Goal: Task Accomplishment & Management: Manage account settings

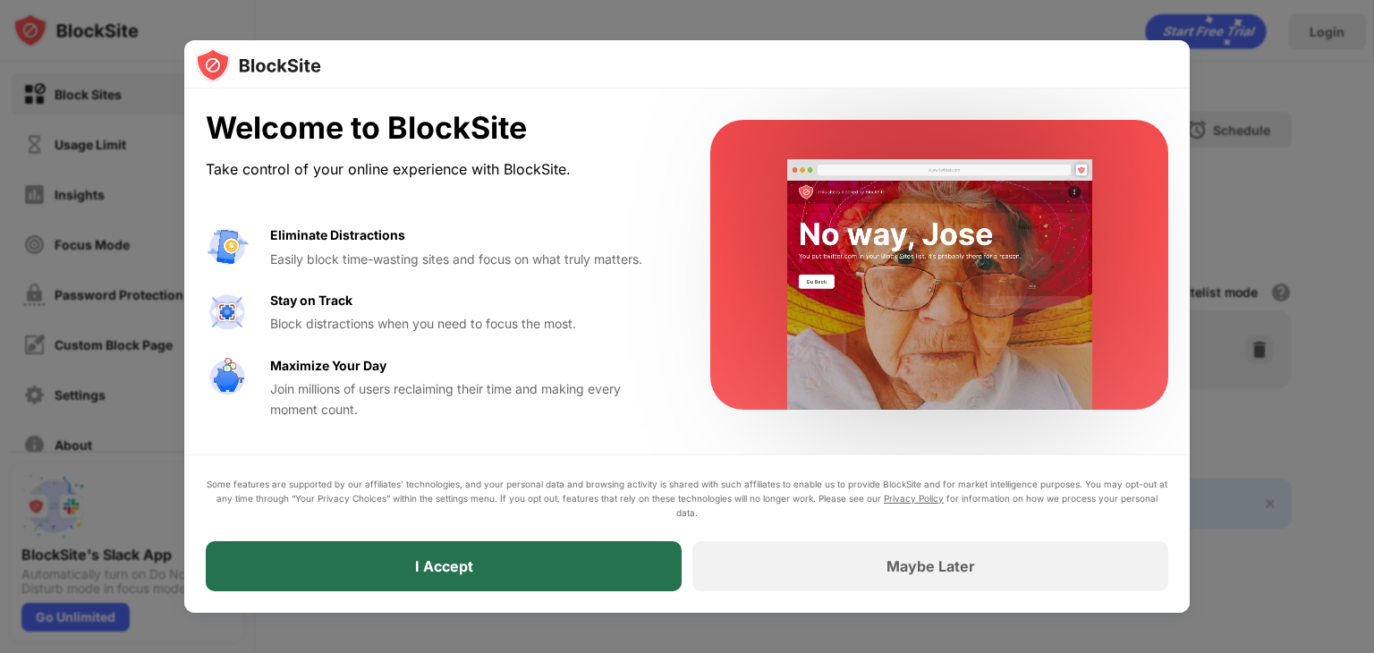
click at [484, 563] on div "I Accept" at bounding box center [444, 566] width 476 height 50
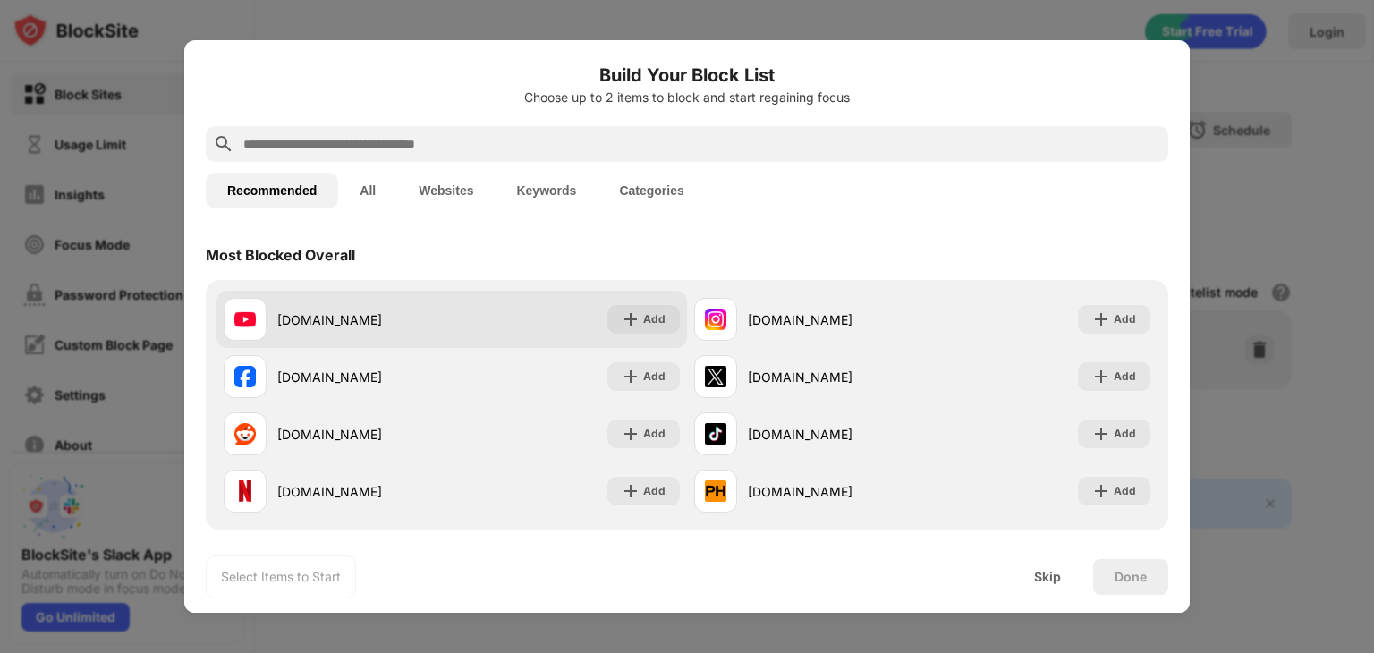
click at [426, 327] on div "[DOMAIN_NAME]" at bounding box center [364, 319] width 174 height 19
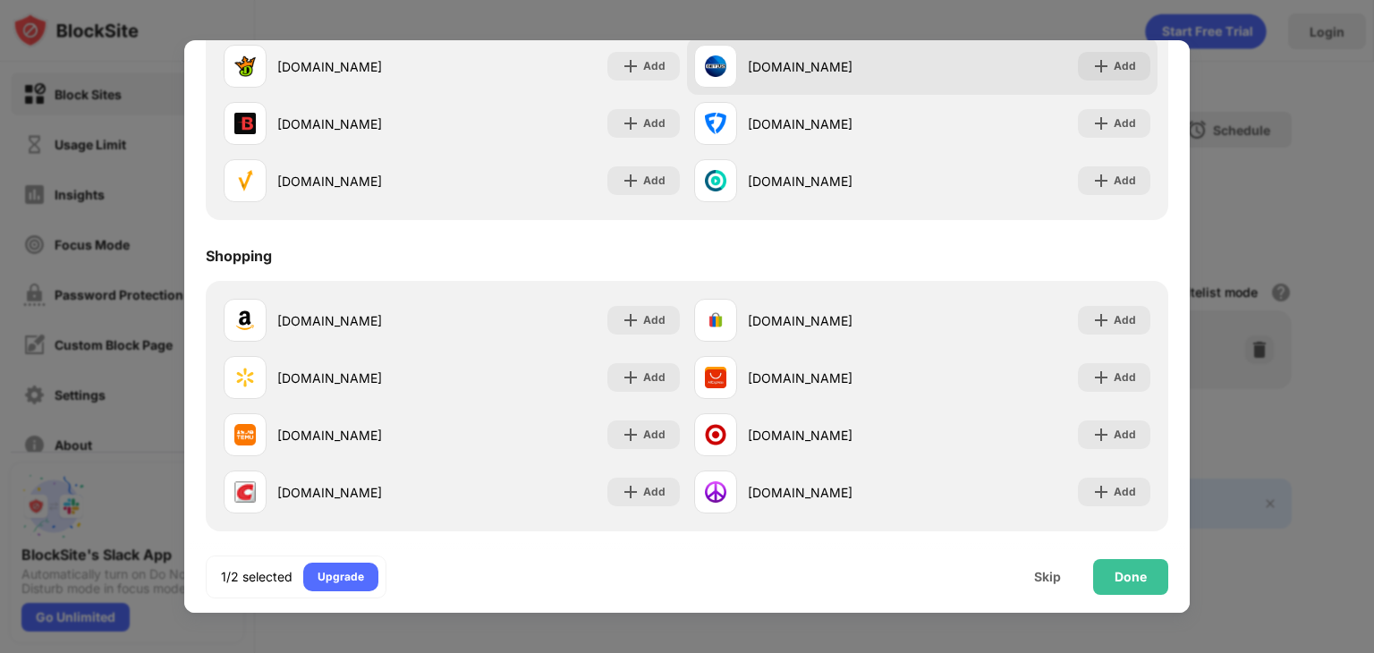
scroll to position [1875, 0]
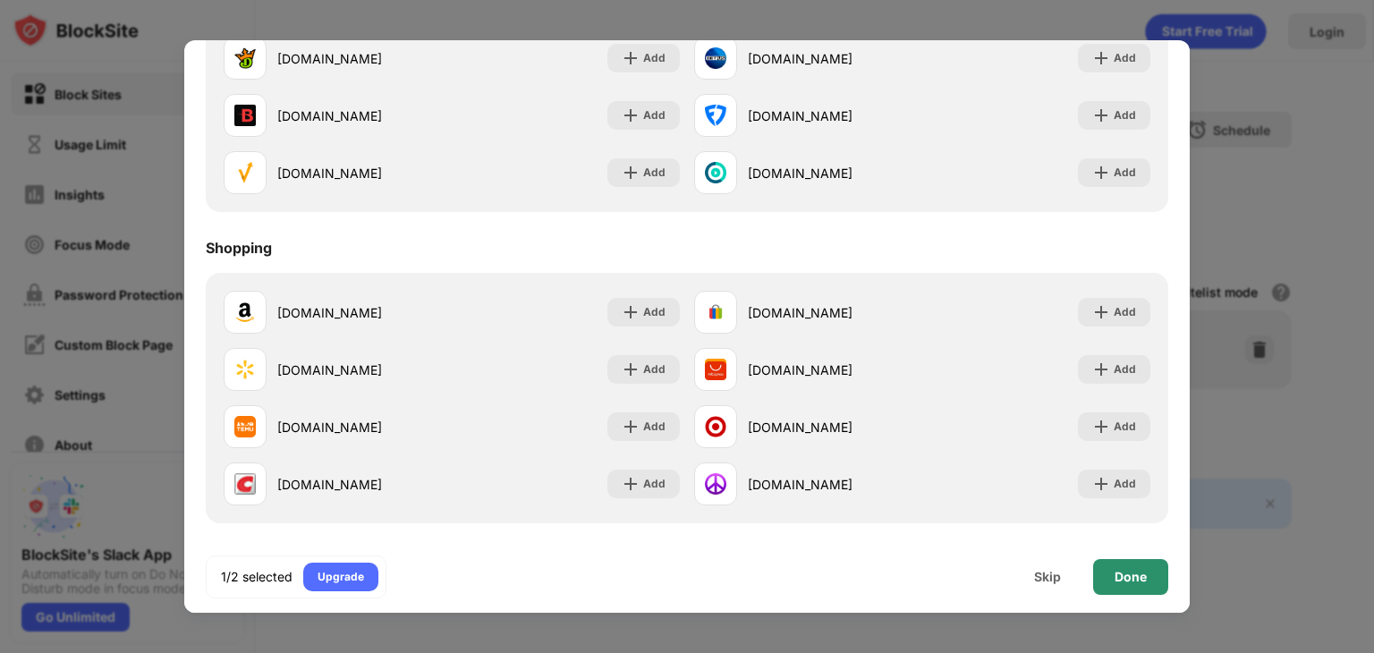
click at [1141, 570] on div "Done" at bounding box center [1130, 577] width 32 height 14
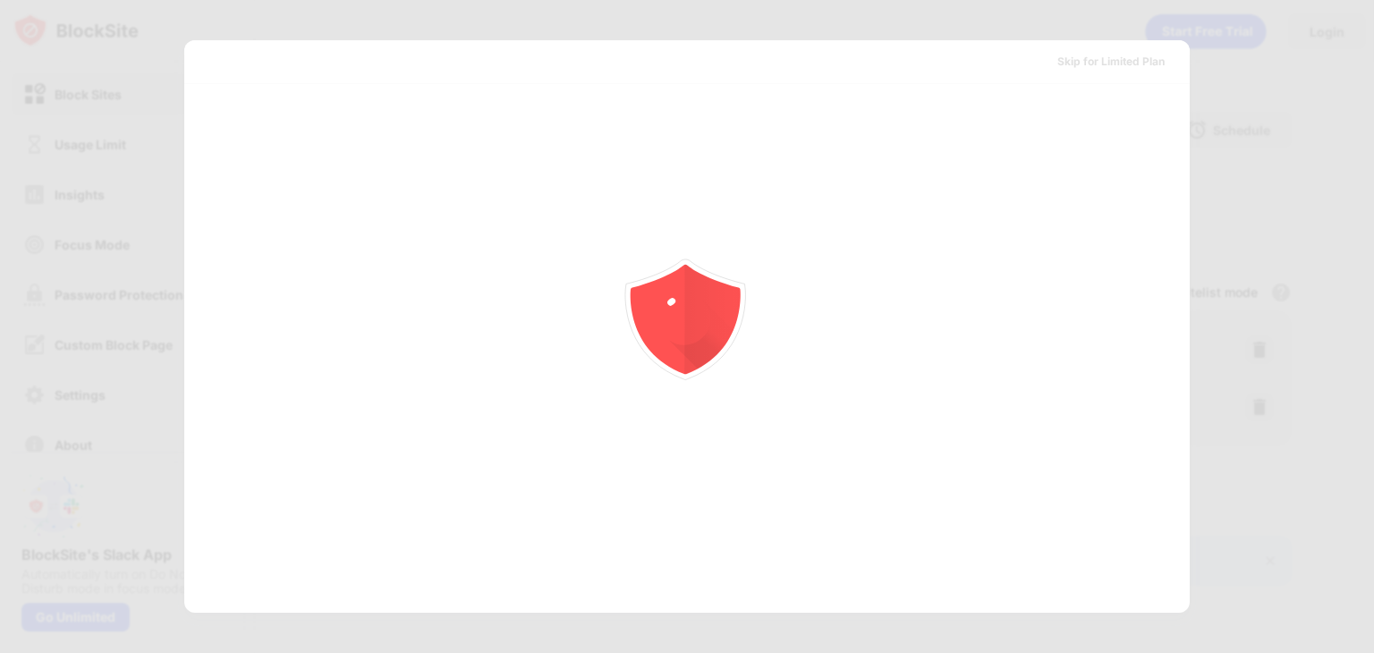
scroll to position [0, 0]
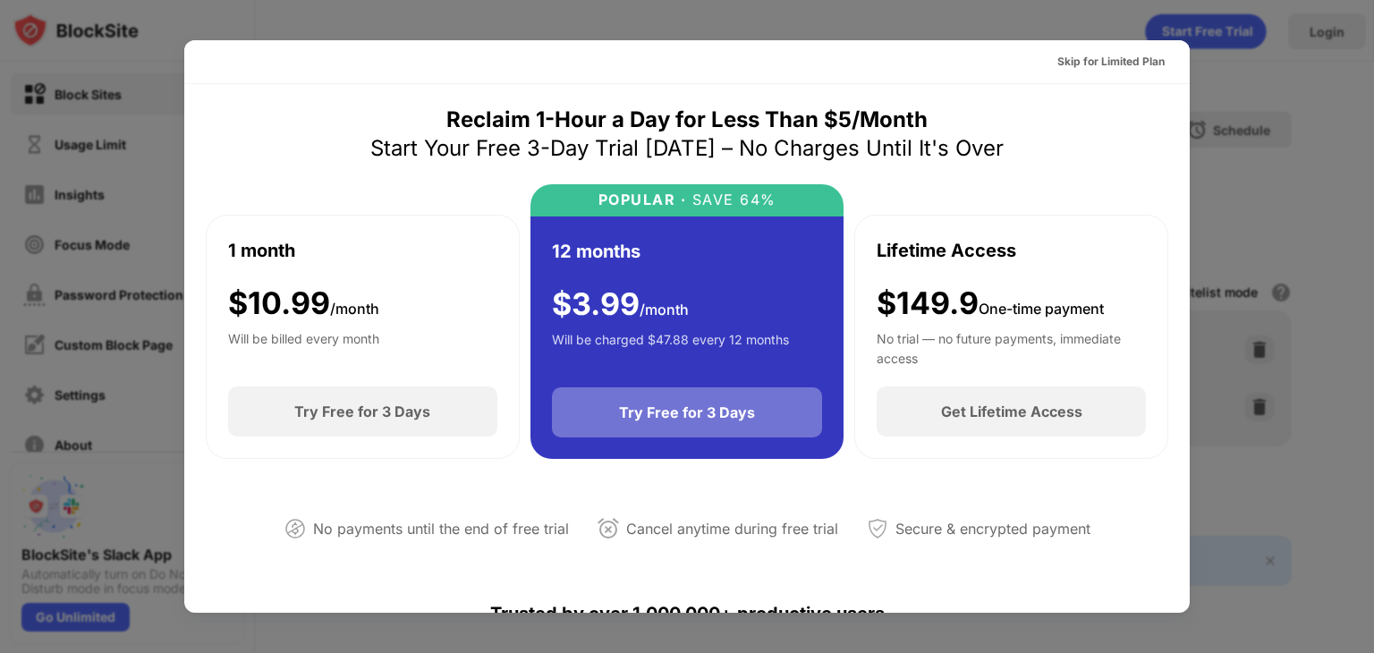
click at [696, 403] on div "Try Free for 3 Days" at bounding box center [687, 412] width 136 height 18
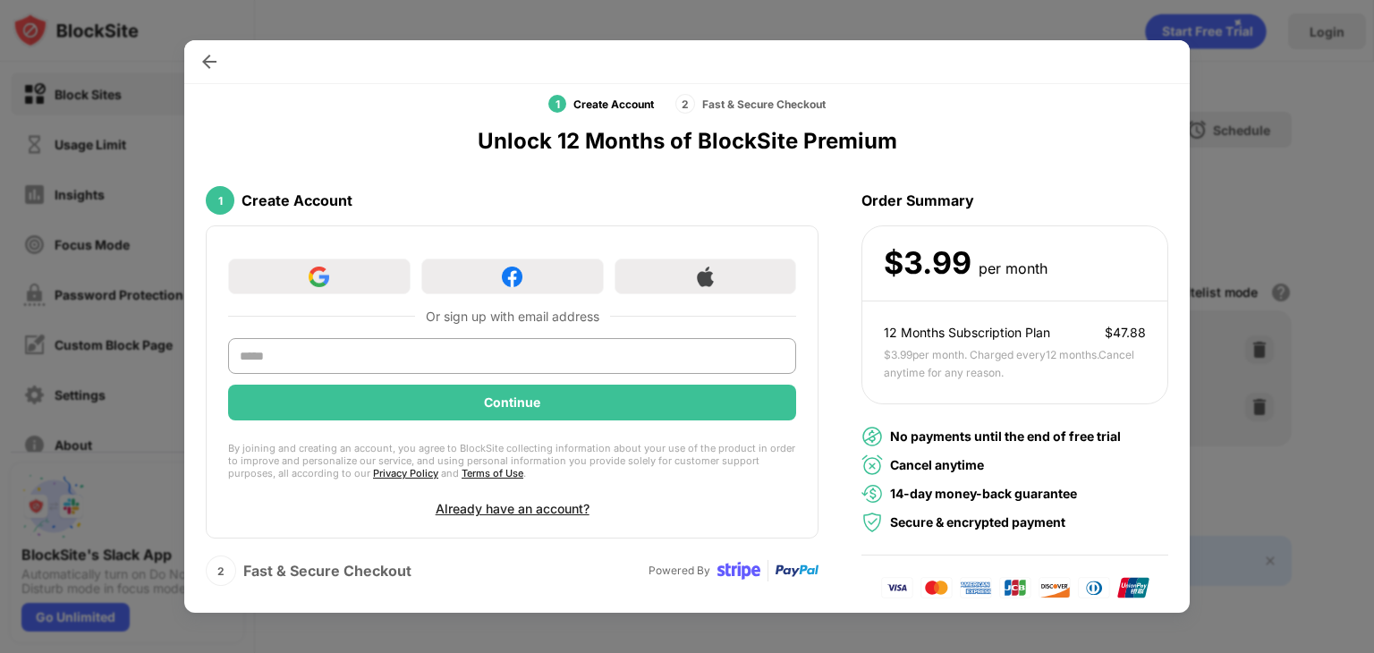
scroll to position [61, 0]
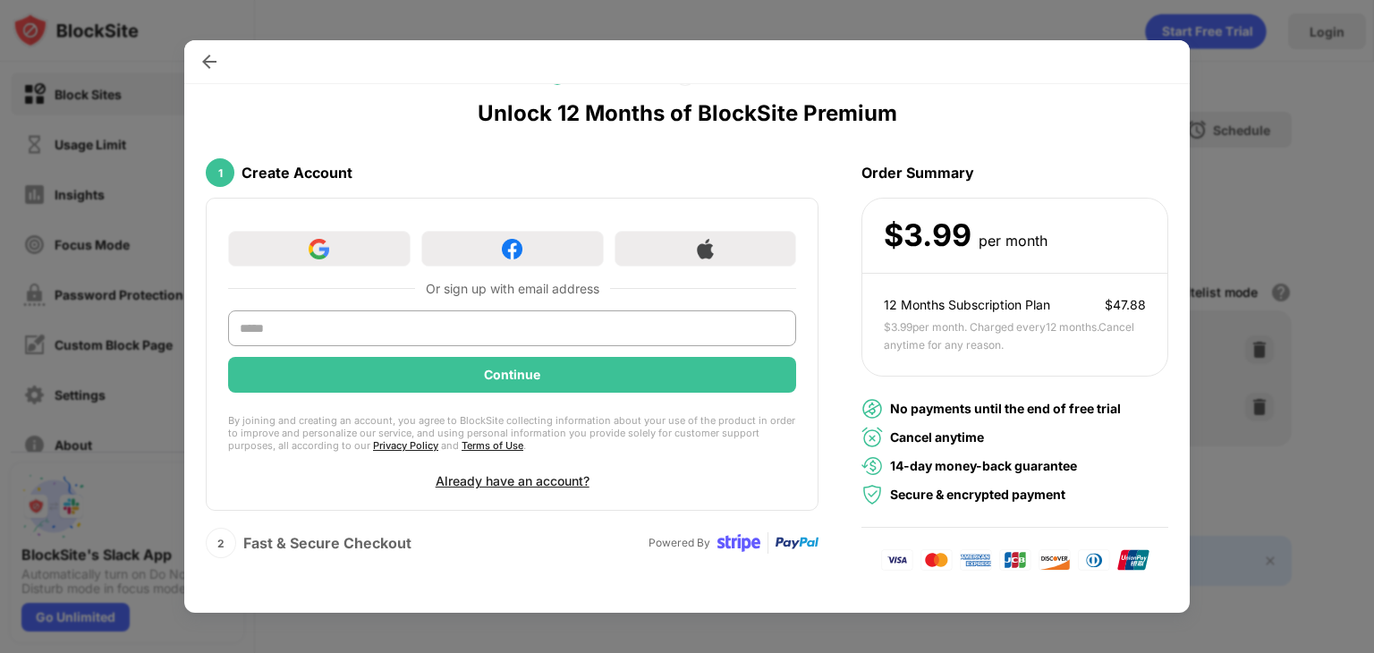
click at [1224, 207] on div at bounding box center [687, 326] width 1374 height 653
click at [188, 69] on div at bounding box center [686, 62] width 1005 height 44
click at [212, 70] on img at bounding box center [209, 62] width 18 height 18
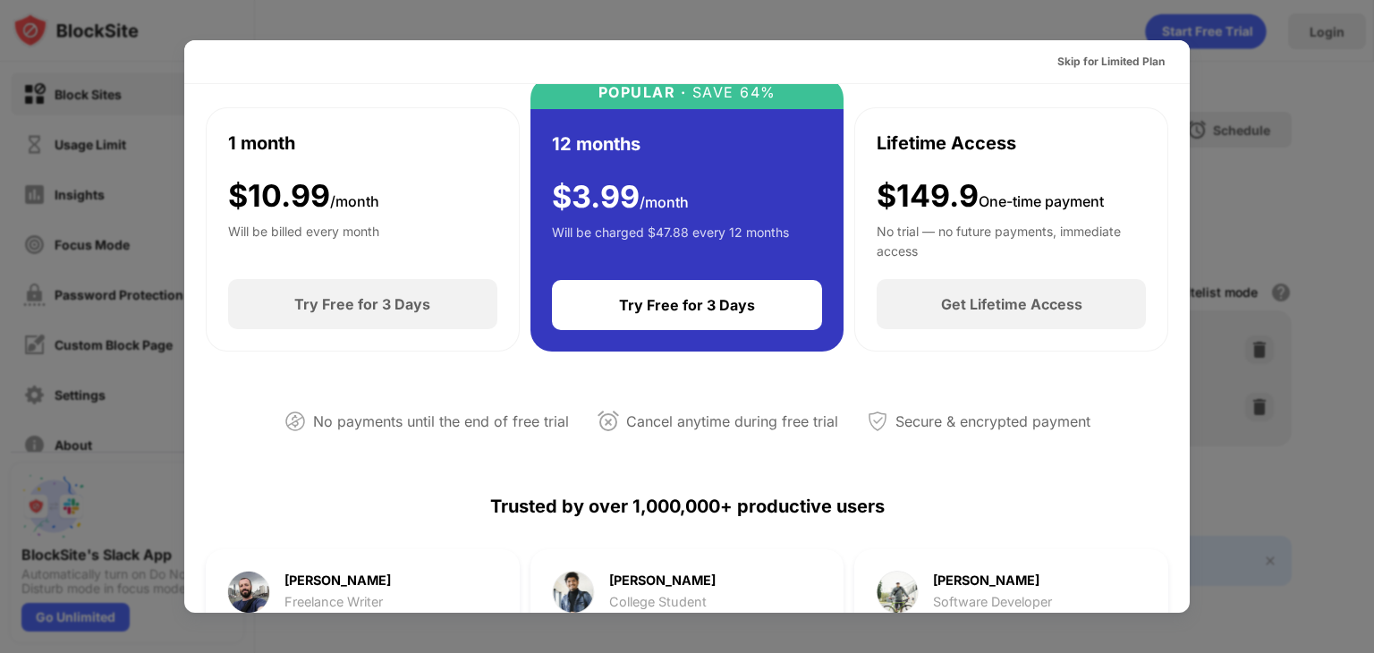
scroll to position [0, 0]
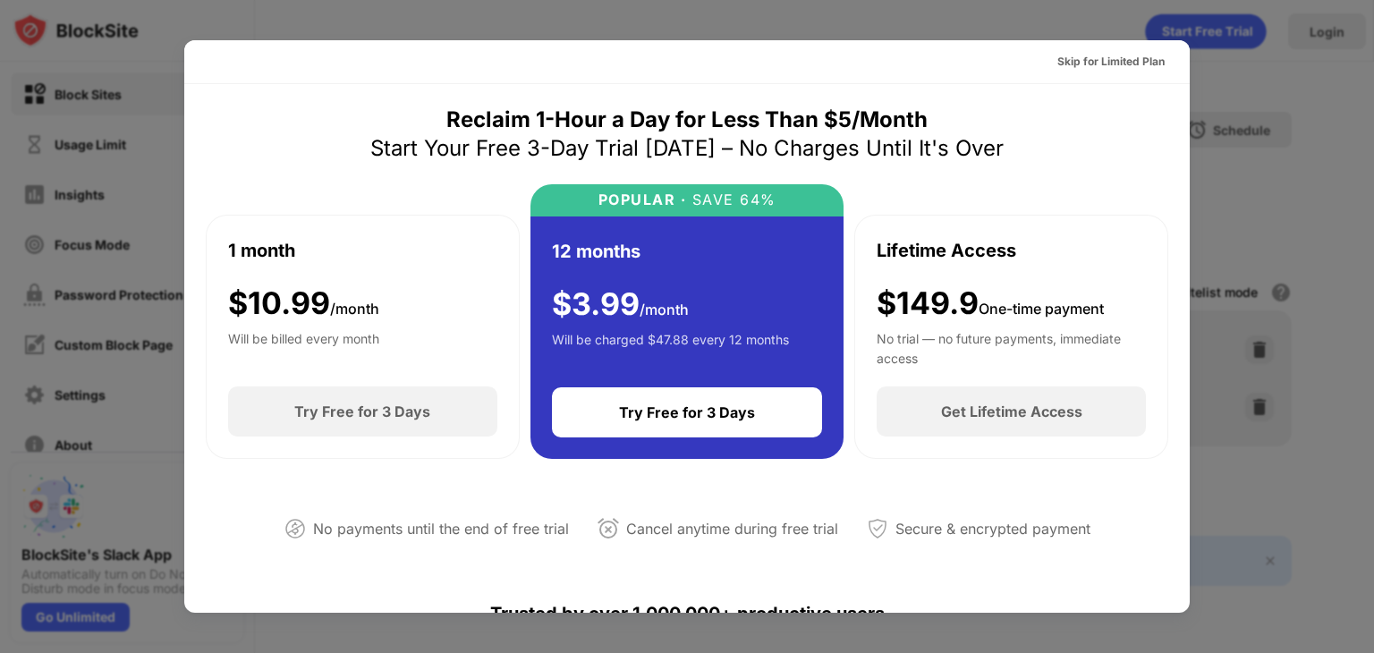
click at [1263, 258] on div at bounding box center [687, 326] width 1374 height 653
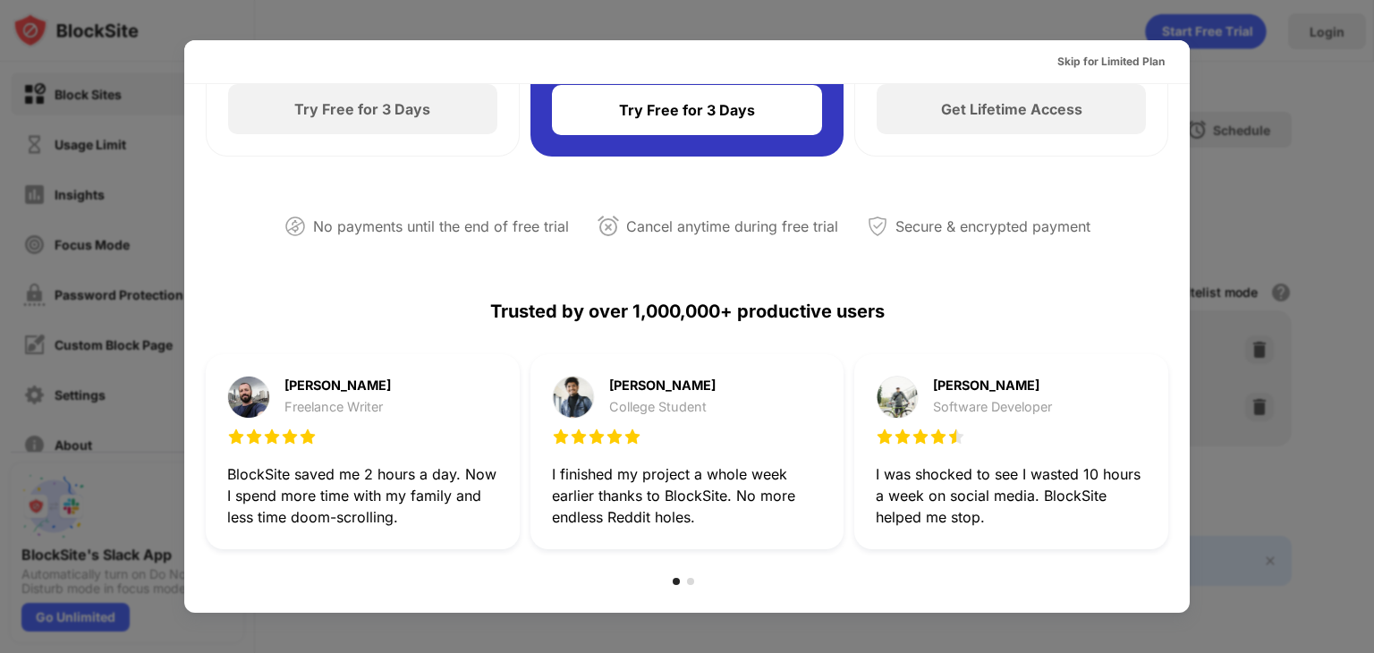
scroll to position [272, 0]
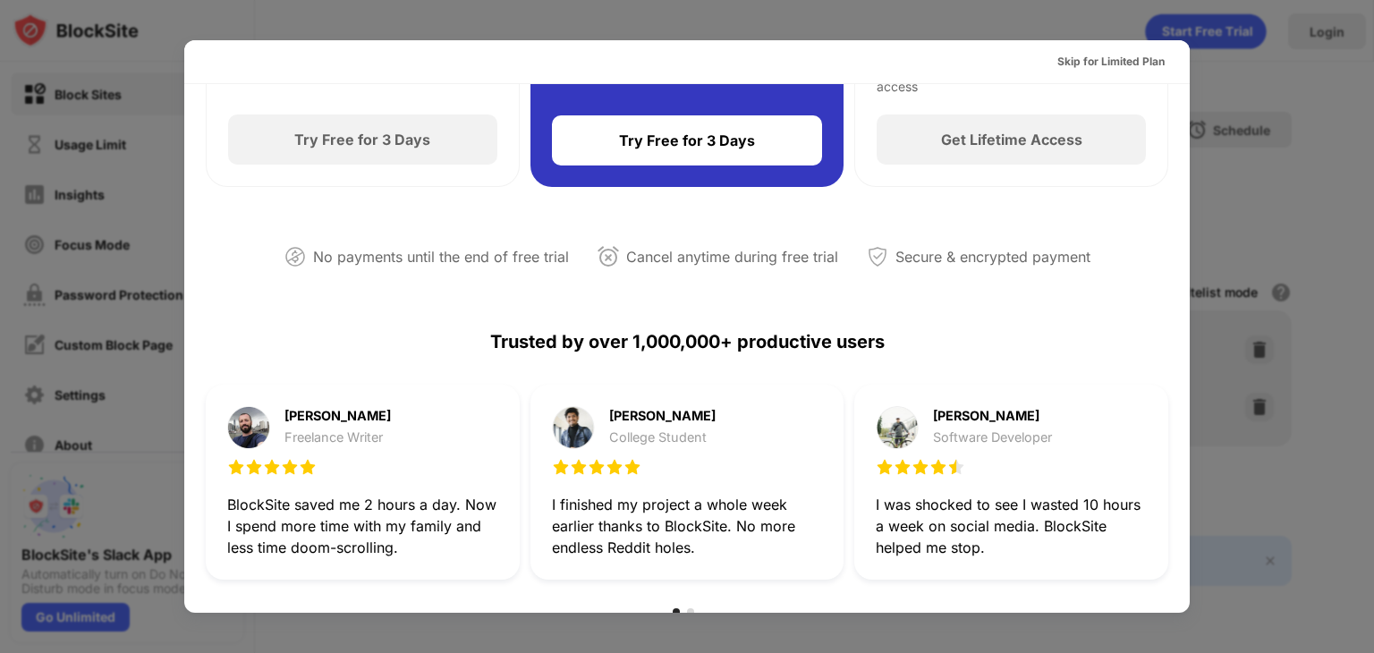
click at [1284, 174] on div at bounding box center [687, 326] width 1374 height 653
click at [1268, 153] on div at bounding box center [687, 326] width 1374 height 653
click at [753, 1] on div at bounding box center [687, 326] width 1374 height 653
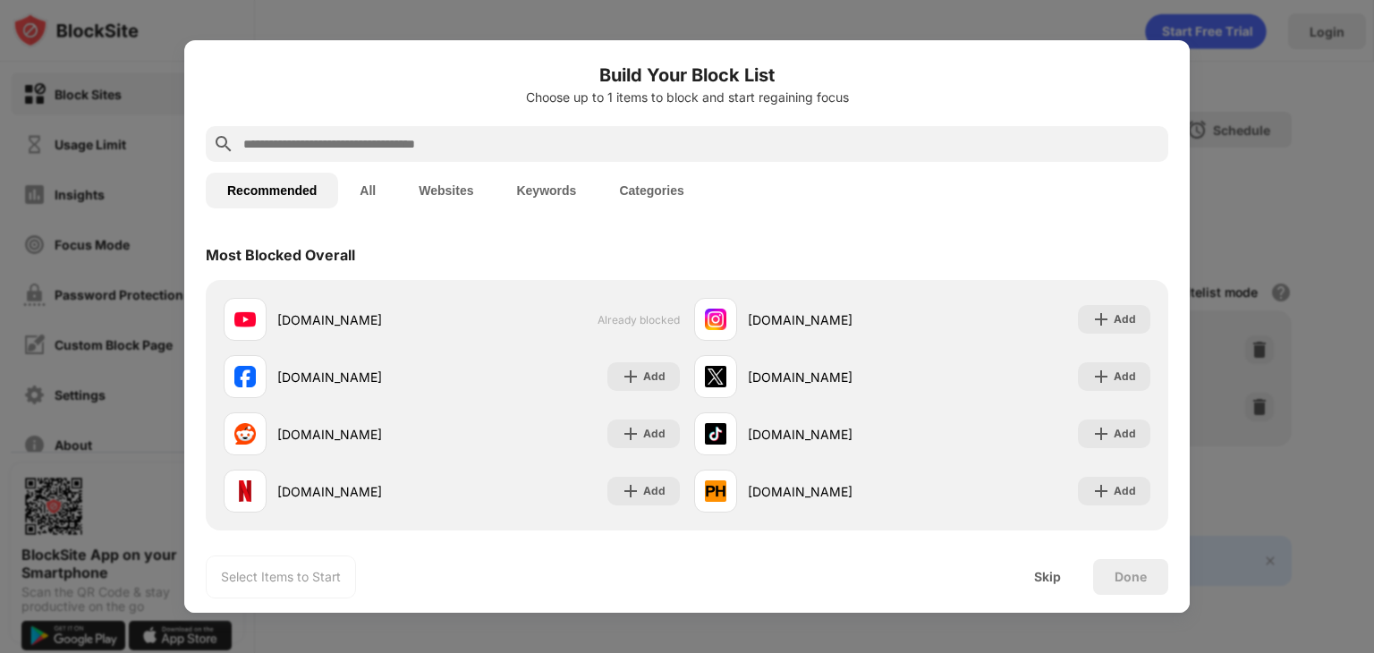
click at [1260, 64] on div at bounding box center [687, 326] width 1374 height 653
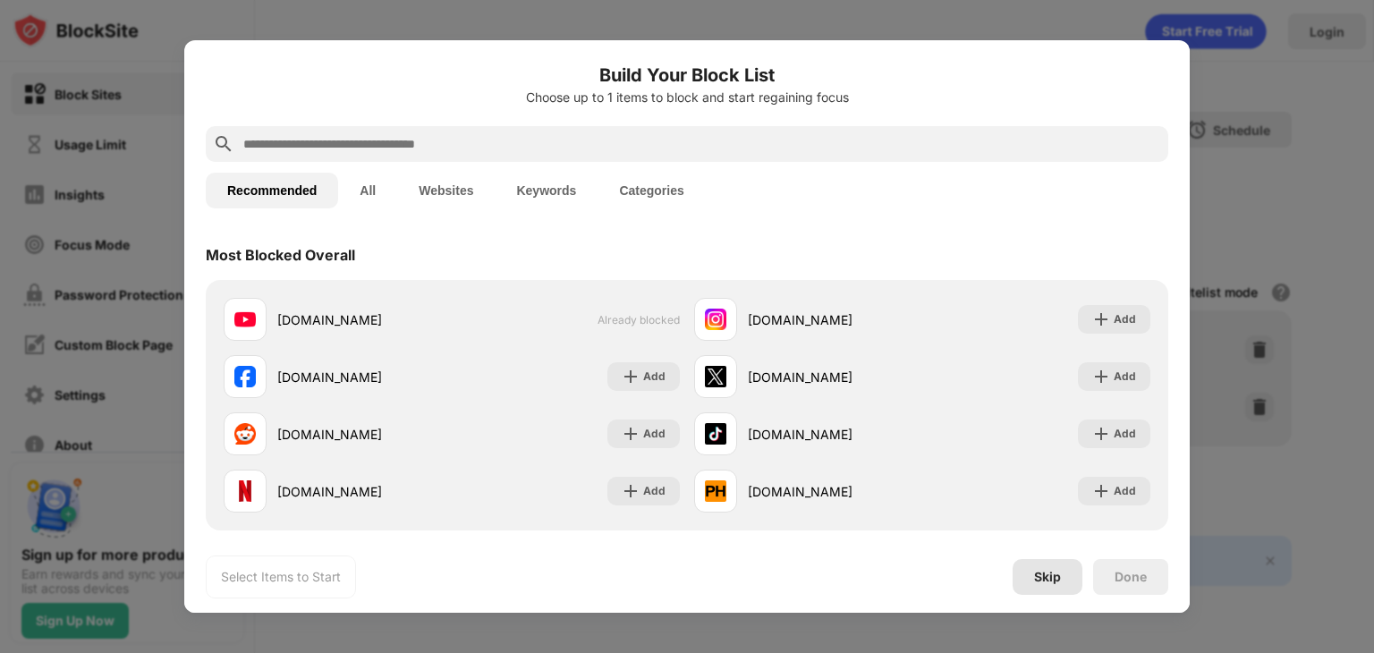
click at [1045, 581] on div "Skip" at bounding box center [1047, 577] width 27 height 14
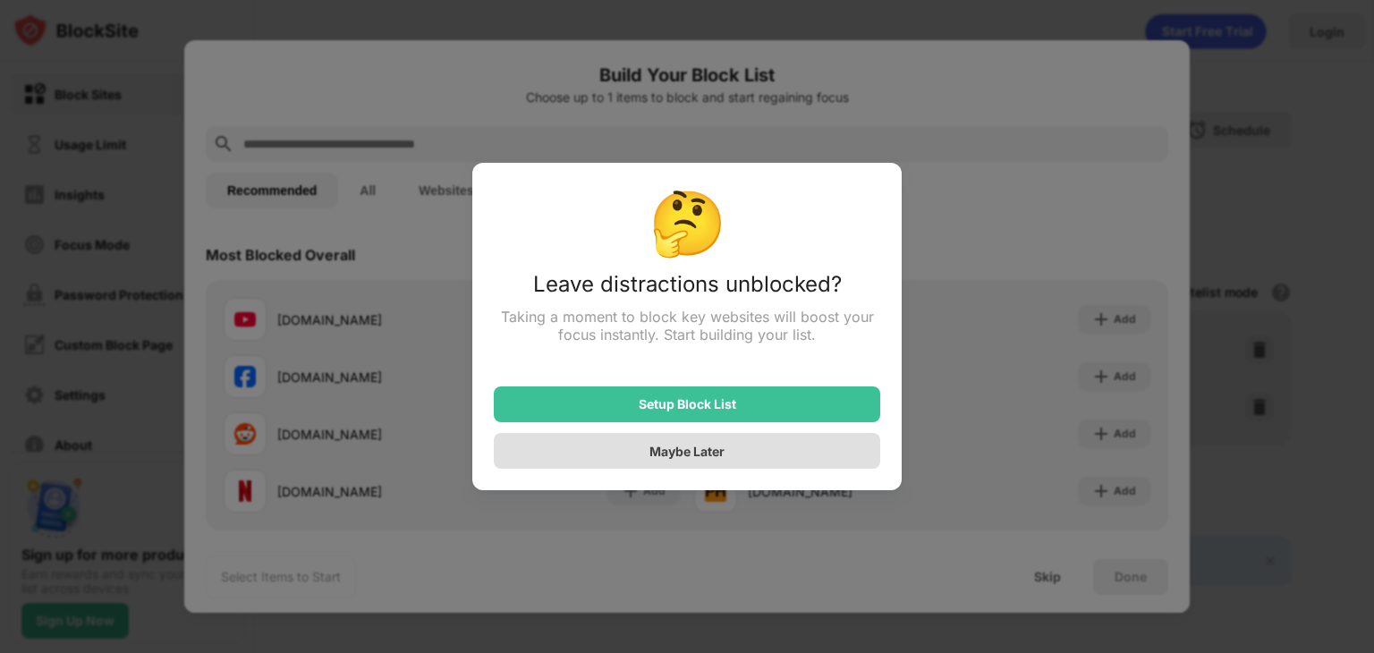
click at [727, 452] on div "Maybe Later" at bounding box center [687, 451] width 386 height 36
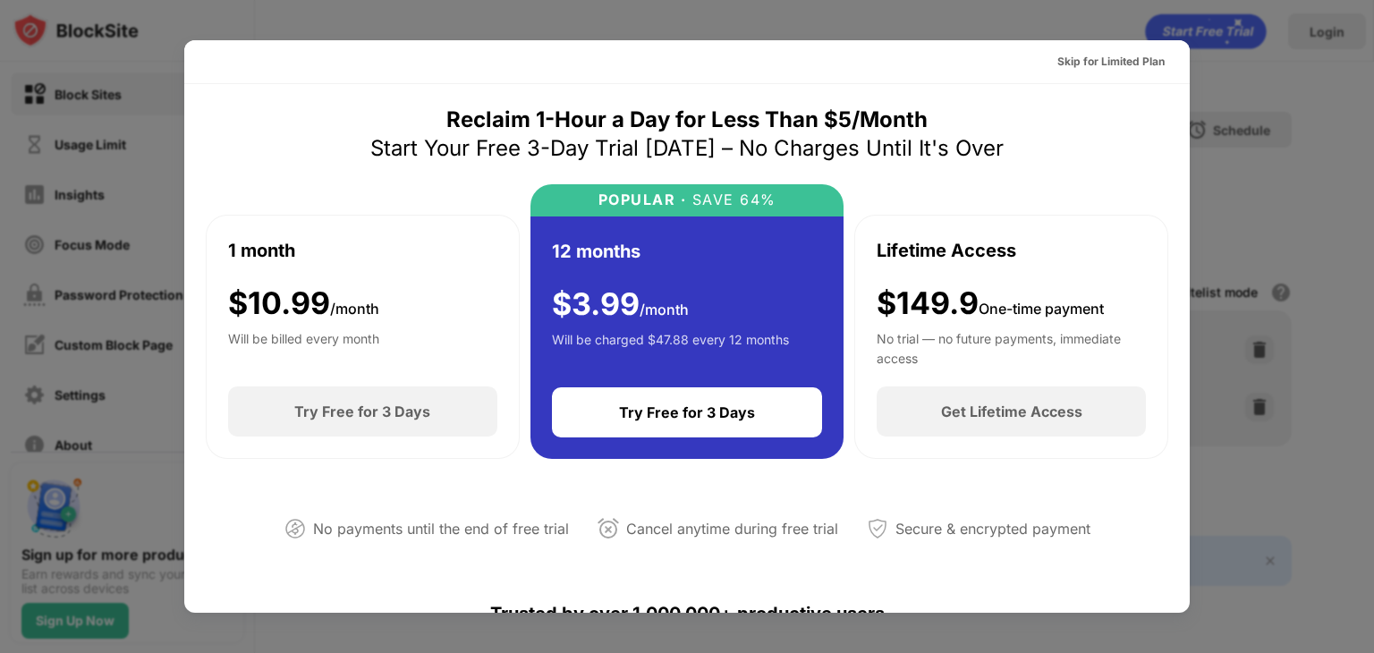
click at [1272, 134] on div at bounding box center [687, 326] width 1374 height 653
click at [1275, 98] on div at bounding box center [687, 326] width 1374 height 653
click at [1275, 99] on div at bounding box center [687, 326] width 1374 height 653
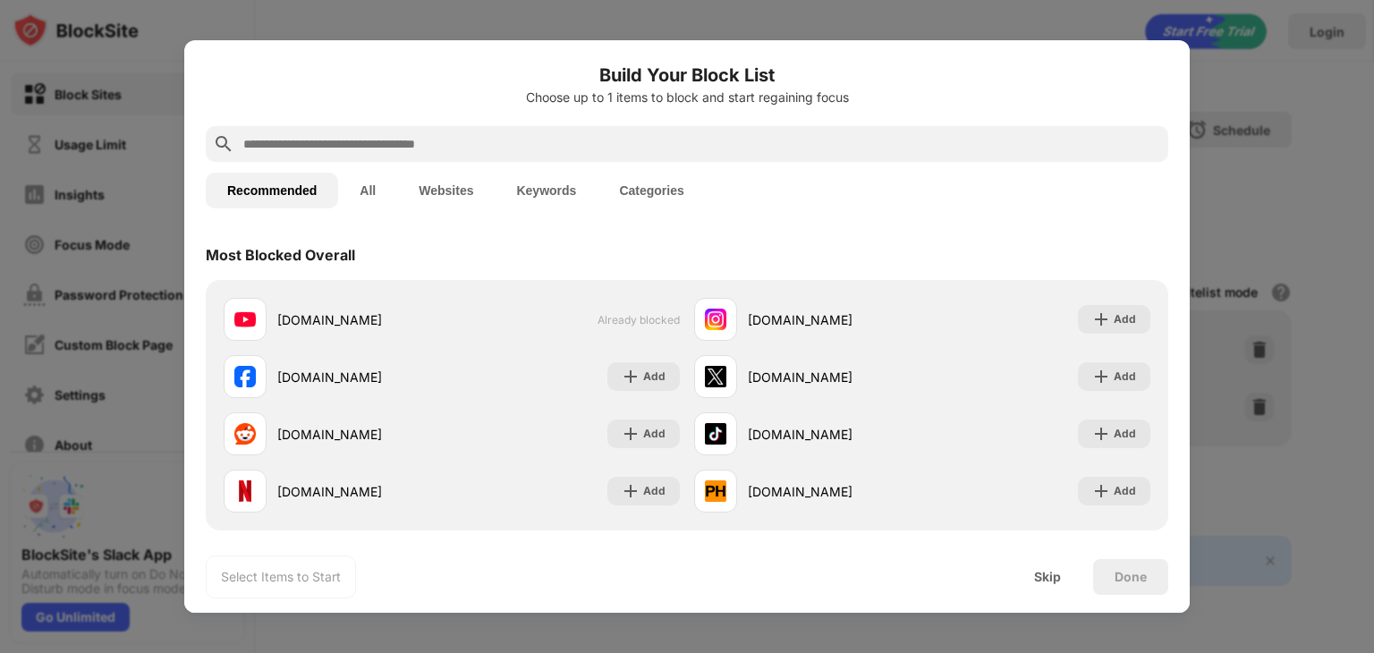
click at [545, 195] on button "Keywords" at bounding box center [546, 191] width 103 height 36
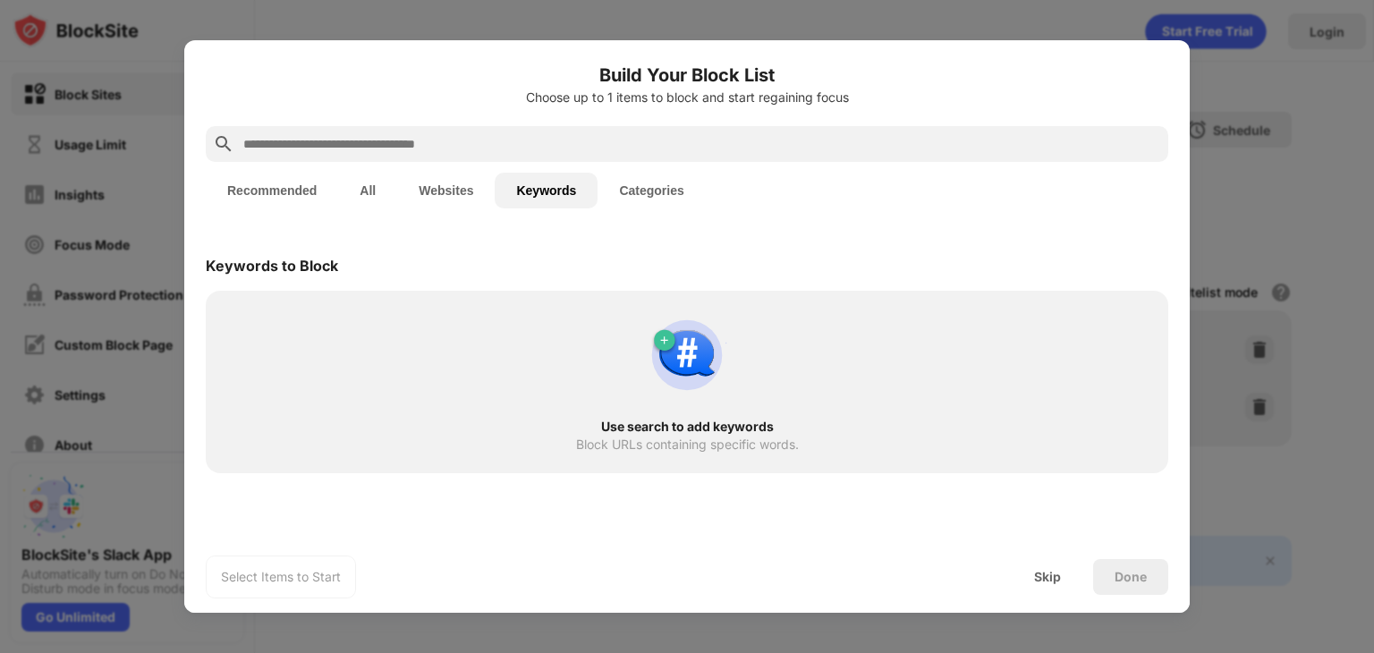
click at [467, 184] on button "Websites" at bounding box center [445, 191] width 97 height 36
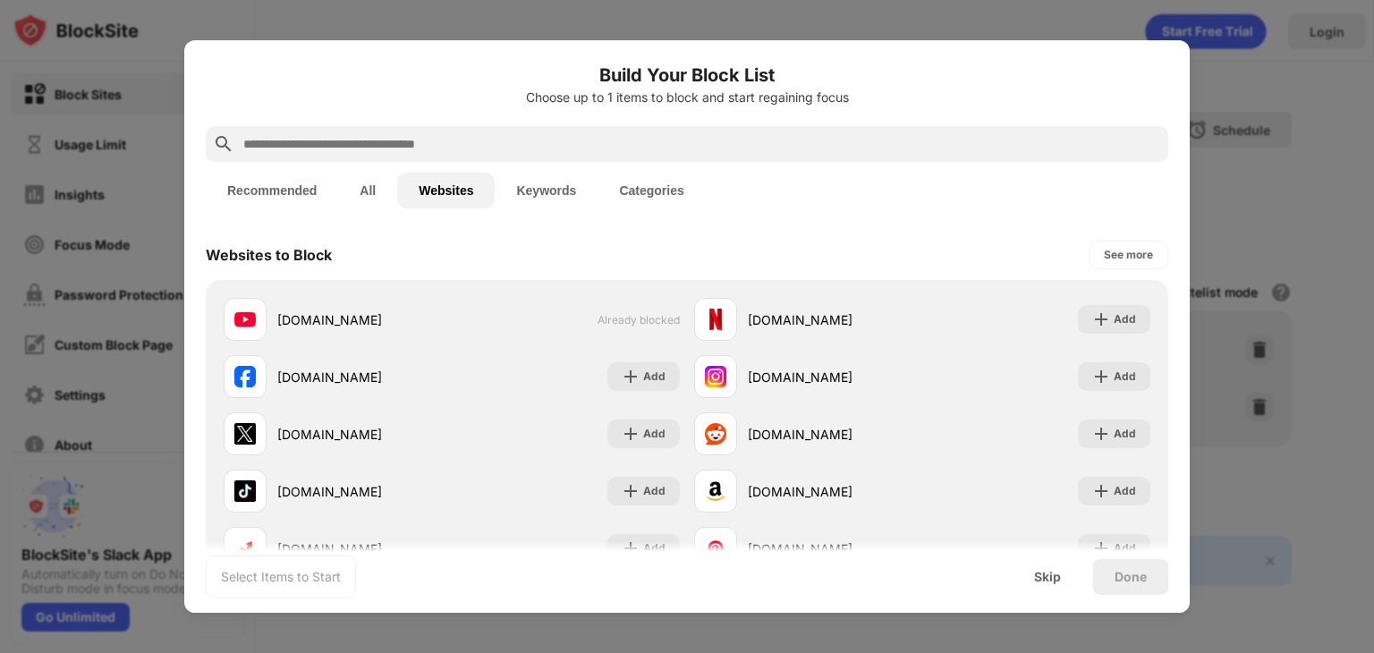
click at [362, 184] on button "All" at bounding box center [367, 191] width 59 height 36
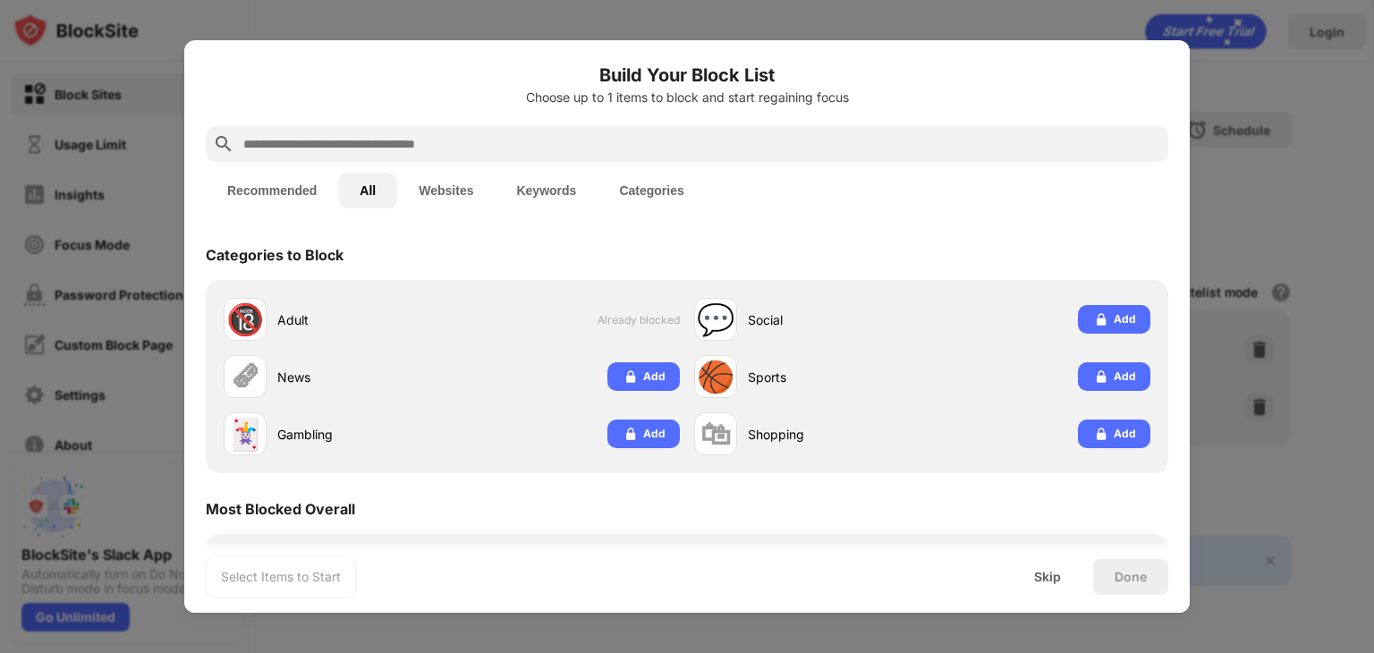
click at [631, 205] on button "Categories" at bounding box center [650, 191] width 107 height 36
paste input "**********"
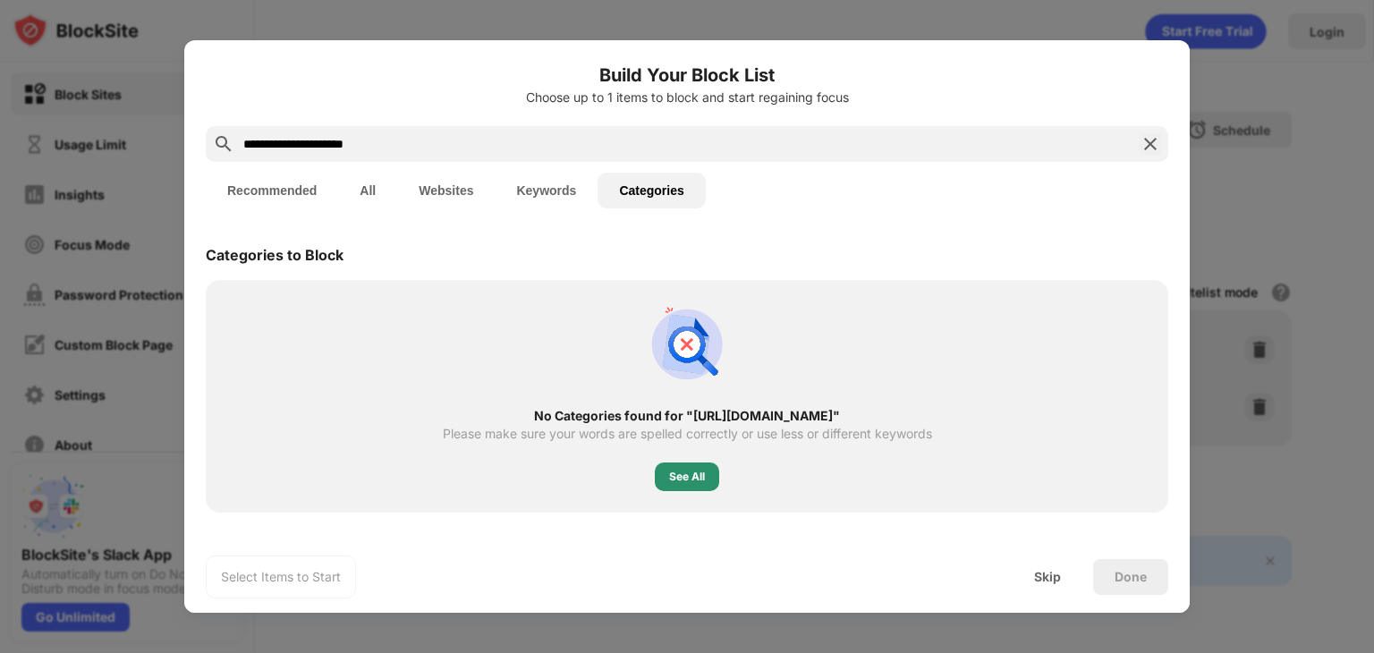
type input "**********"
click at [694, 478] on div "See All" at bounding box center [687, 477] width 36 height 18
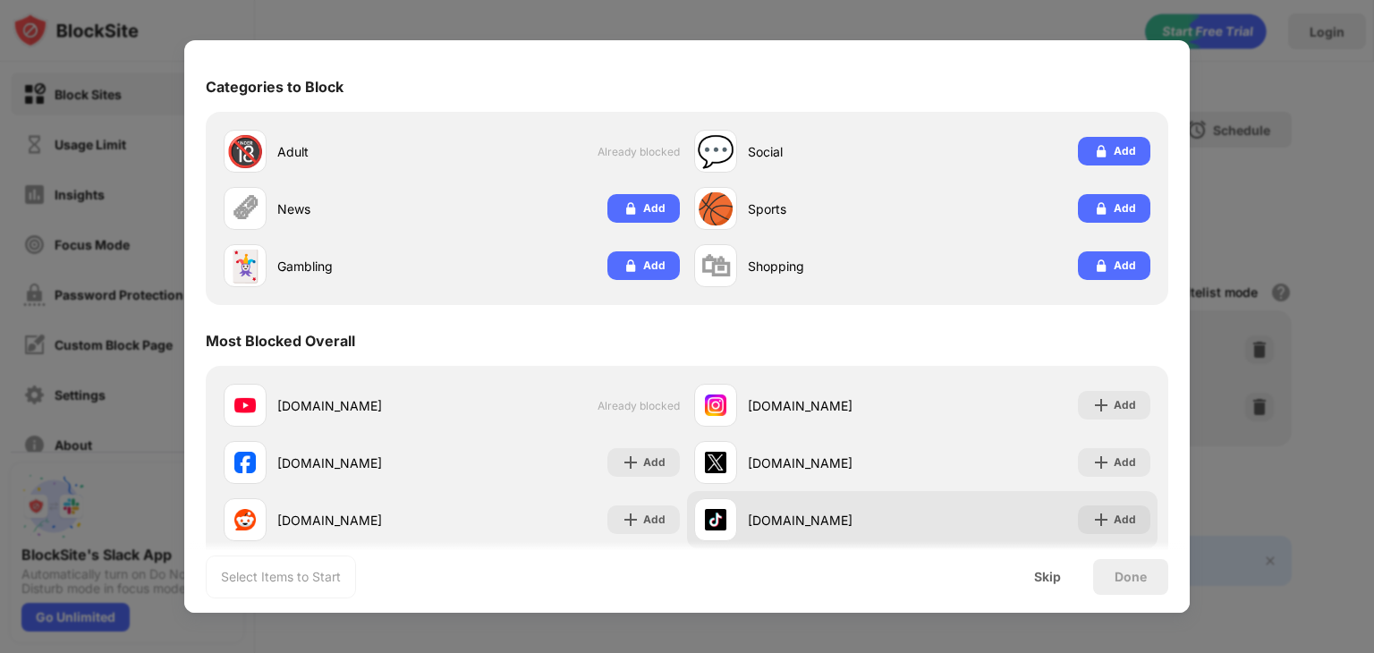
scroll to position [179, 0]
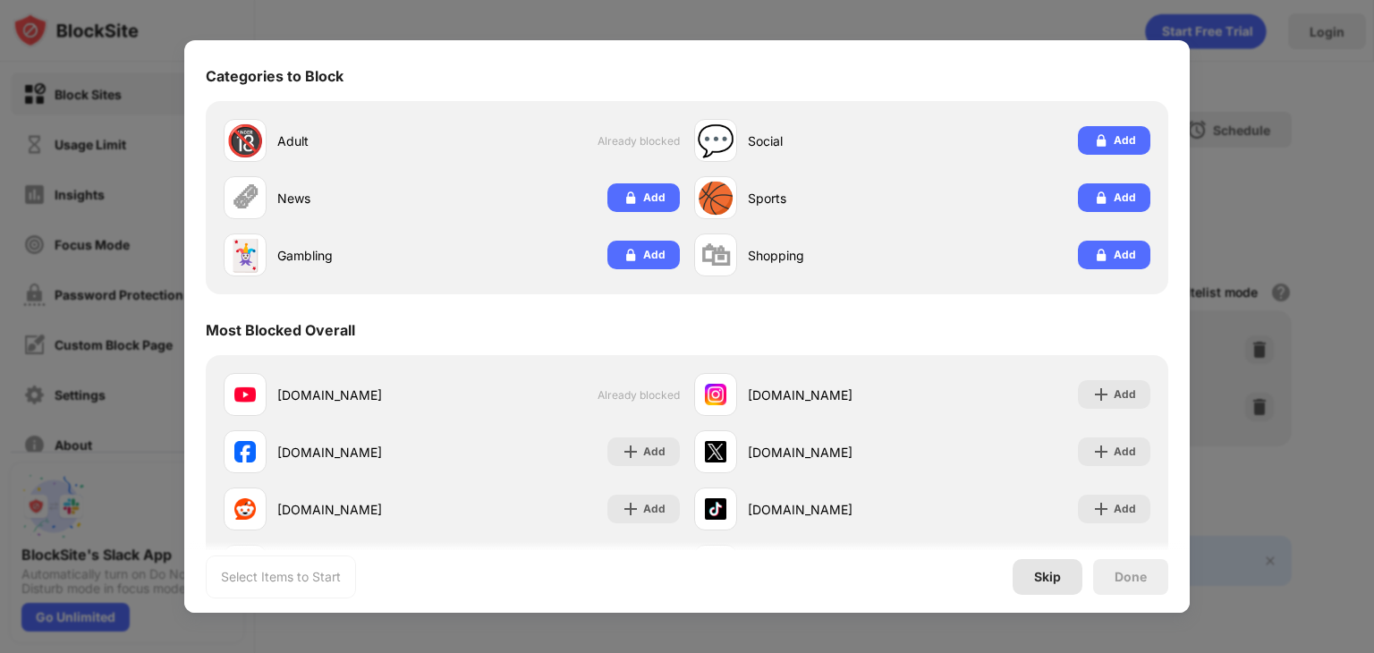
click at [1043, 580] on div "Skip" at bounding box center [1047, 577] width 27 height 14
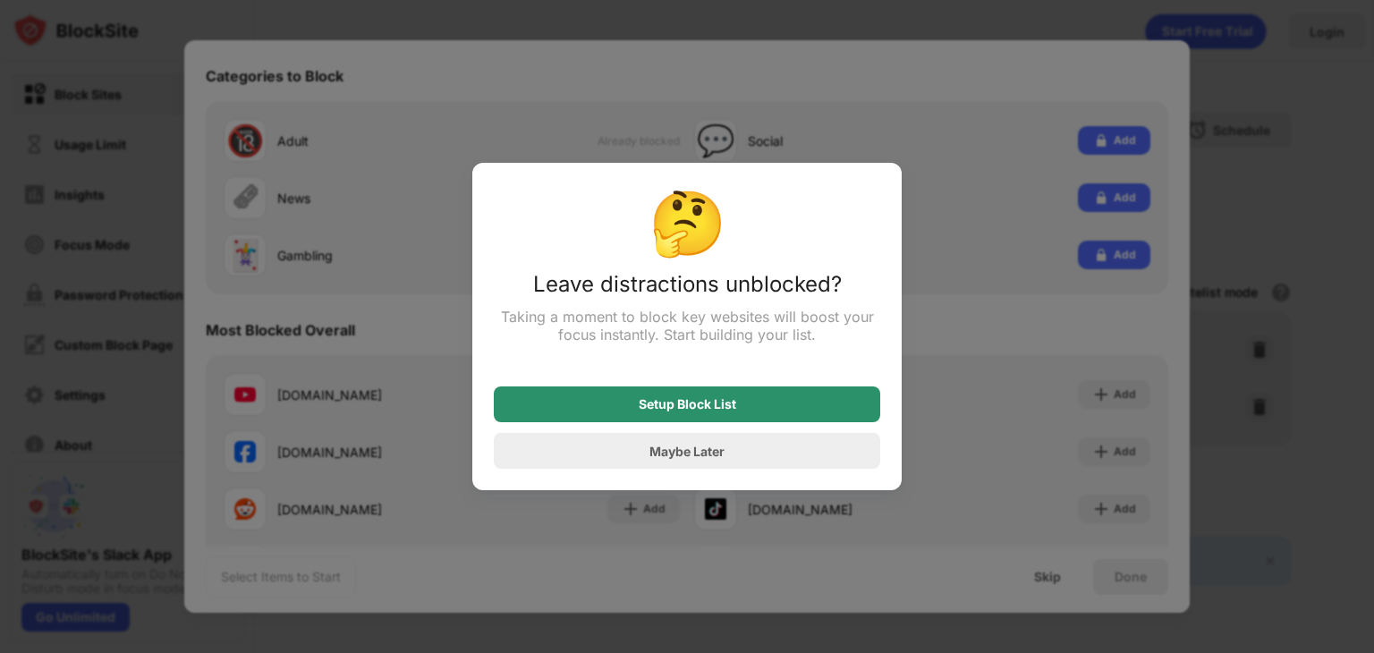
click at [711, 409] on div "Setup Block List" at bounding box center [687, 404] width 97 height 14
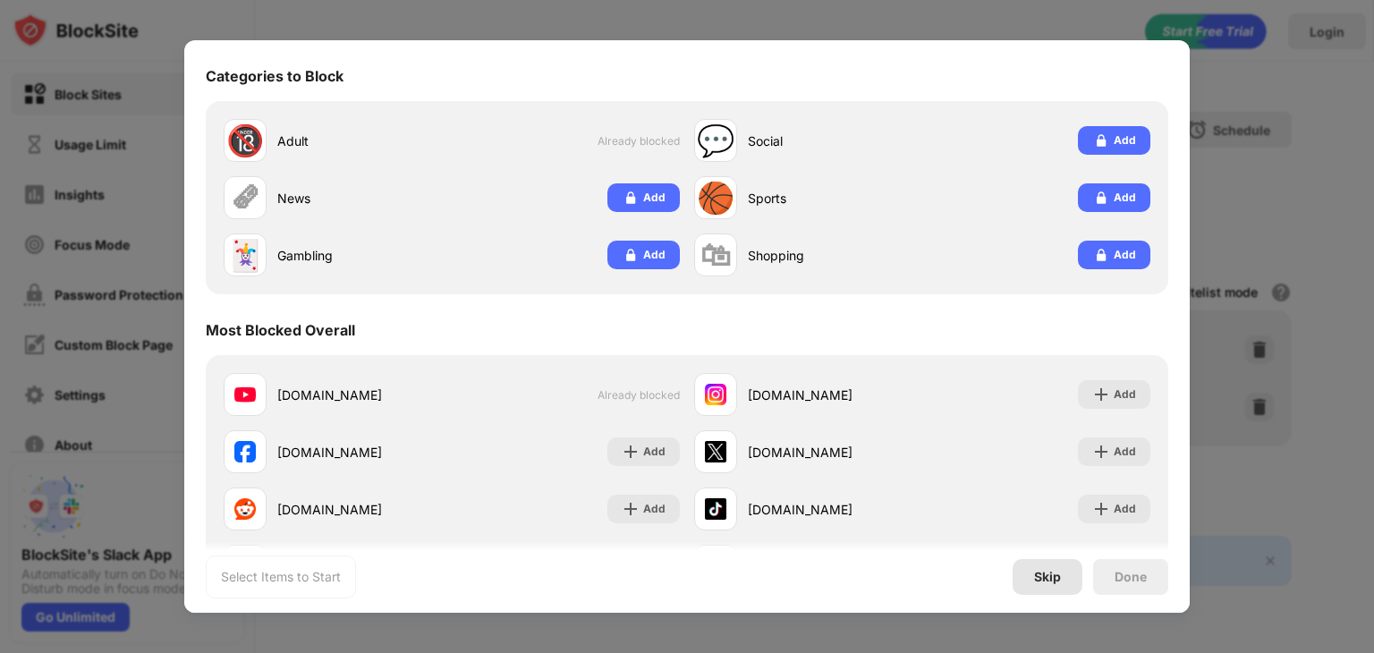
click at [1055, 577] on div "Skip" at bounding box center [1047, 577] width 27 height 14
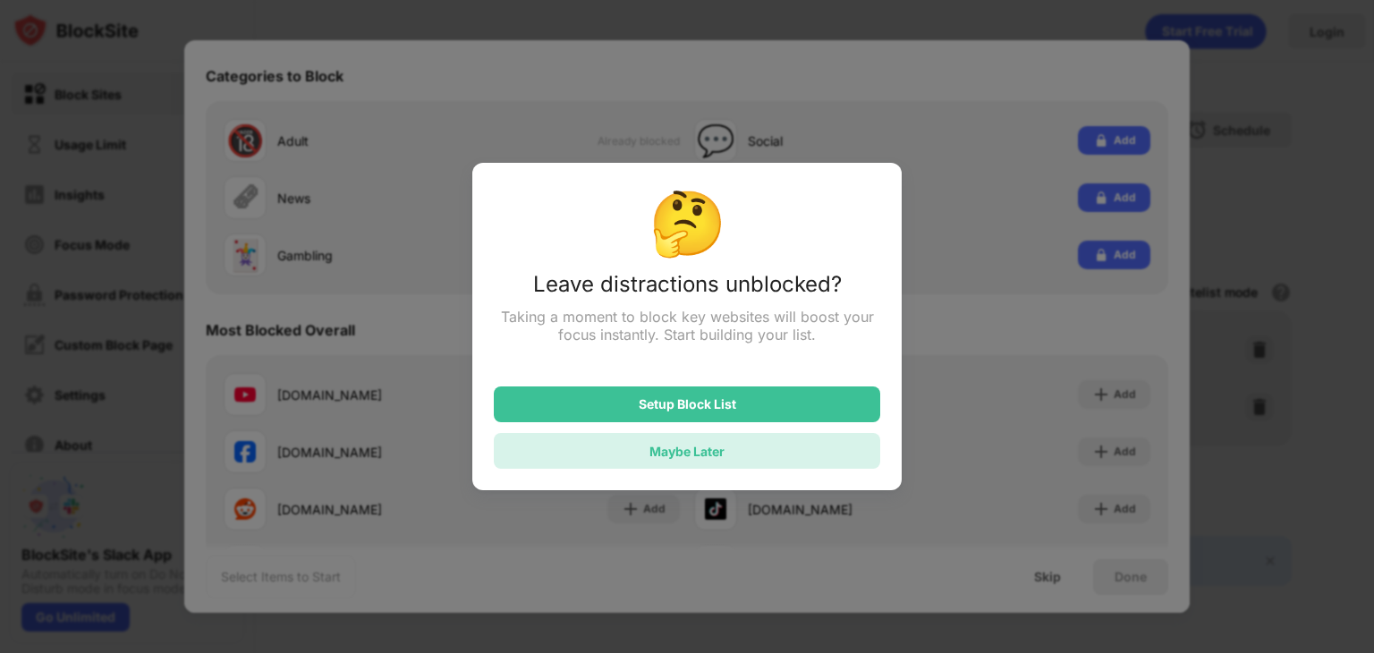
click at [727, 453] on div "Maybe Later" at bounding box center [687, 451] width 386 height 36
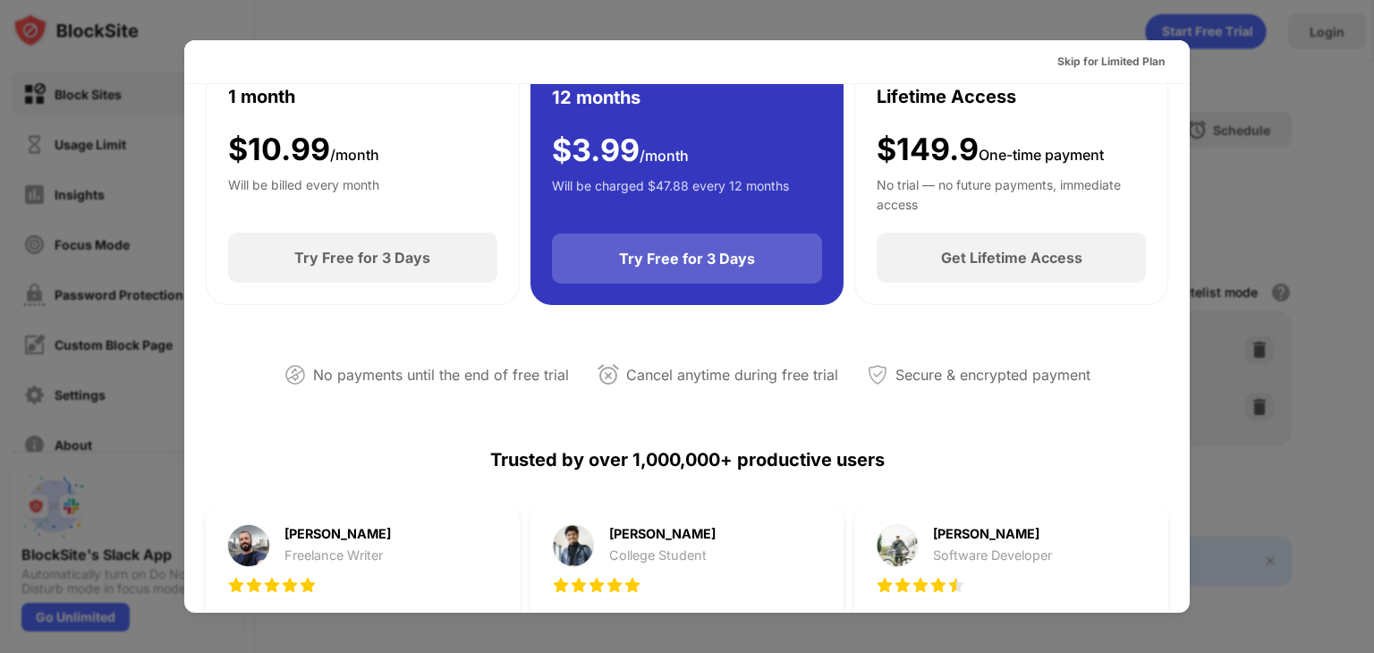
scroll to position [0, 0]
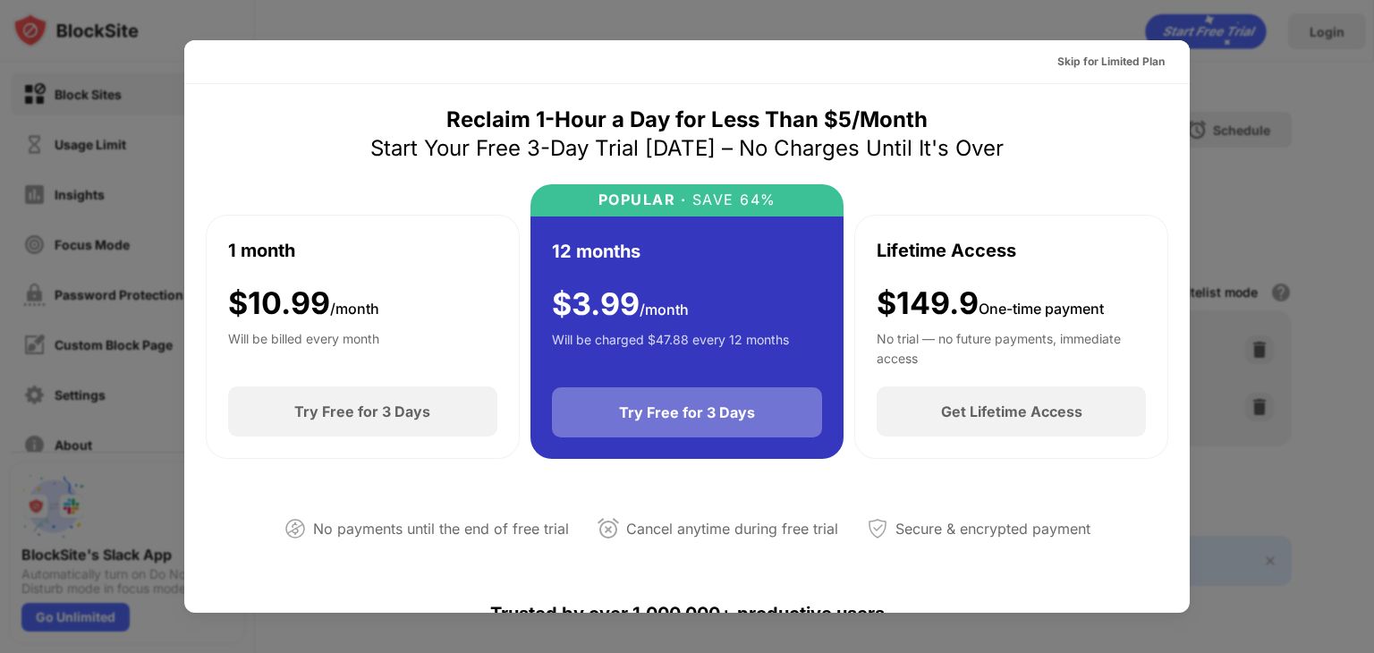
click at [683, 429] on div "Try Free for 3 Days" at bounding box center [687, 412] width 271 height 50
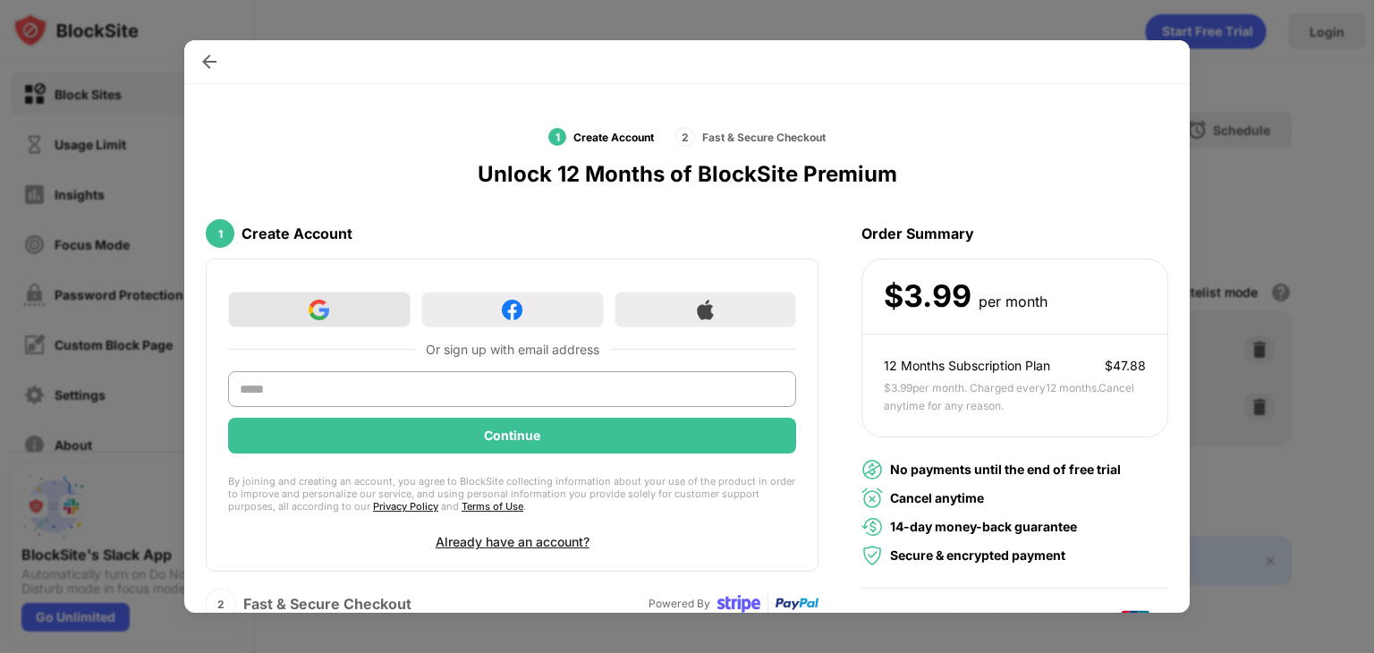
click at [353, 301] on div at bounding box center [319, 310] width 182 height 36
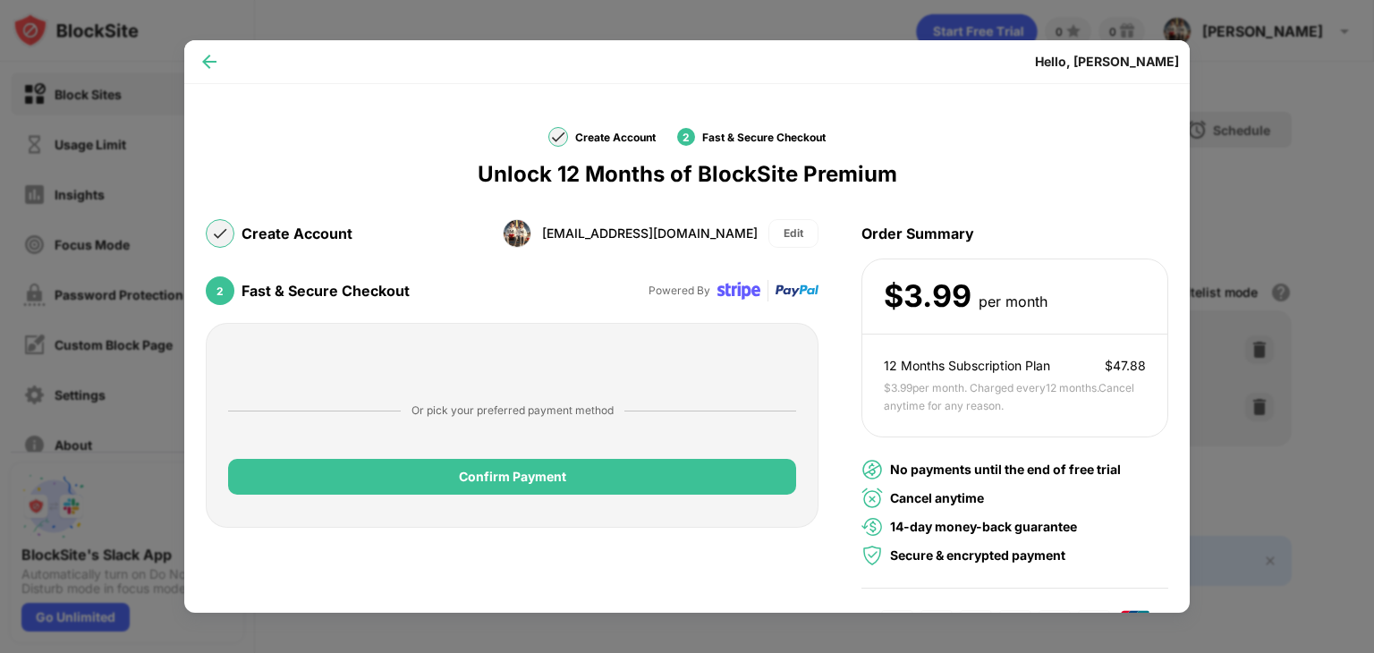
click at [216, 62] on img at bounding box center [209, 62] width 18 height 18
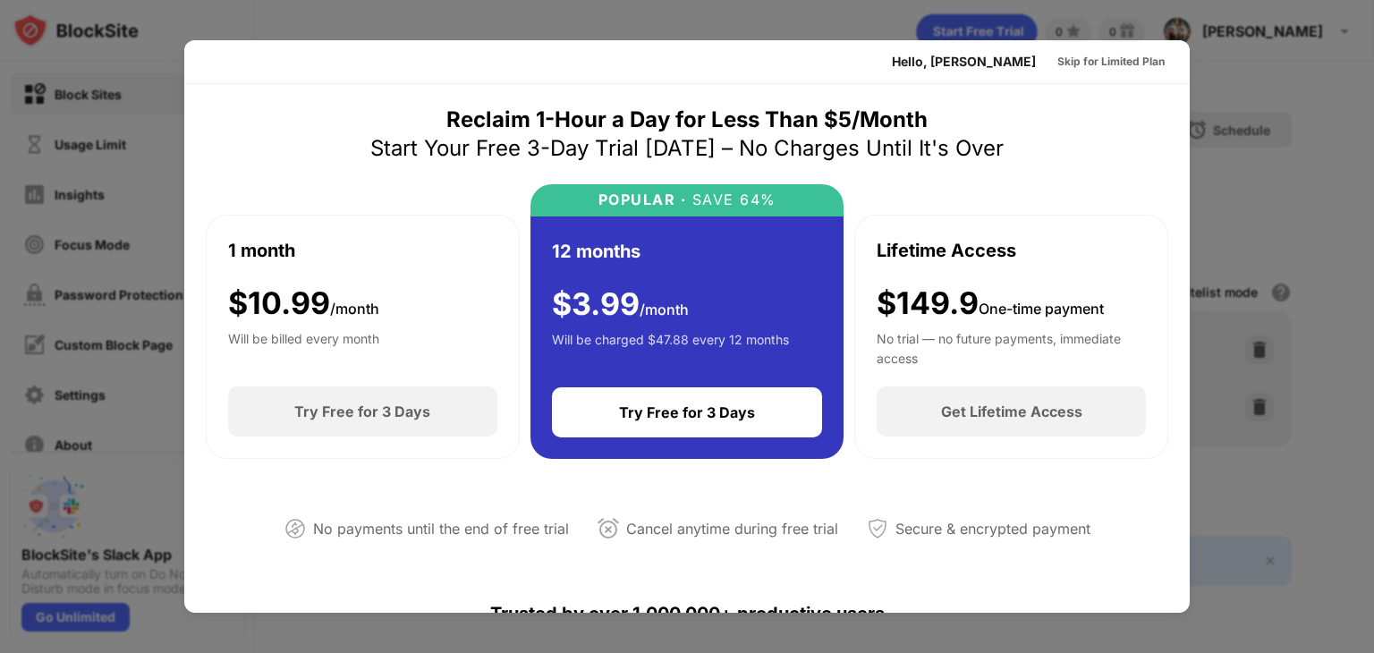
click at [1248, 137] on div at bounding box center [687, 326] width 1374 height 653
click at [1114, 63] on div "Skip for Limited Plan" at bounding box center [1110, 62] width 107 height 18
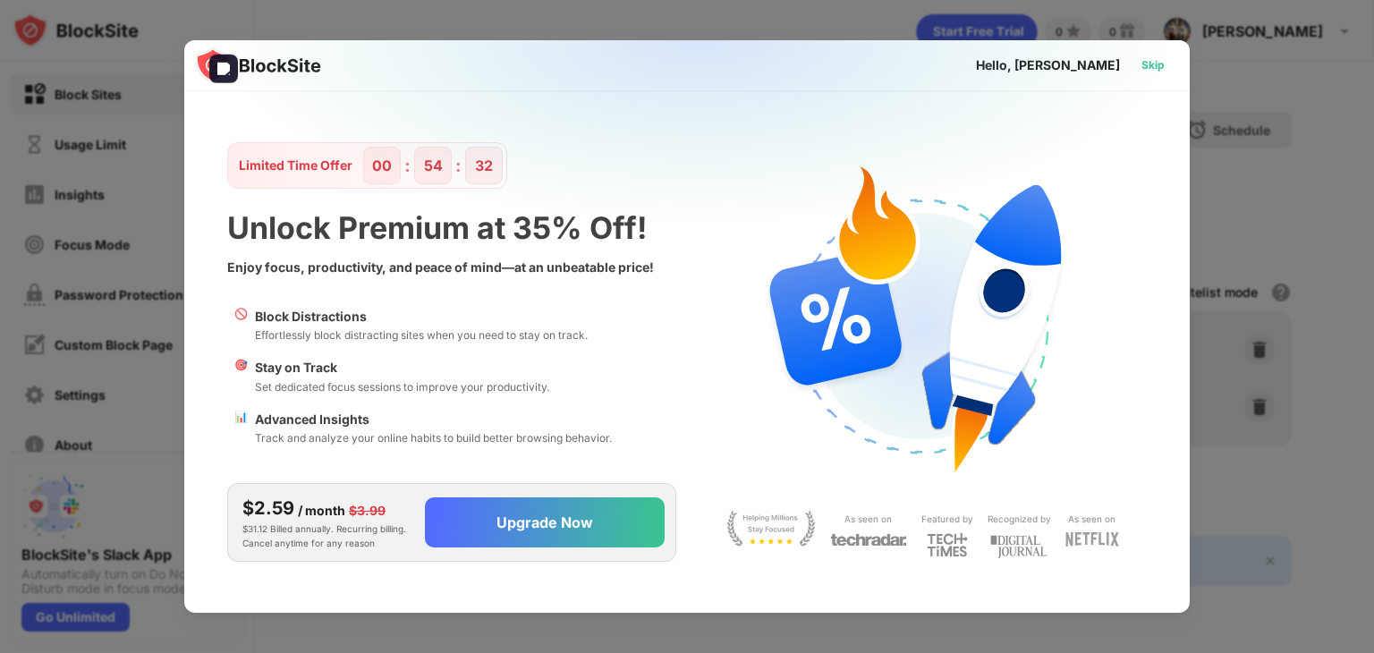
click at [1141, 69] on div "Skip" at bounding box center [1152, 65] width 23 height 18
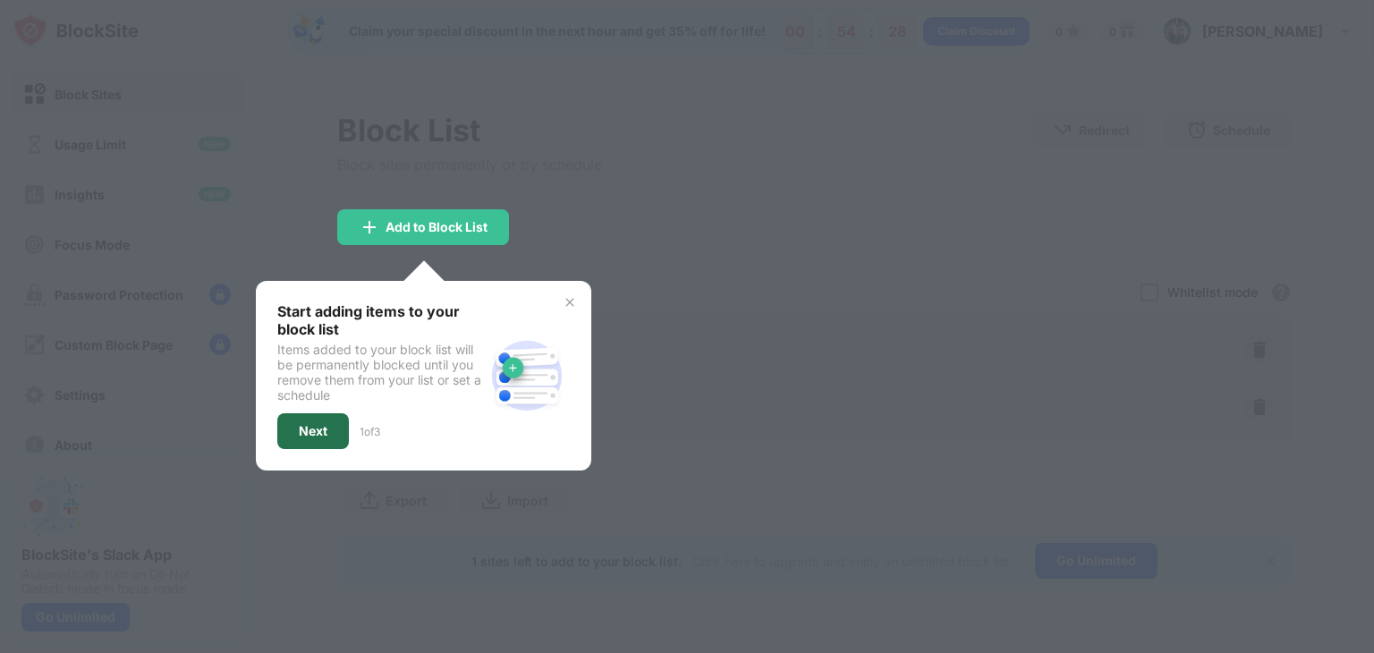
click at [298, 419] on div "Next" at bounding box center [313, 431] width 72 height 36
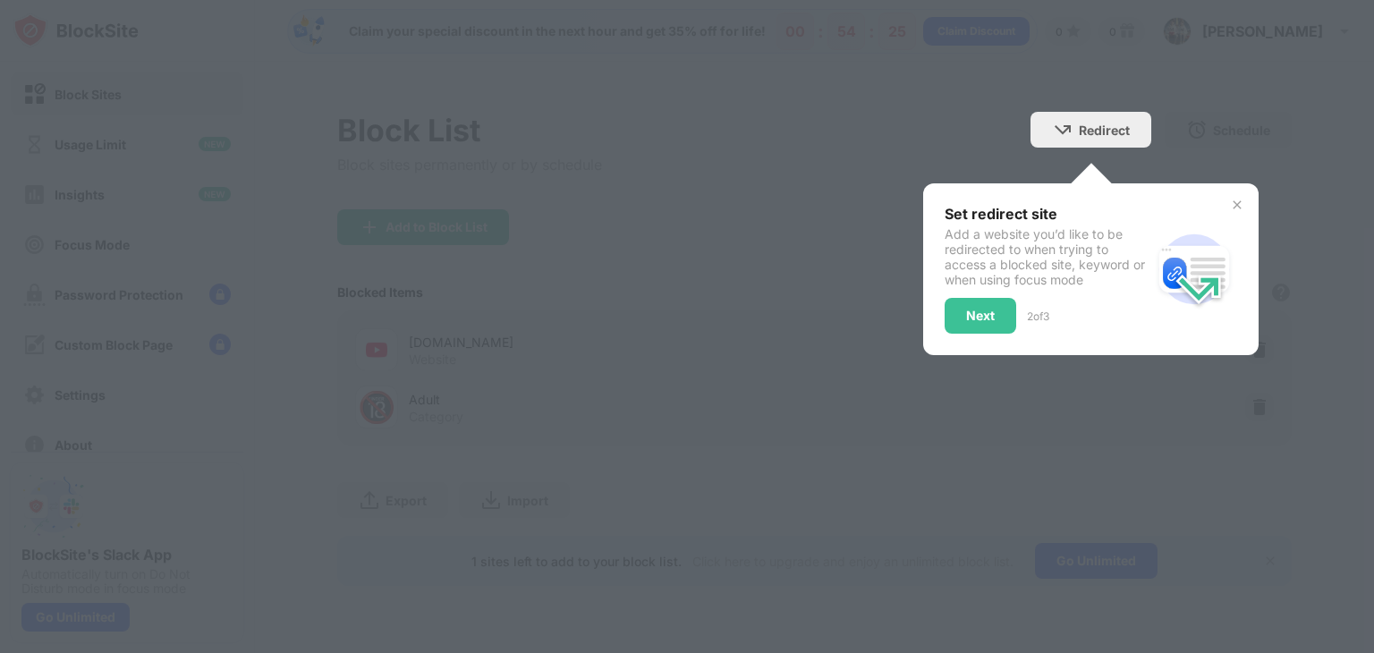
click at [1235, 208] on img at bounding box center [1237, 205] width 14 height 14
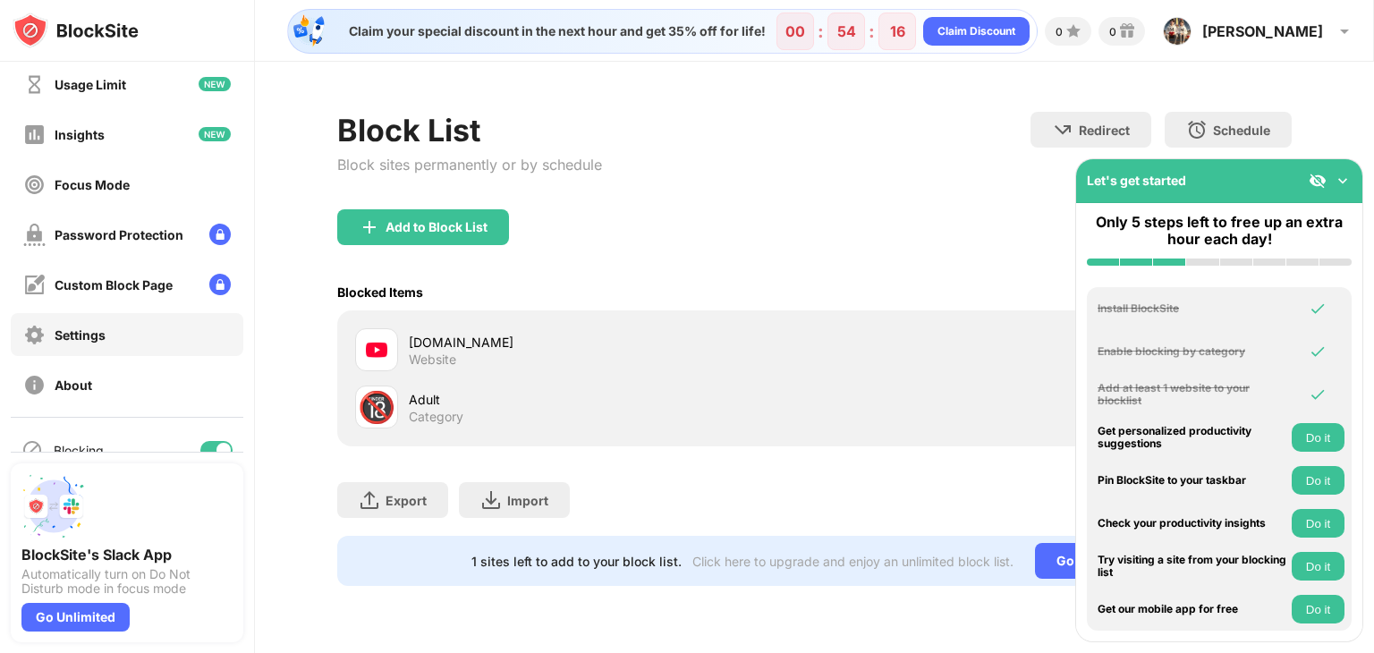
scroll to position [89, 0]
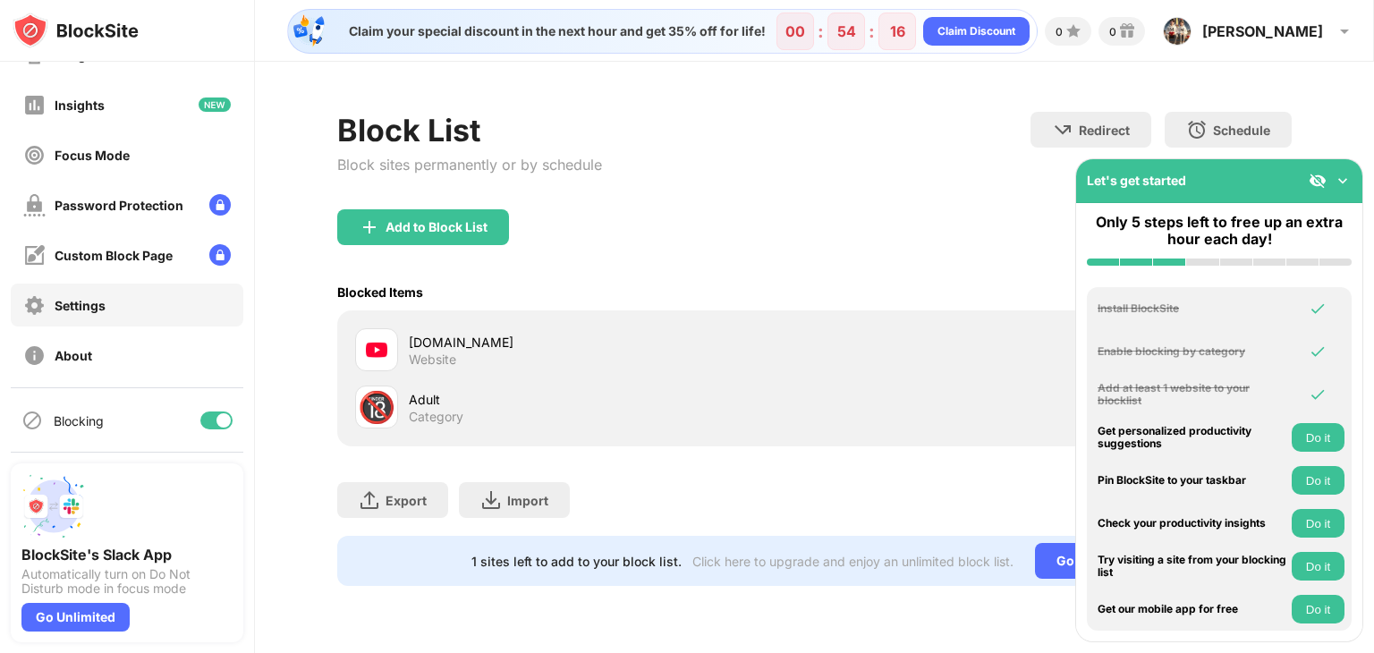
click at [143, 316] on div "Settings" at bounding box center [127, 305] width 233 height 43
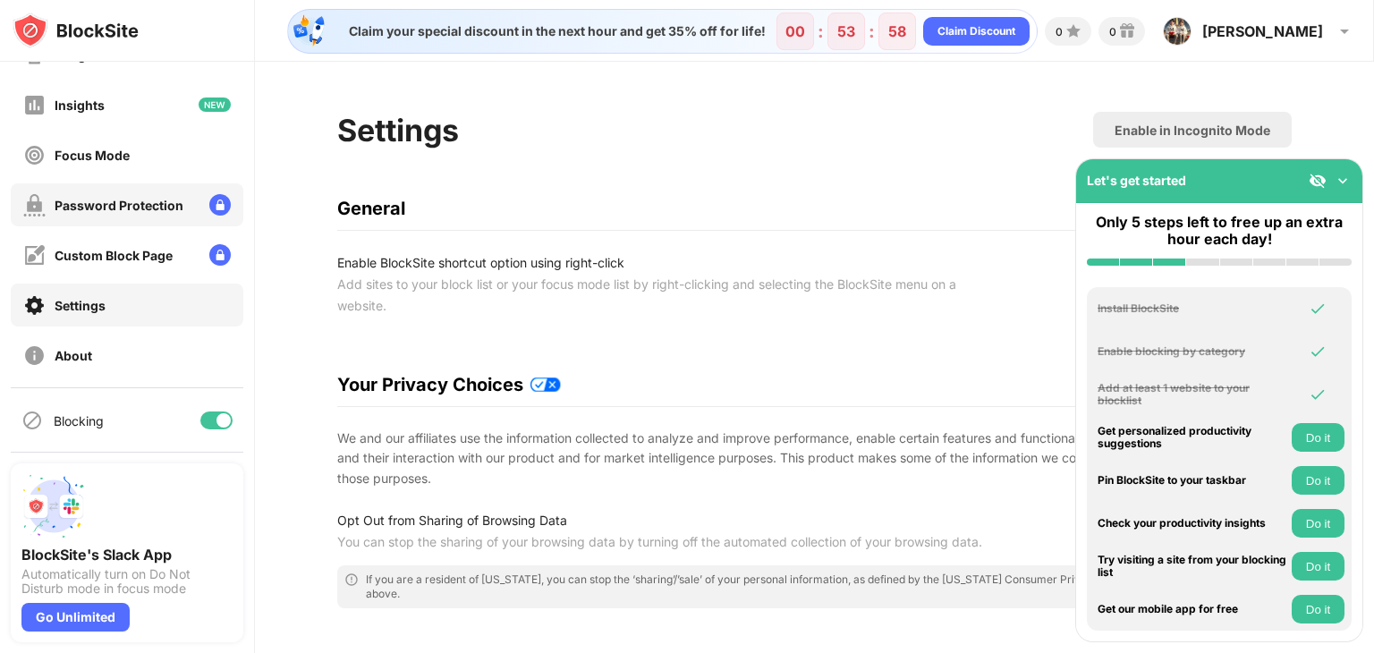
click at [104, 210] on div "Password Protection" at bounding box center [119, 205] width 129 height 15
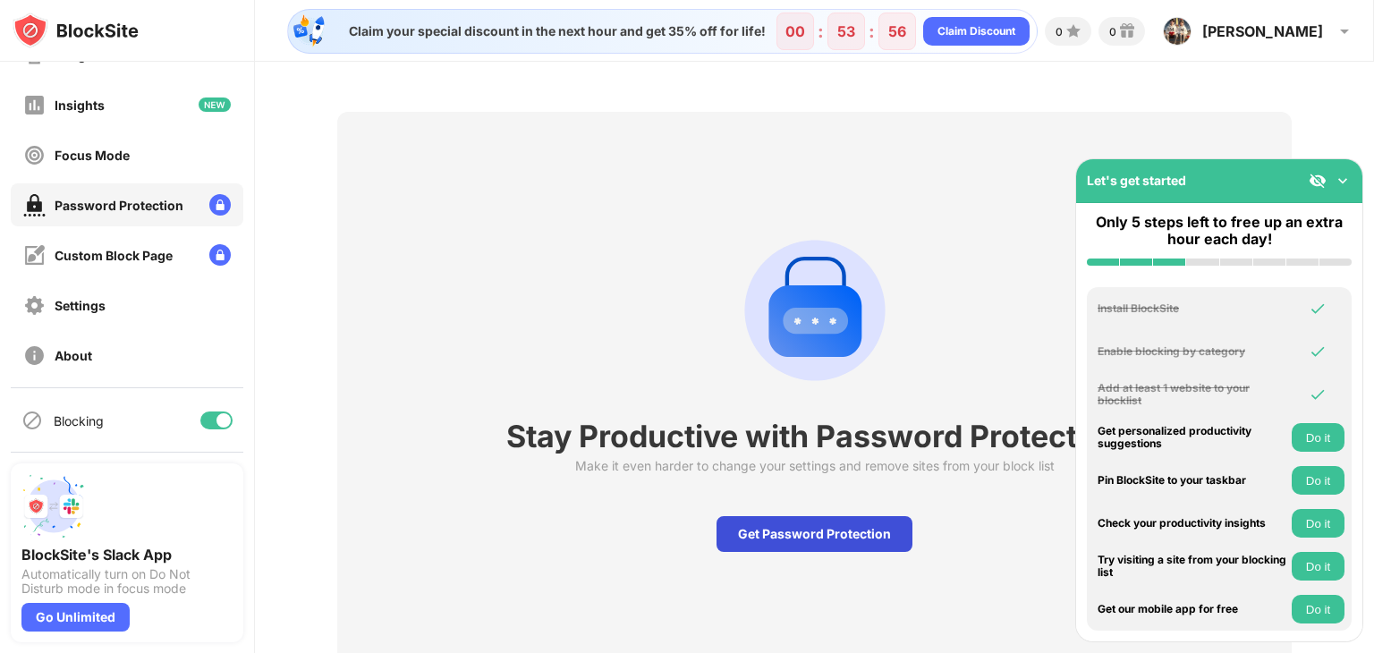
click at [809, 536] on div "Get Password Protection" at bounding box center [814, 534] width 196 height 36
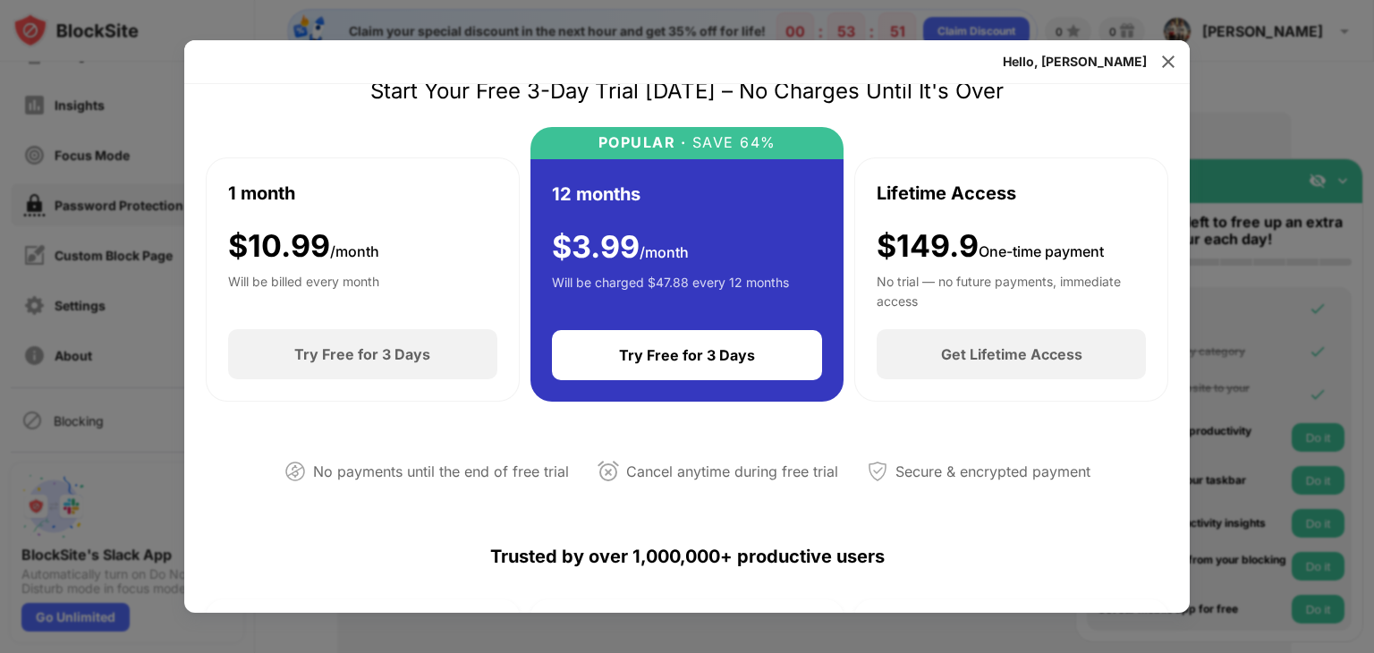
scroll to position [179, 0]
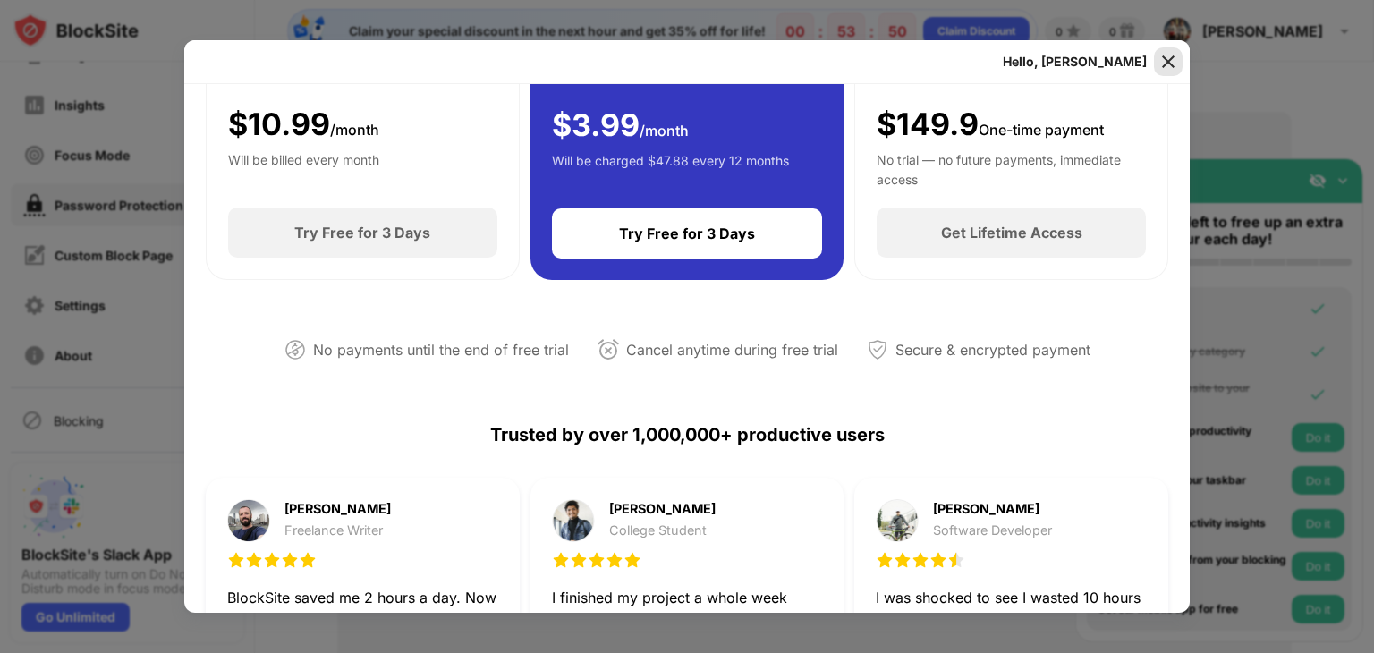
click at [1167, 58] on img at bounding box center [1168, 62] width 18 height 18
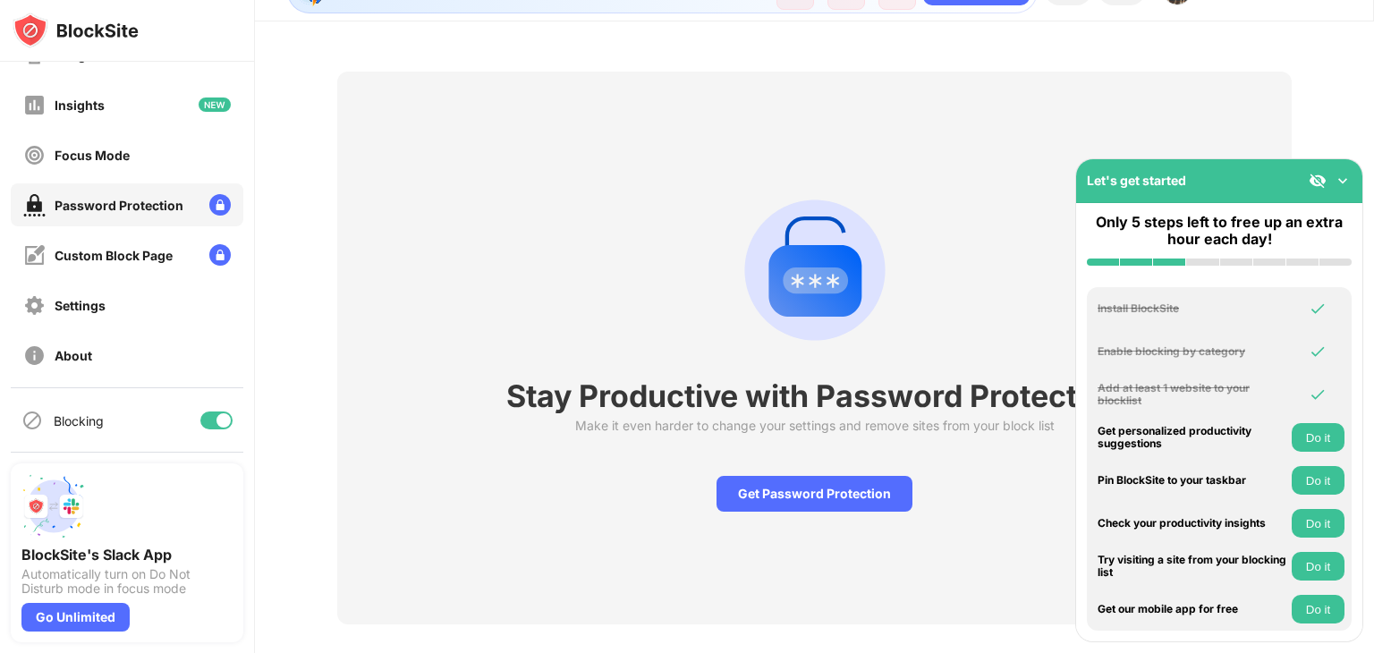
scroll to position [75, 0]
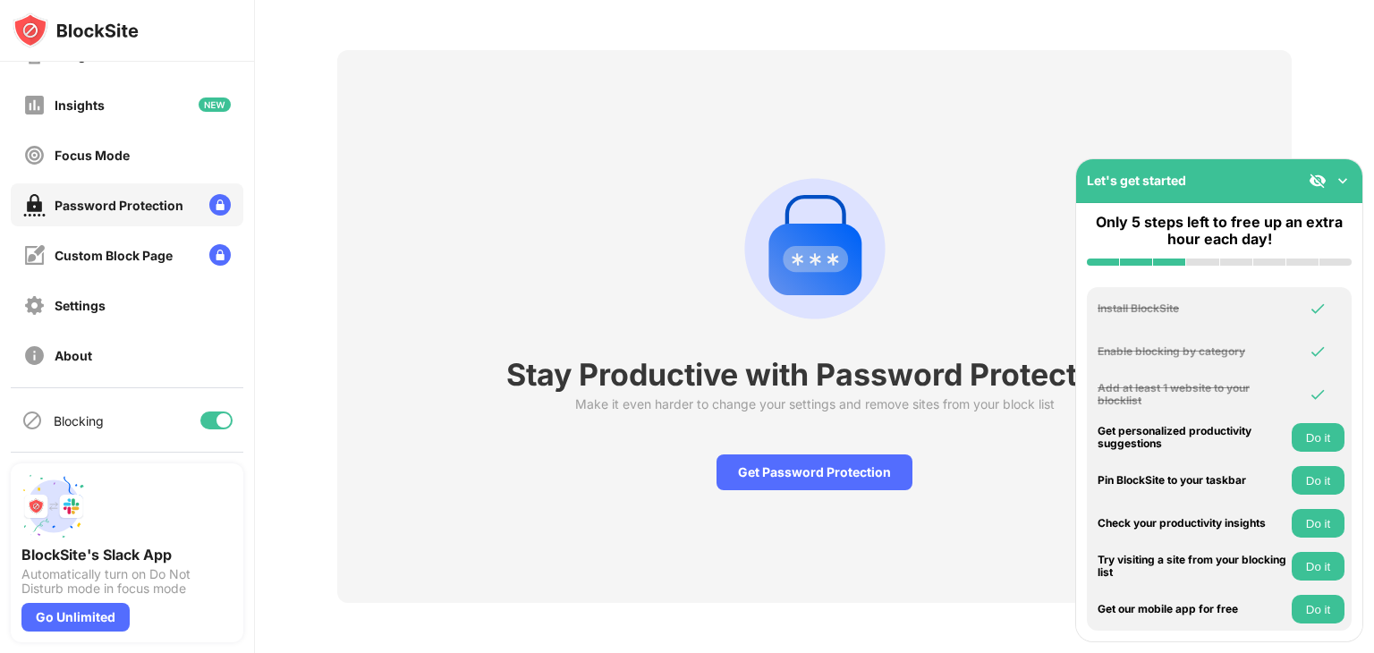
click at [1318, 439] on button "Do it" at bounding box center [1318, 437] width 53 height 29
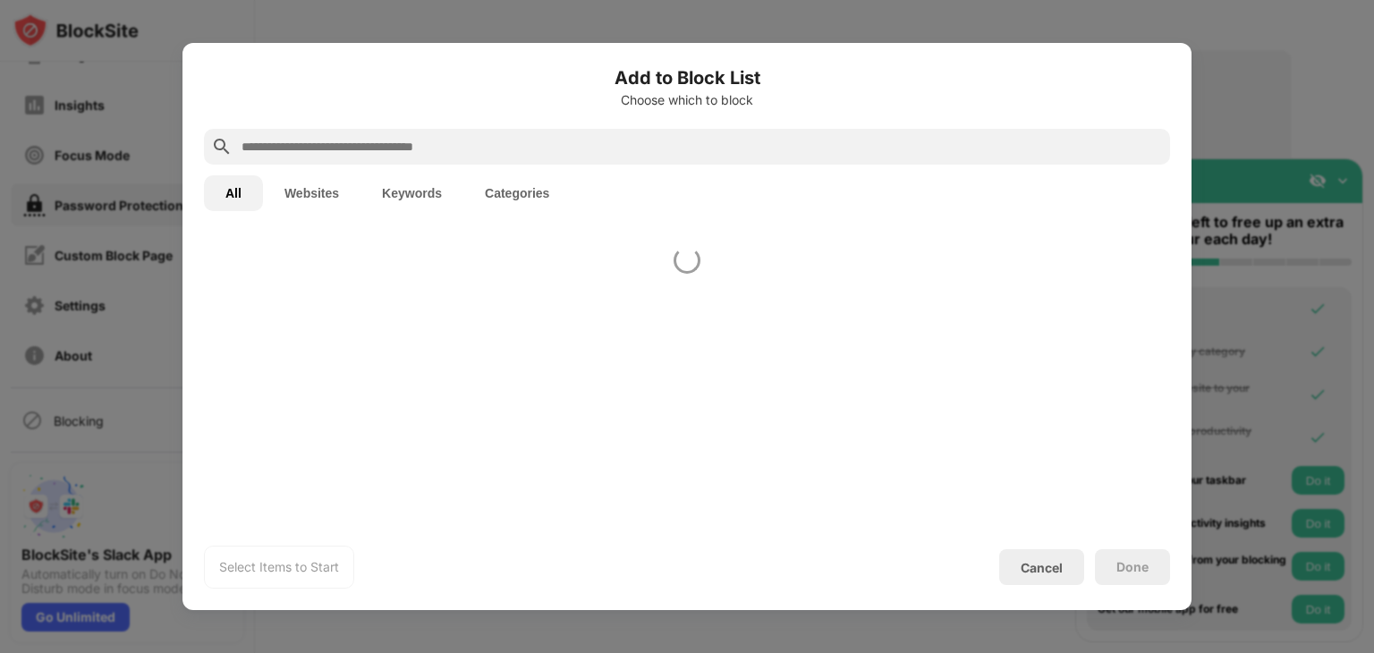
click at [1323, 477] on div at bounding box center [687, 326] width 1374 height 653
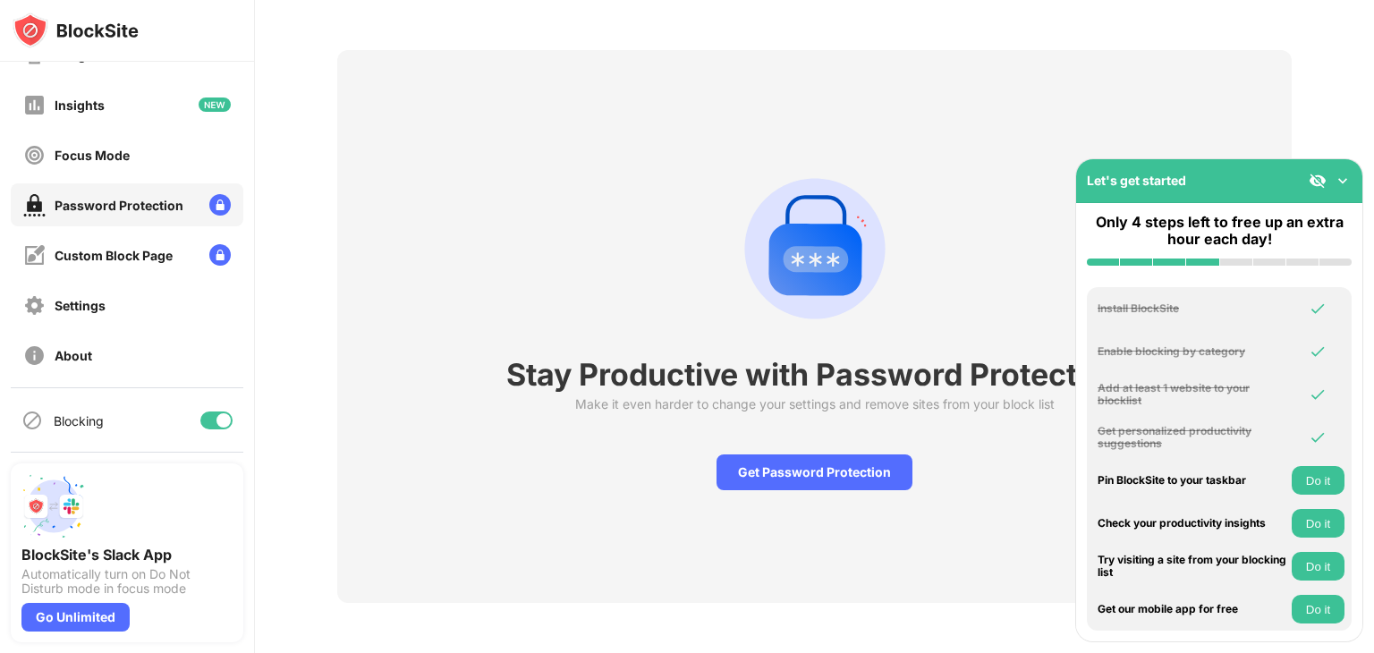
click at [1323, 477] on button "Do it" at bounding box center [1318, 480] width 53 height 29
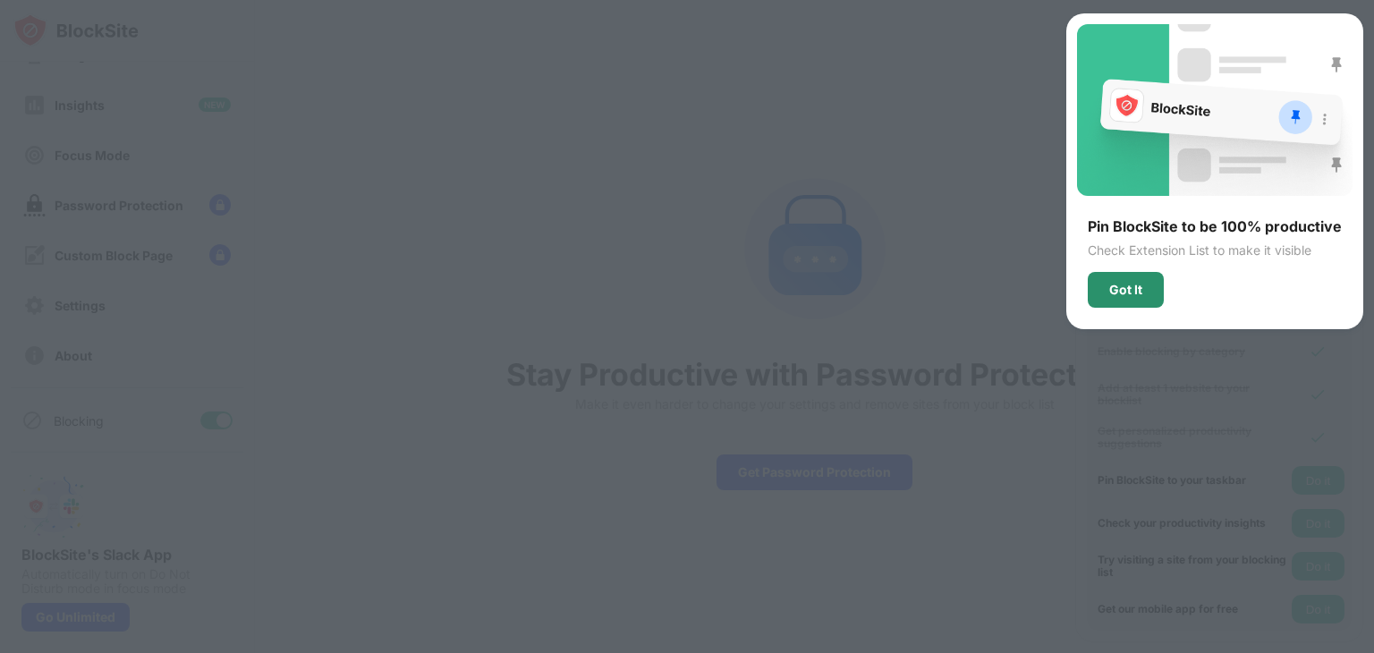
click at [1125, 290] on div "Got It" at bounding box center [1125, 290] width 33 height 14
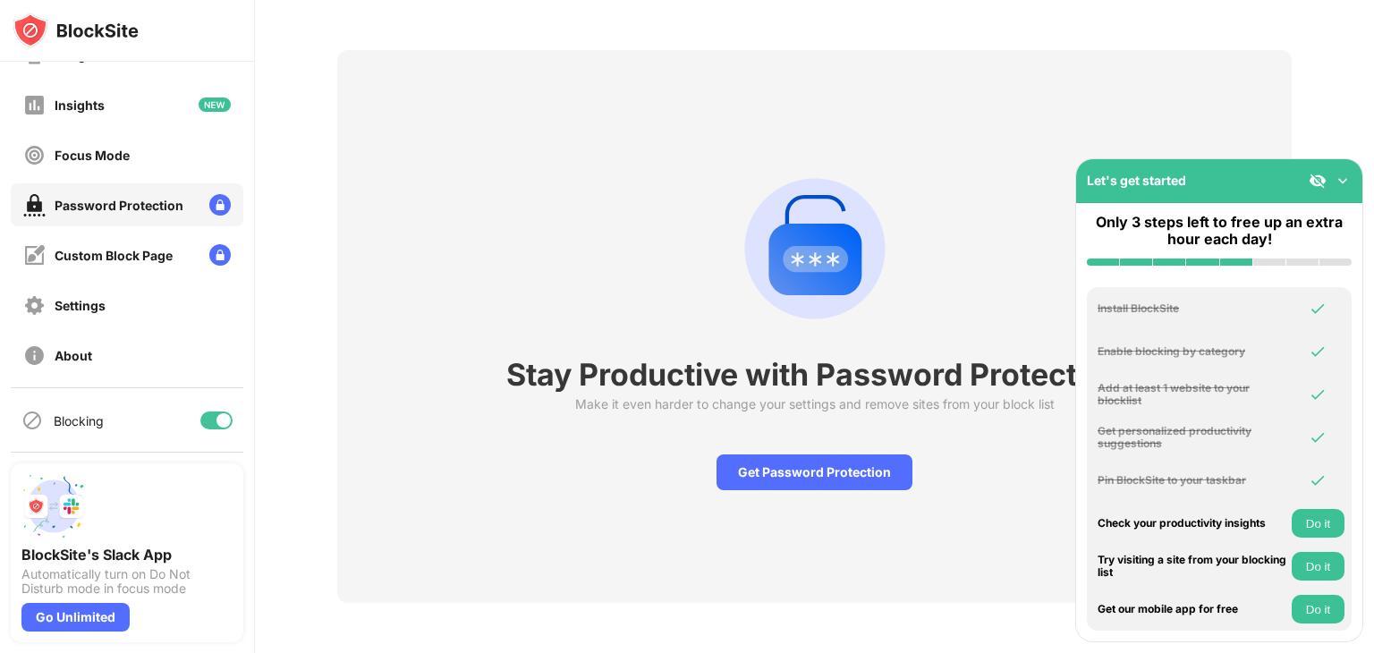
click at [1325, 511] on button "Do it" at bounding box center [1318, 523] width 53 height 29
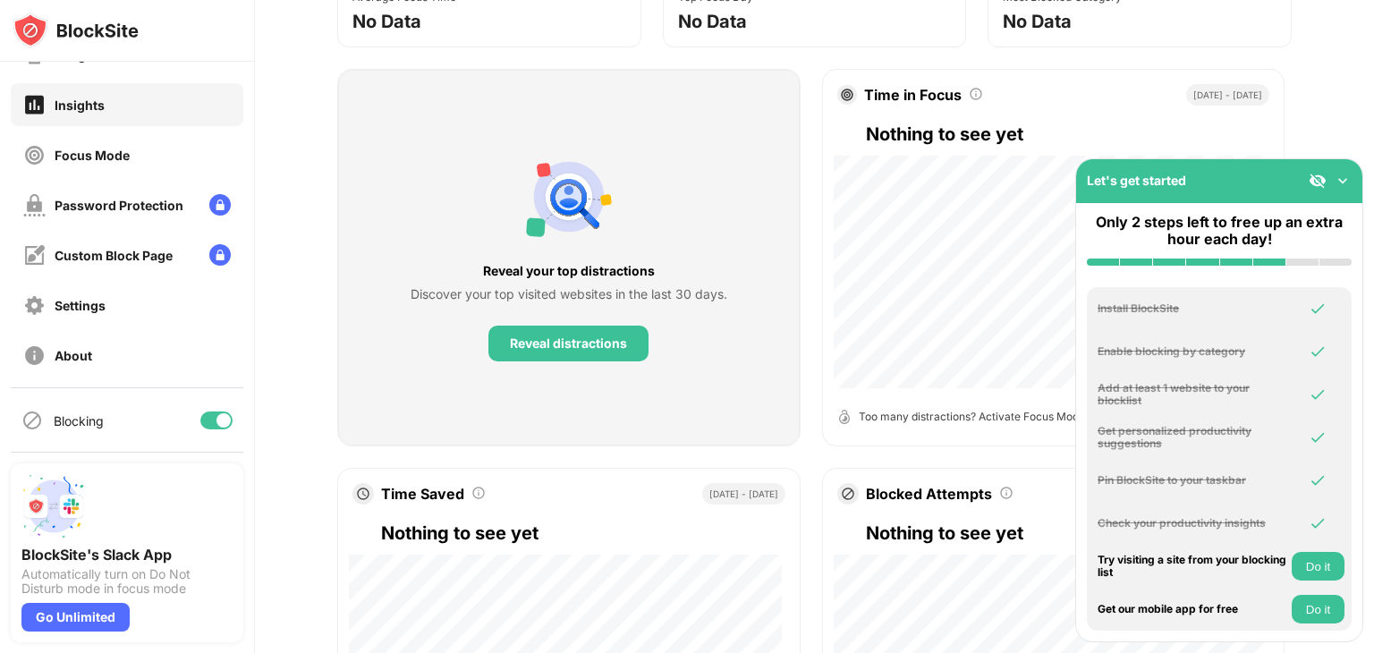
scroll to position [268, 0]
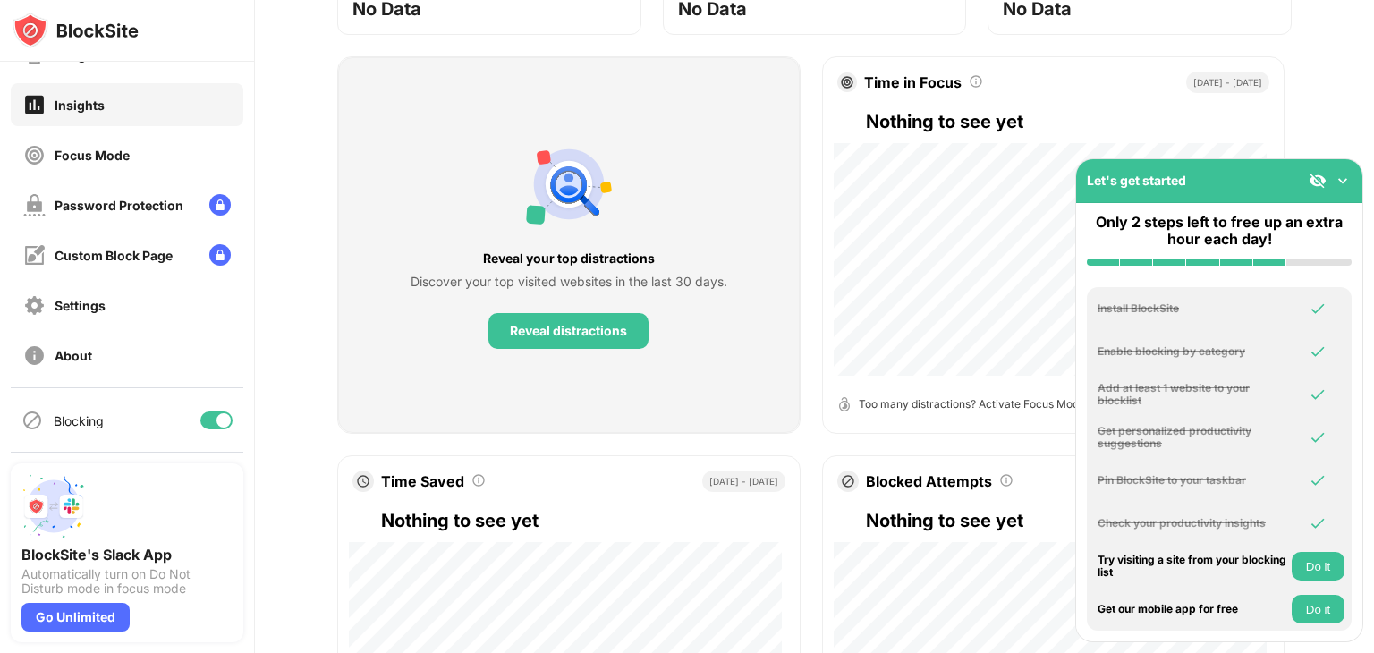
click at [1323, 566] on button "Do it" at bounding box center [1318, 566] width 53 height 29
click at [1314, 609] on button "Do it" at bounding box center [1318, 609] width 53 height 29
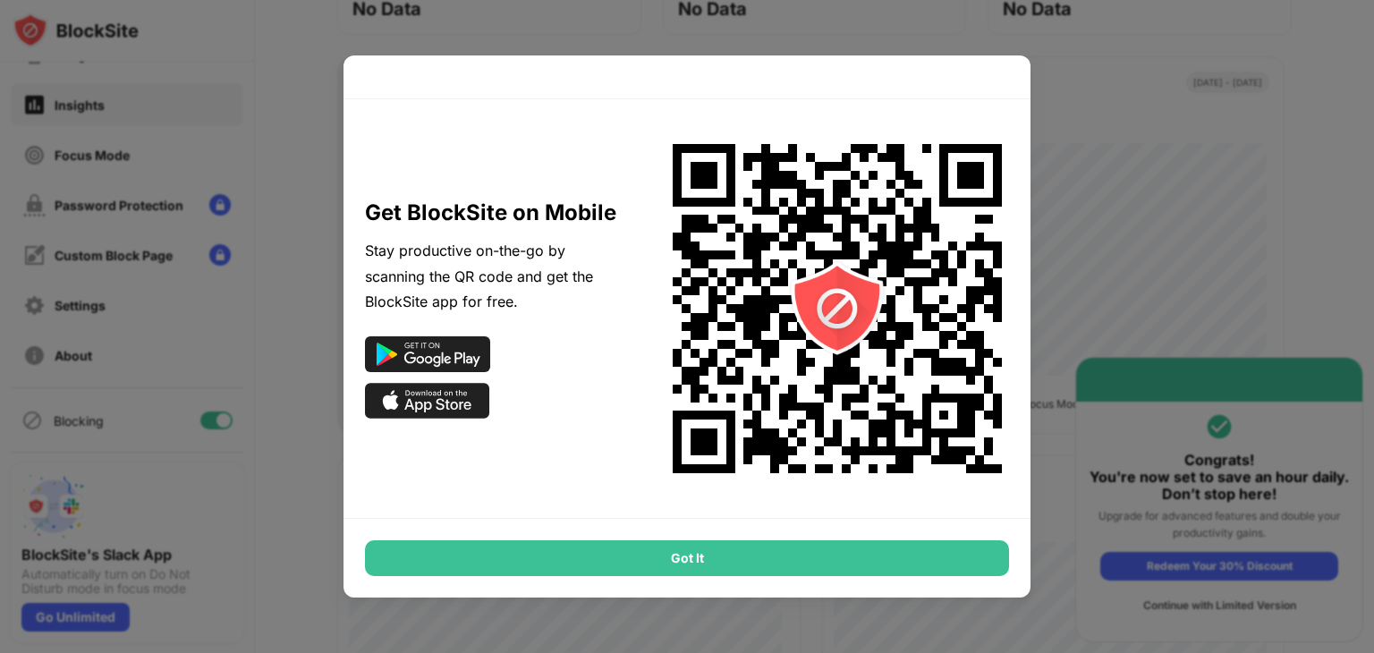
click at [687, 554] on div "Got It" at bounding box center [687, 558] width 644 height 36
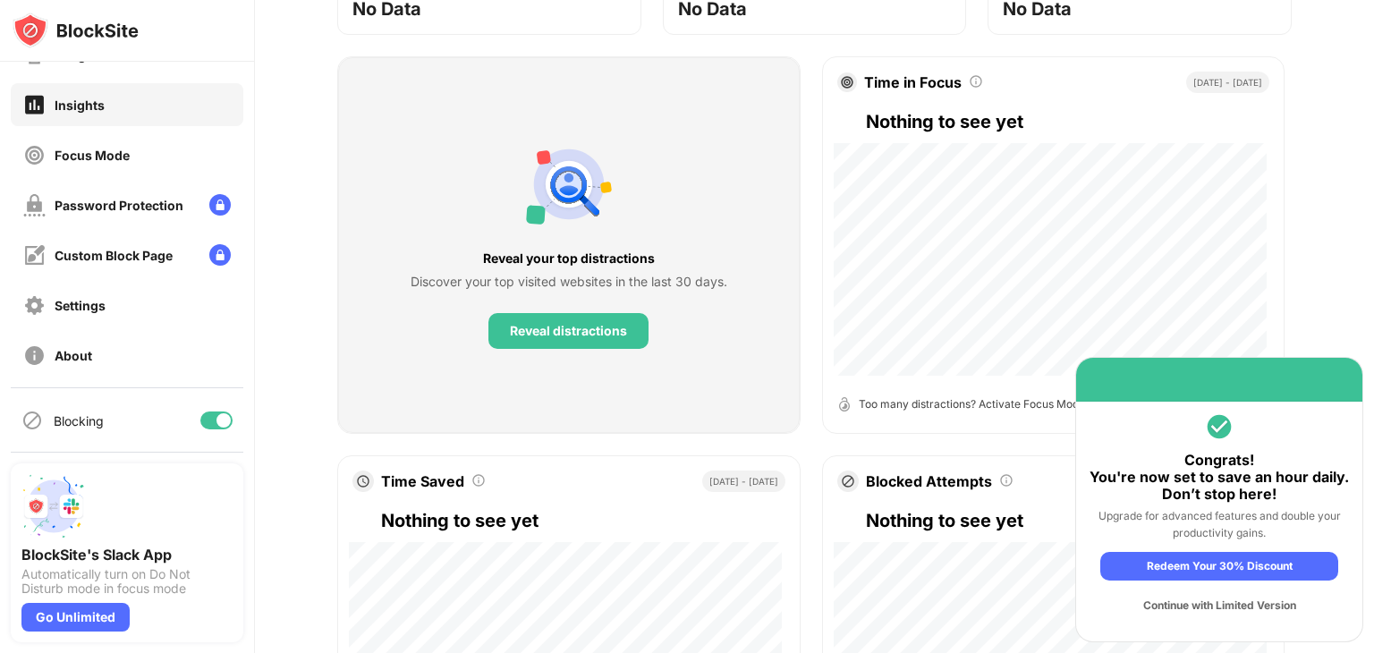
click at [1234, 567] on div "Redeem Your 30% Discount" at bounding box center [1219, 566] width 238 height 29
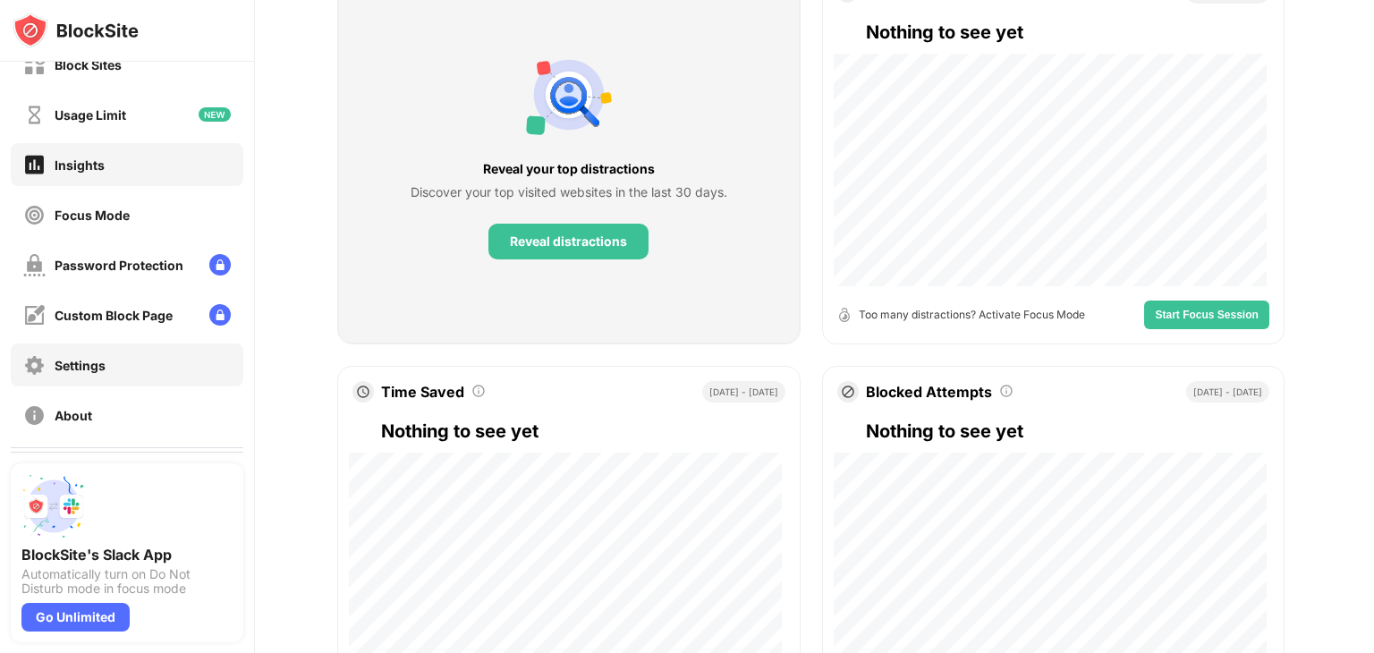
scroll to position [0, 0]
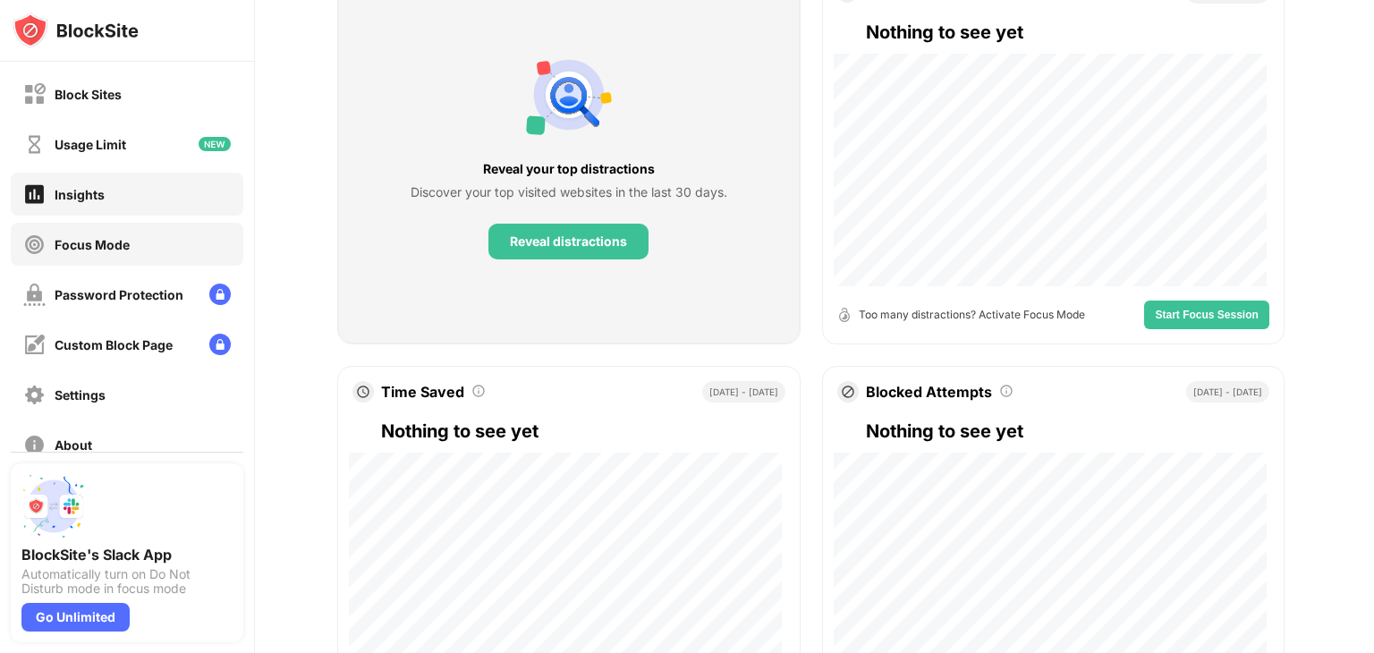
click at [125, 242] on div "Focus Mode" at bounding box center [92, 244] width 75 height 15
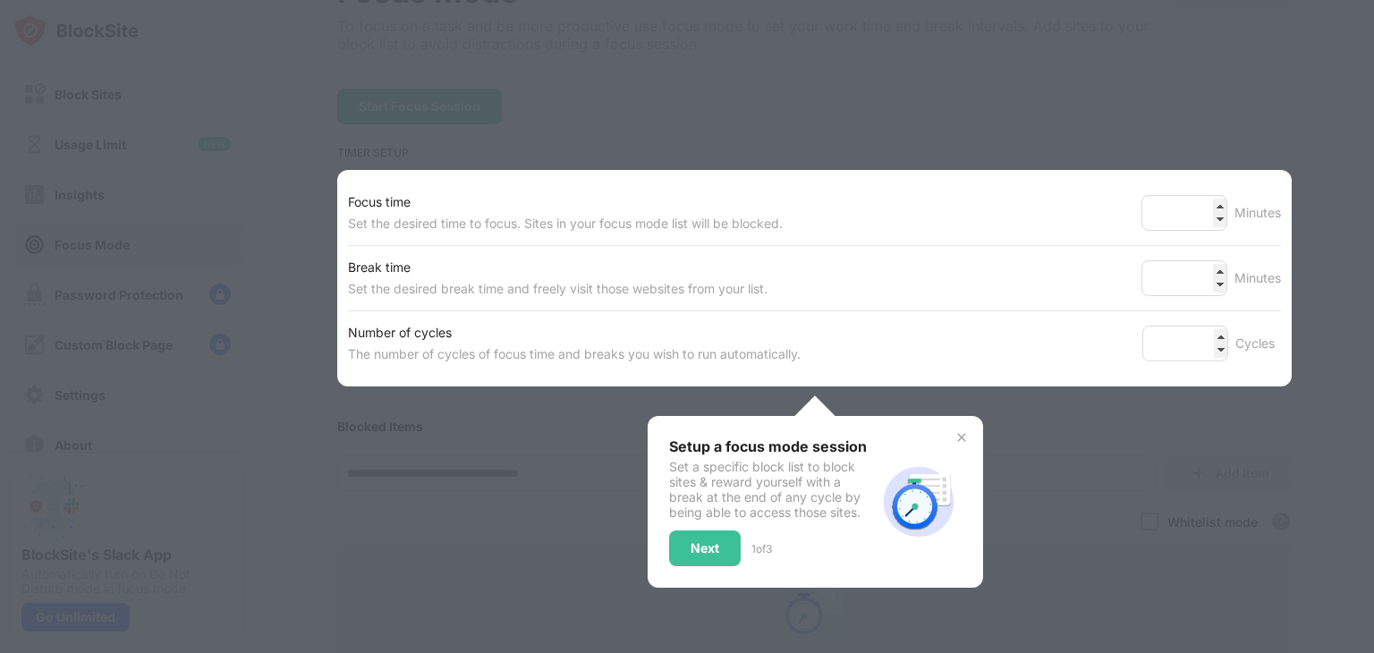
scroll to position [89, 0]
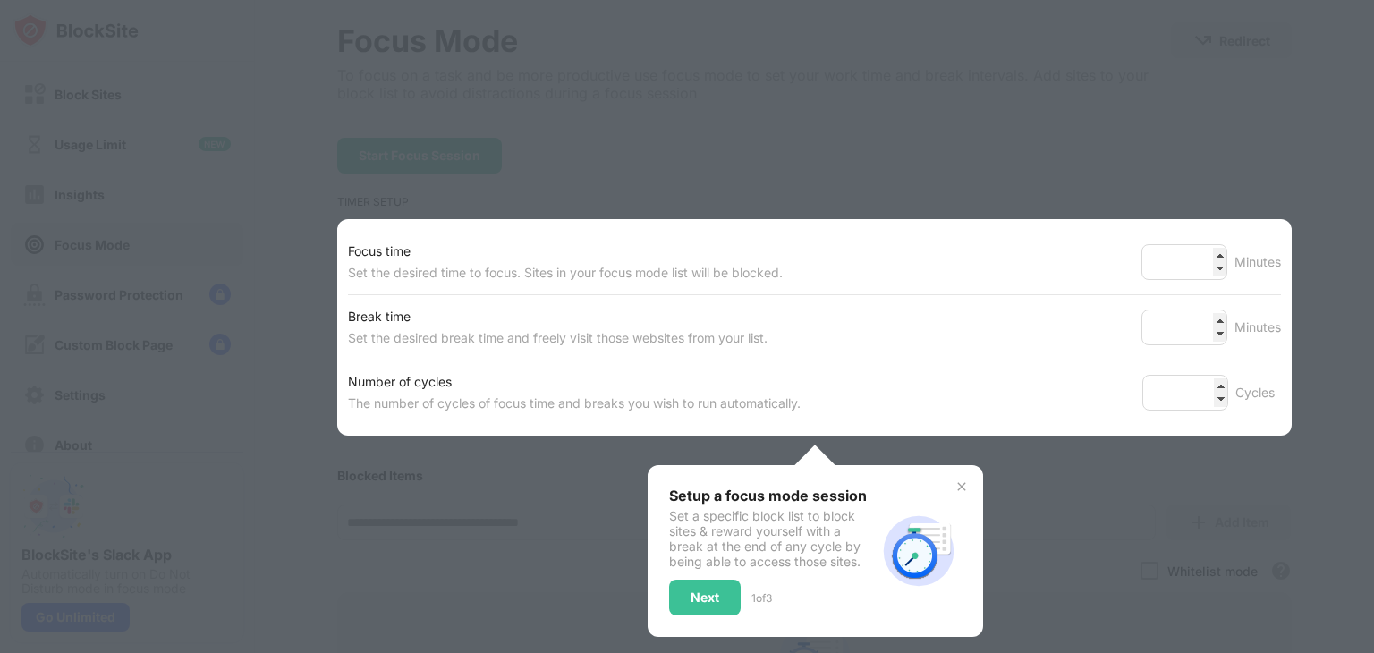
click at [954, 489] on img at bounding box center [961, 486] width 14 height 14
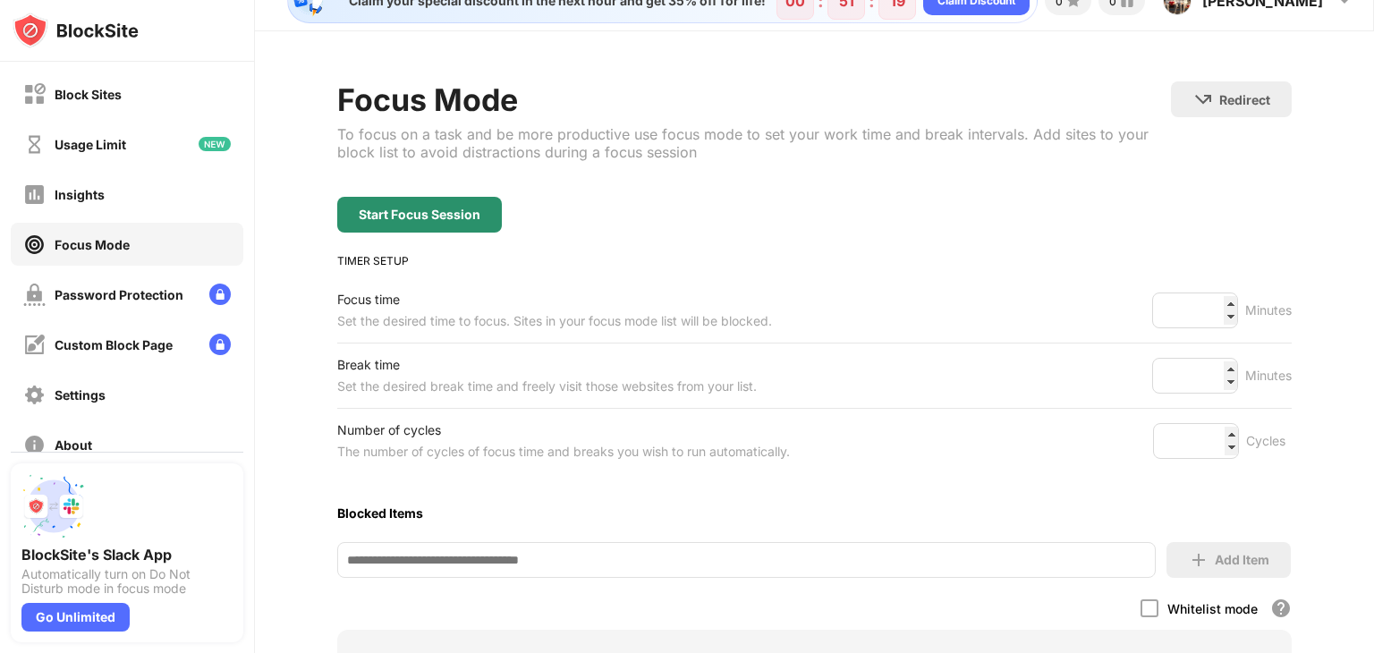
scroll to position [0, 0]
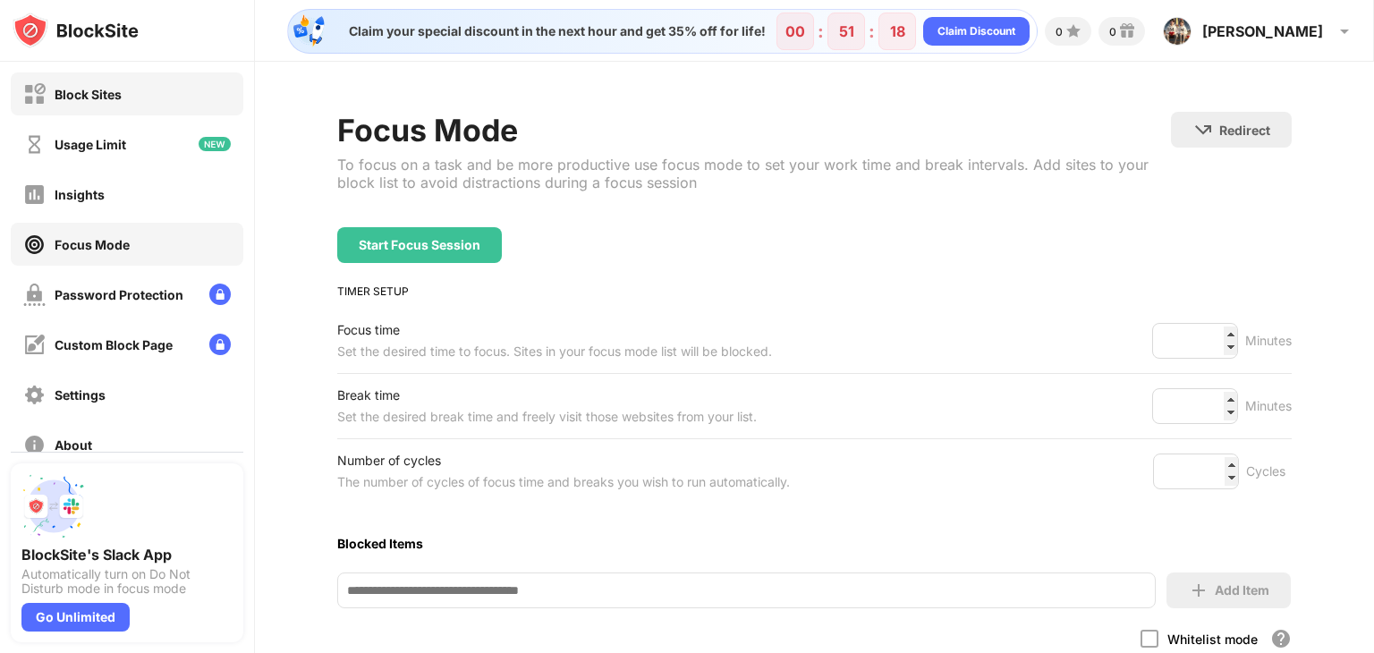
click at [106, 93] on div "Block Sites" at bounding box center [88, 94] width 67 height 15
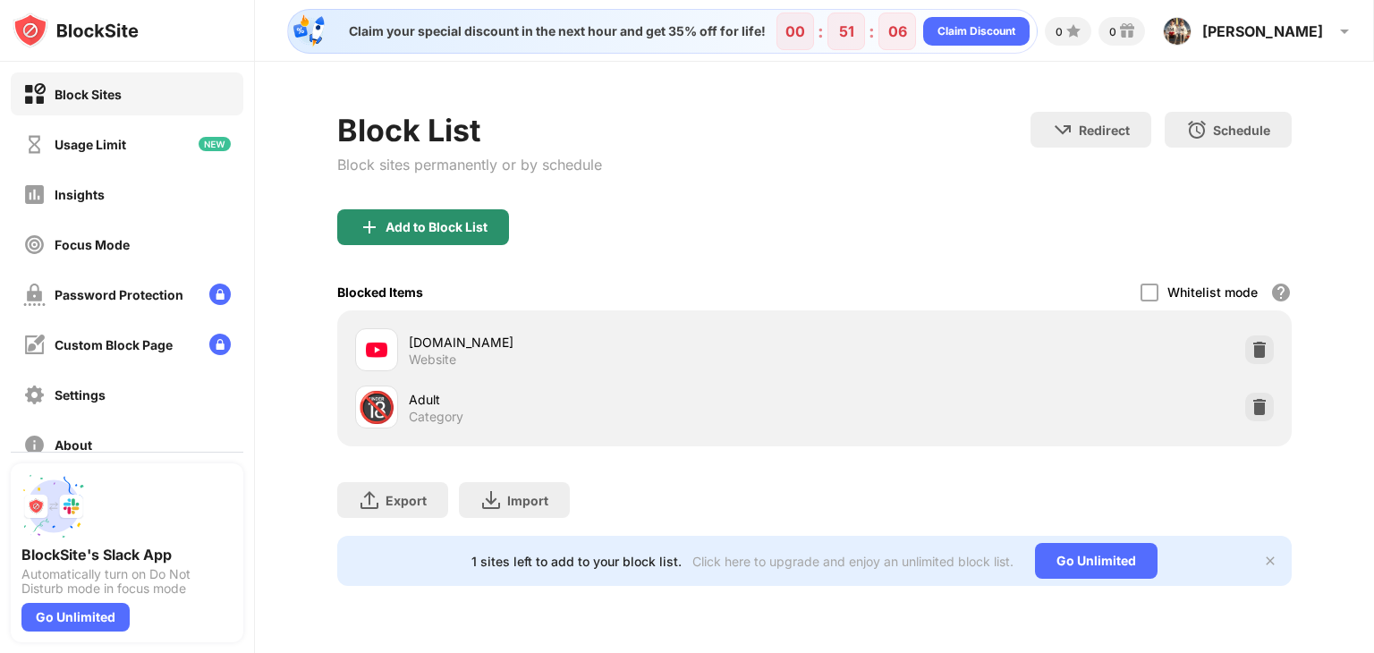
click at [419, 220] on div "Add to Block List" at bounding box center [437, 227] width 102 height 14
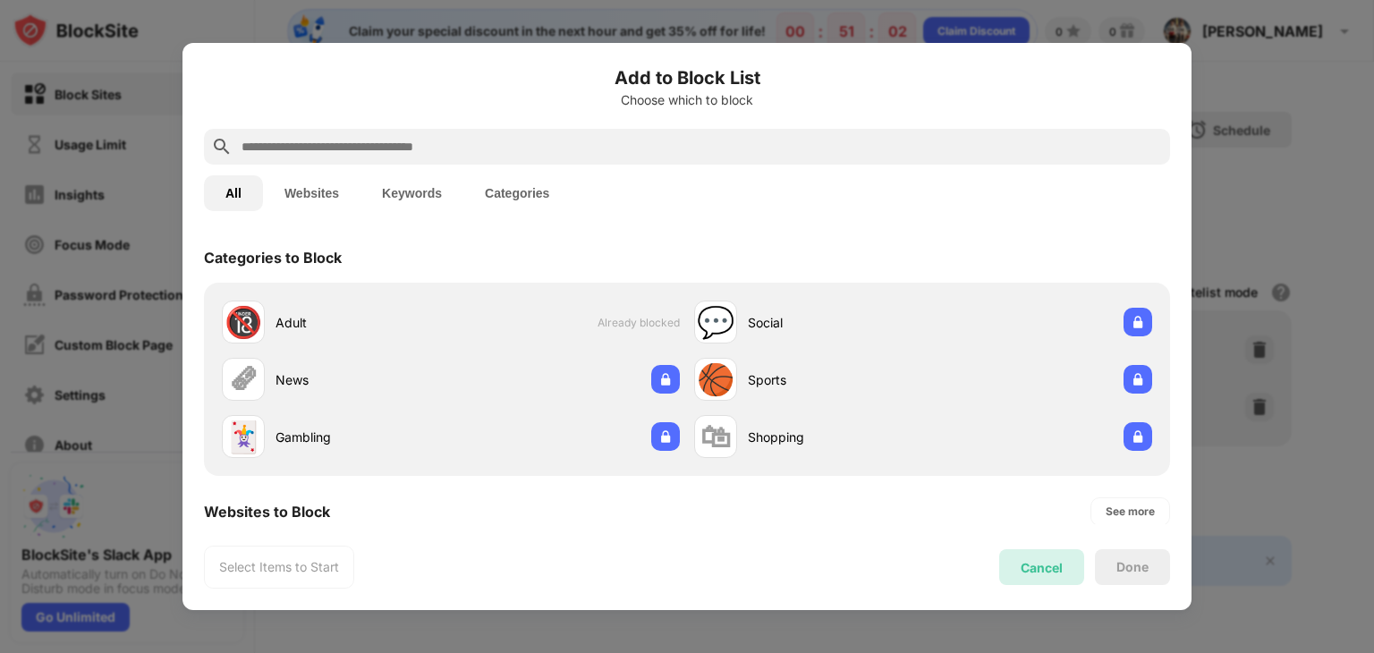
click at [1052, 578] on div "Cancel" at bounding box center [1041, 567] width 85 height 36
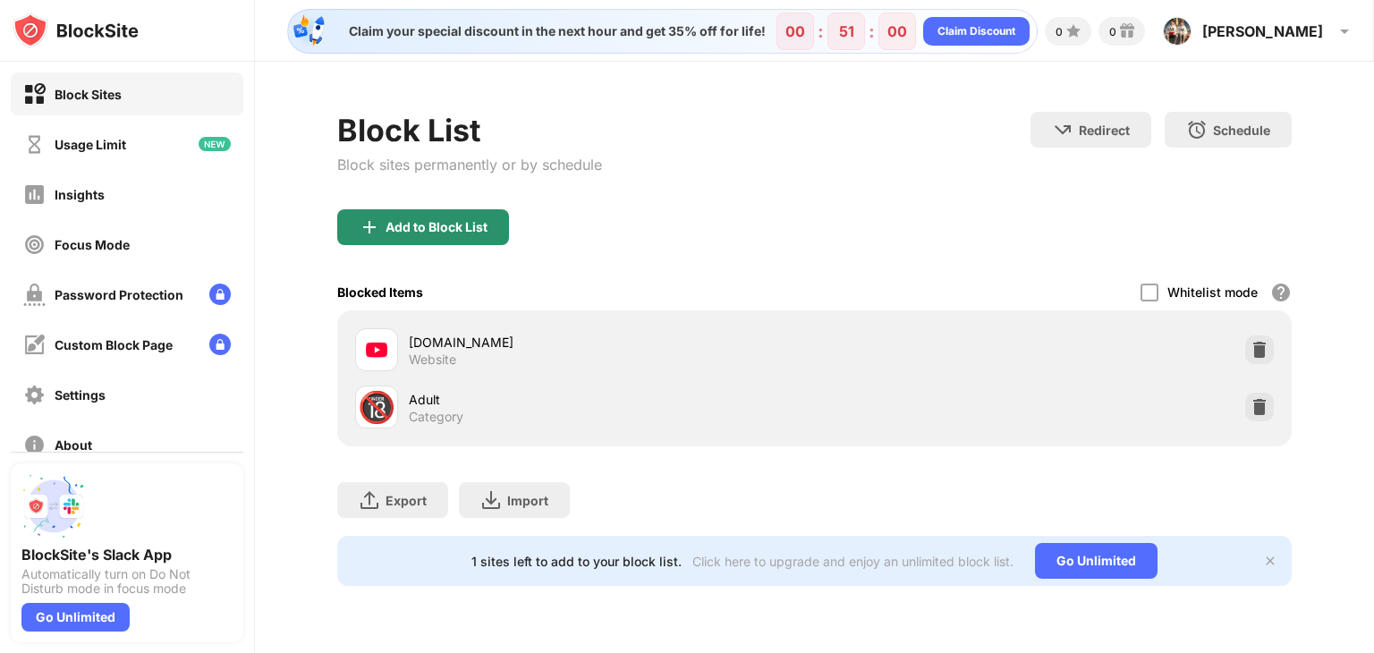
click at [419, 220] on div "Add to Block List" at bounding box center [437, 227] width 102 height 14
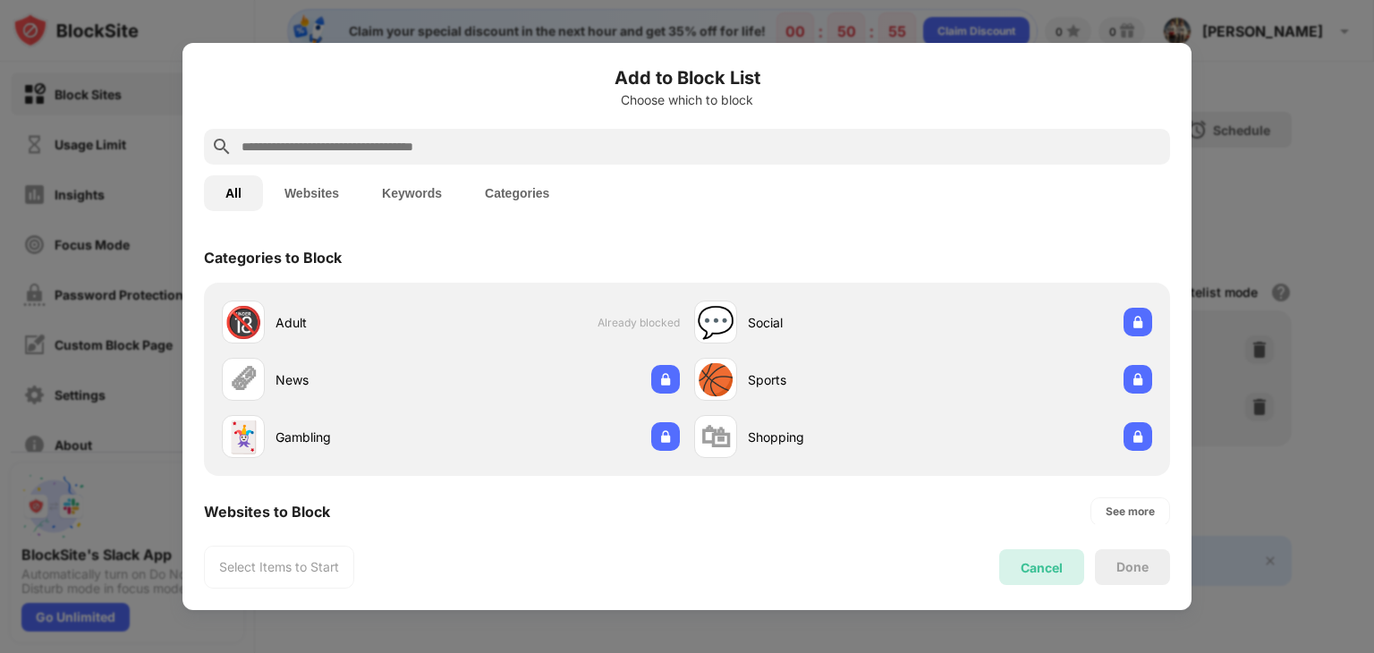
click at [1037, 562] on div "Cancel" at bounding box center [1042, 567] width 42 height 15
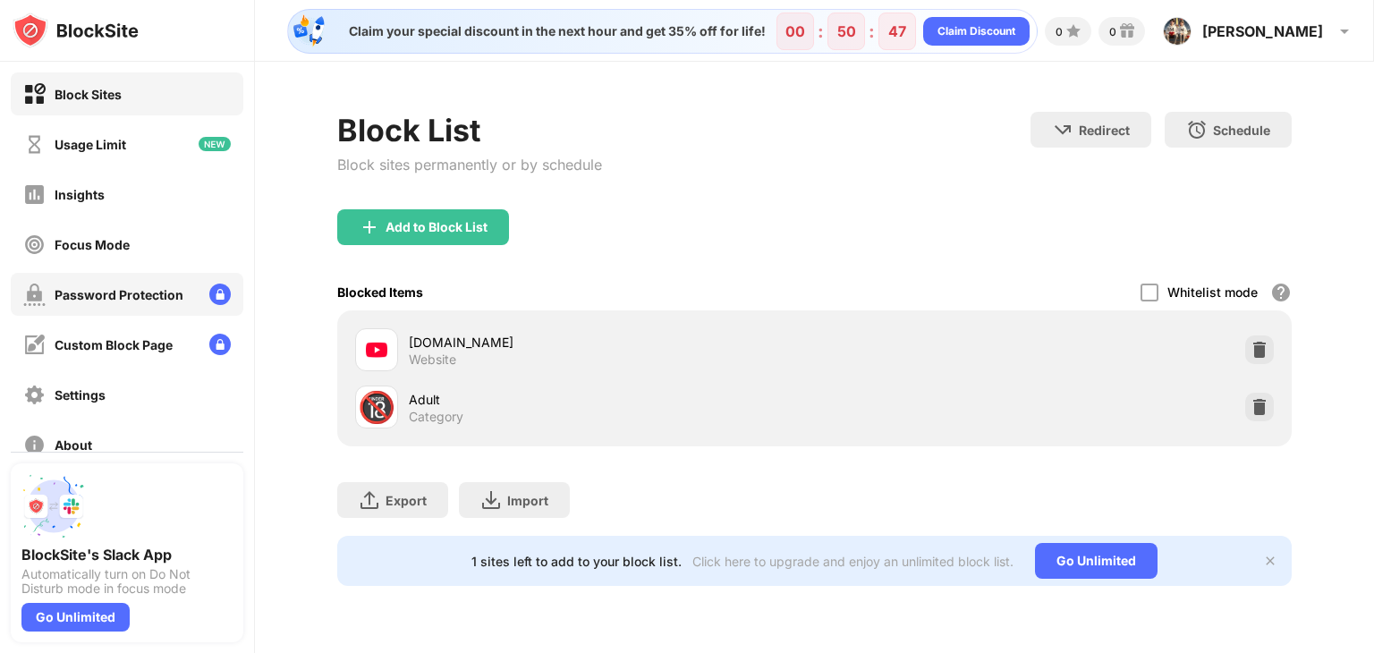
click at [123, 287] on div "Password Protection" at bounding box center [119, 294] width 129 height 15
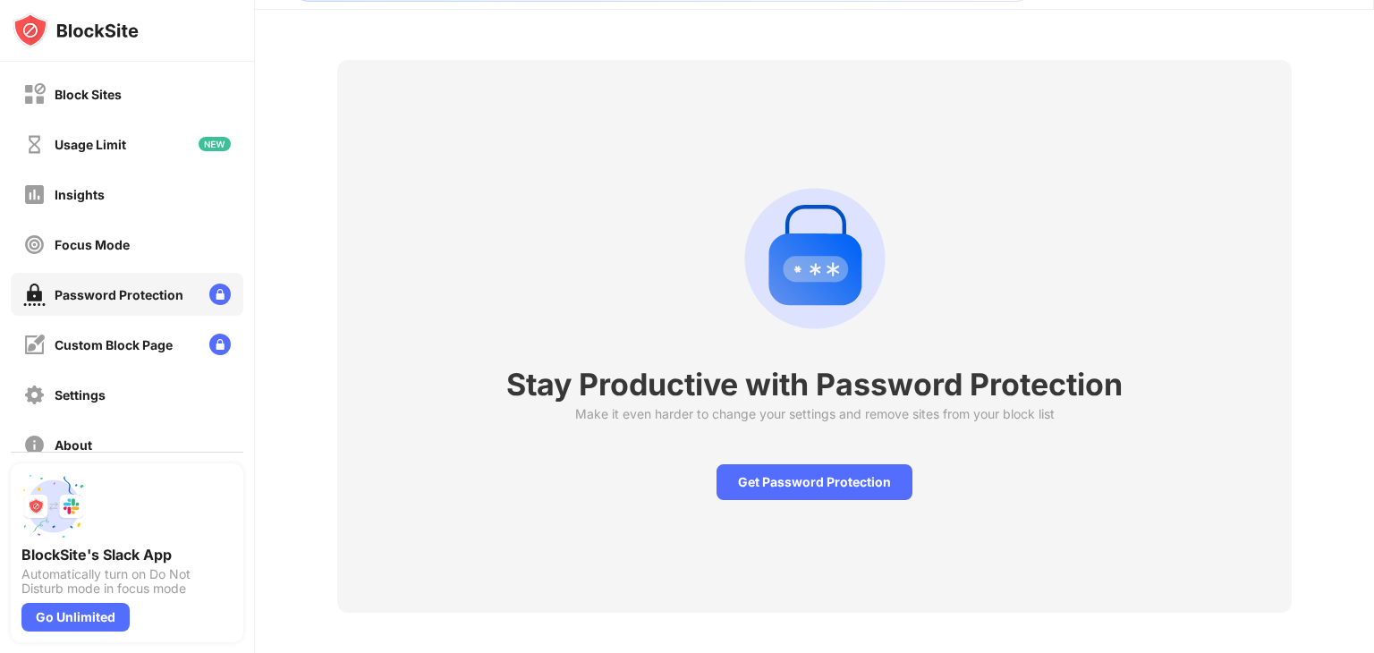
scroll to position [75, 0]
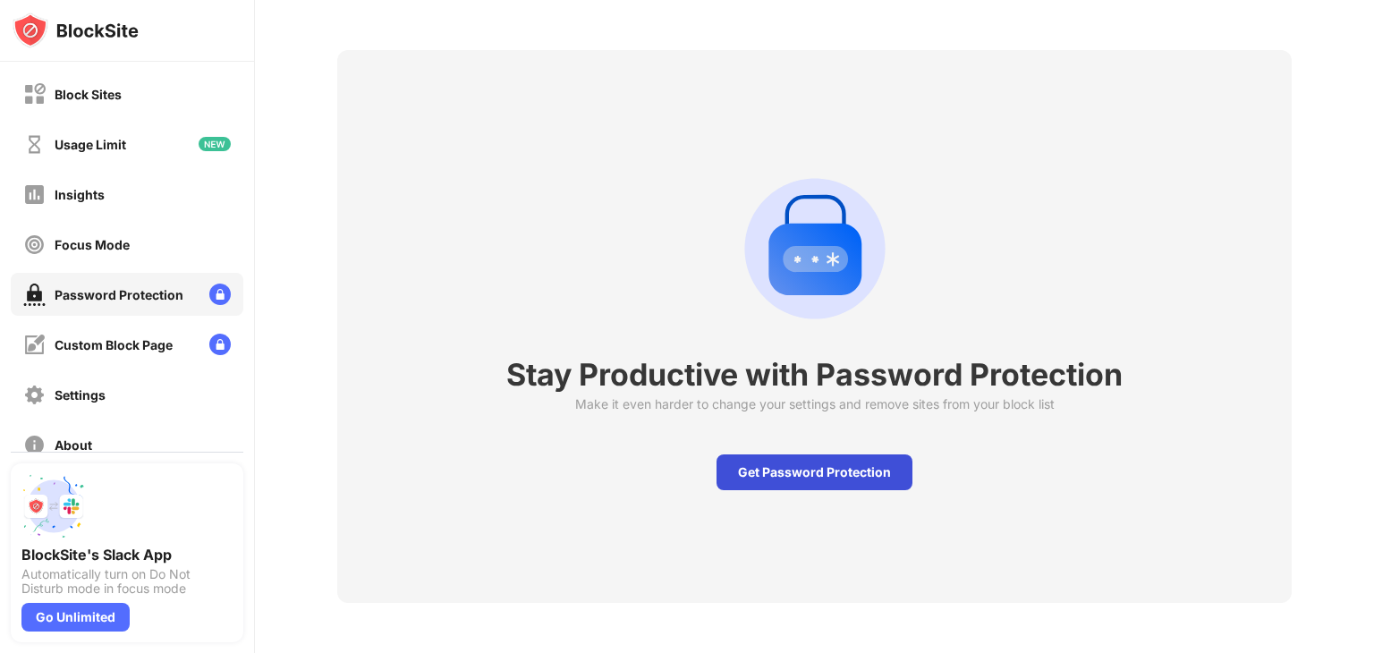
click at [807, 457] on div "Get Password Protection" at bounding box center [814, 472] width 196 height 36
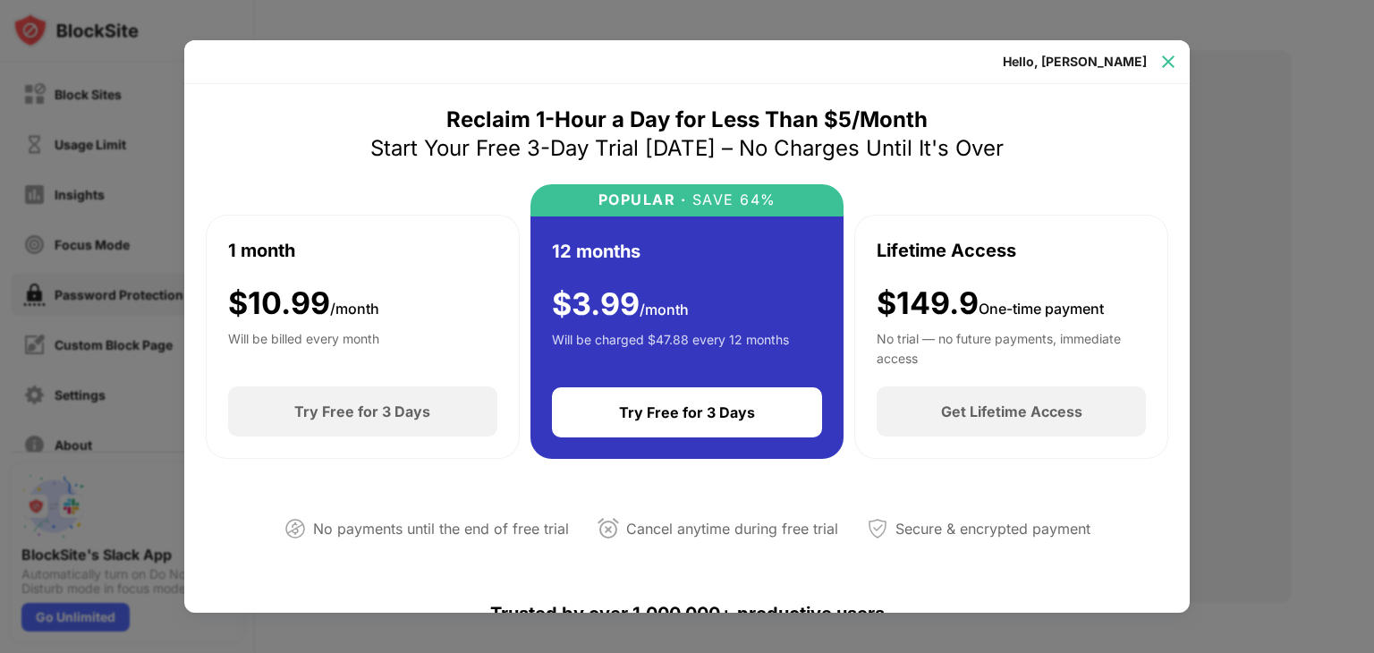
click at [1170, 62] on img at bounding box center [1168, 62] width 18 height 18
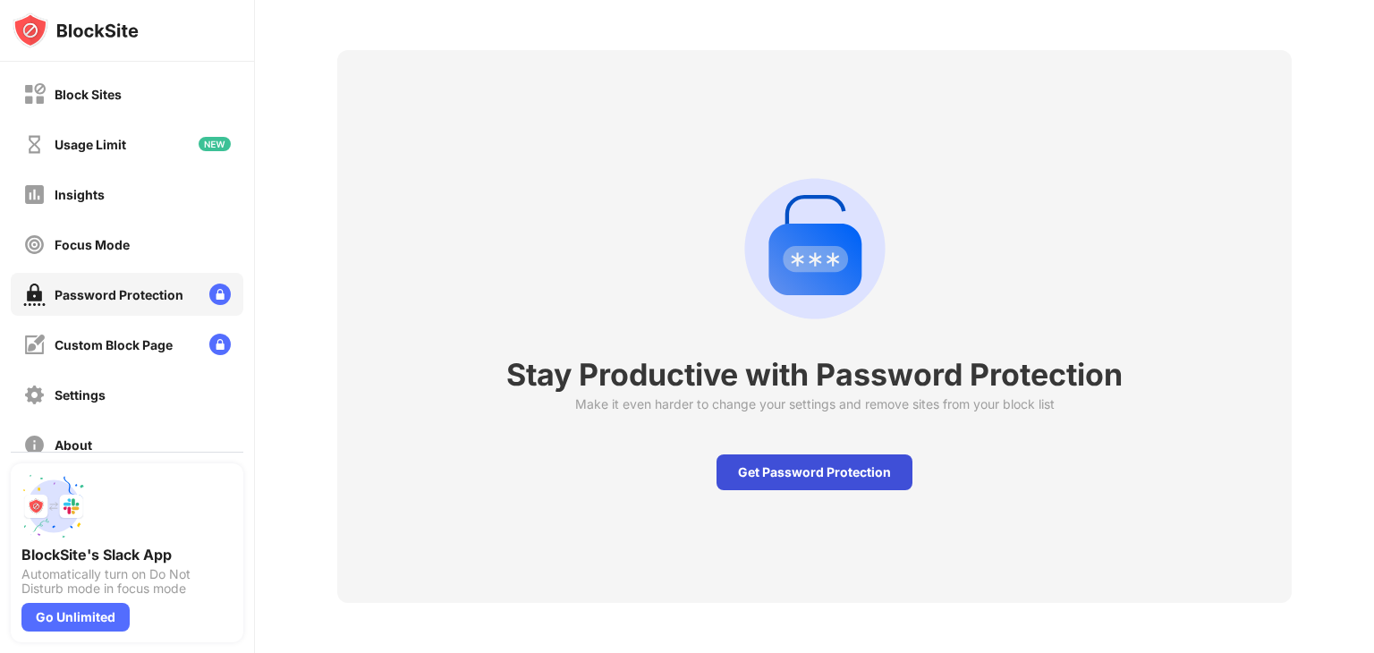
click at [769, 461] on div "Get Password Protection" at bounding box center [814, 472] width 196 height 36
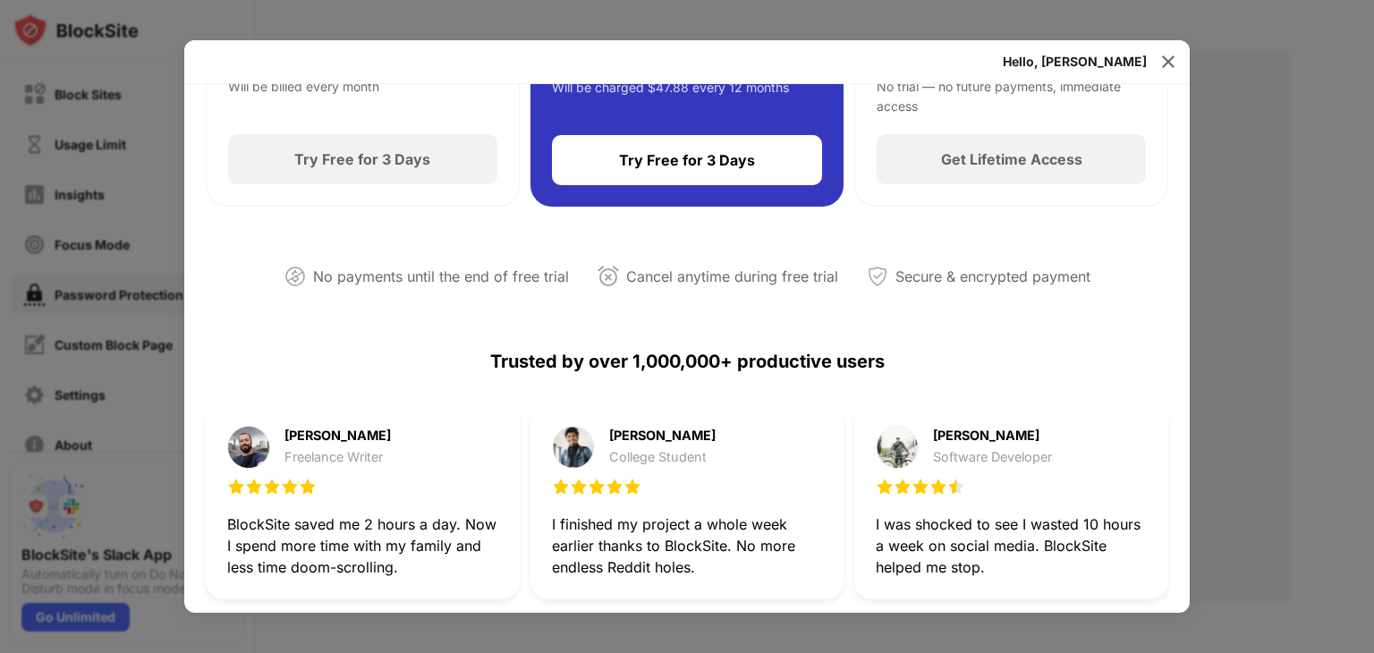
scroll to position [268, 0]
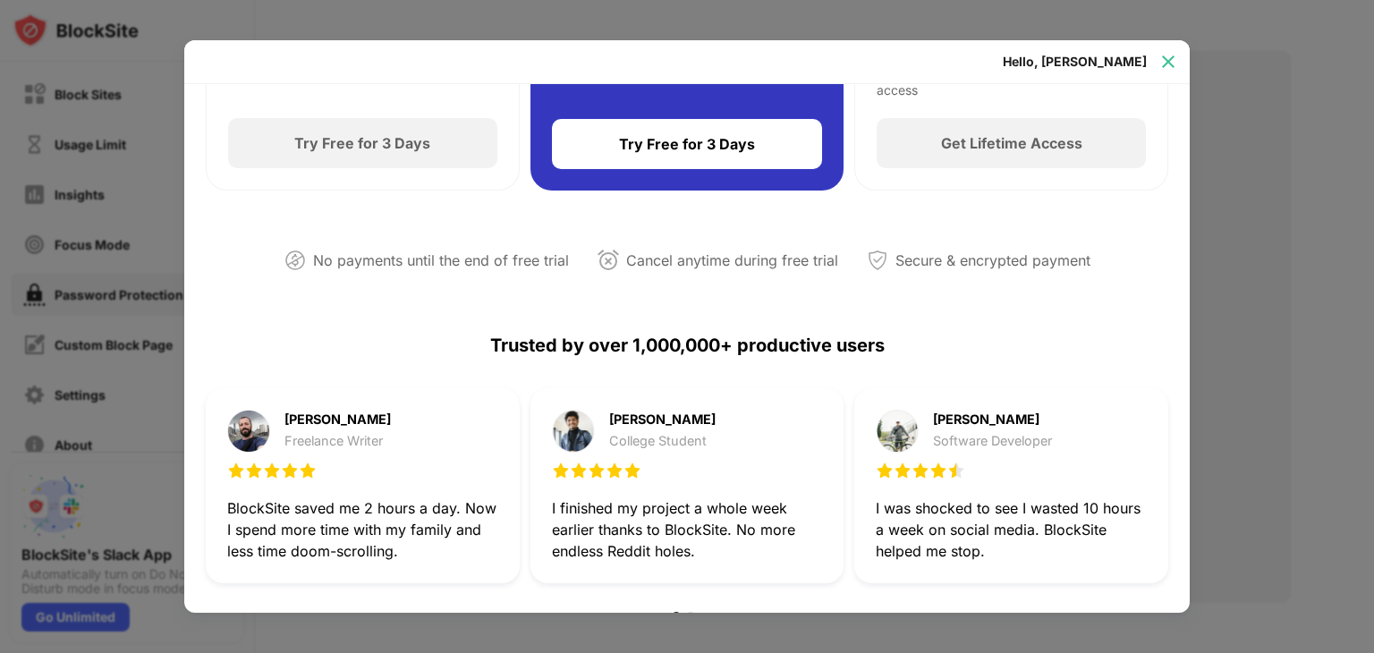
click at [1163, 65] on img at bounding box center [1168, 62] width 18 height 18
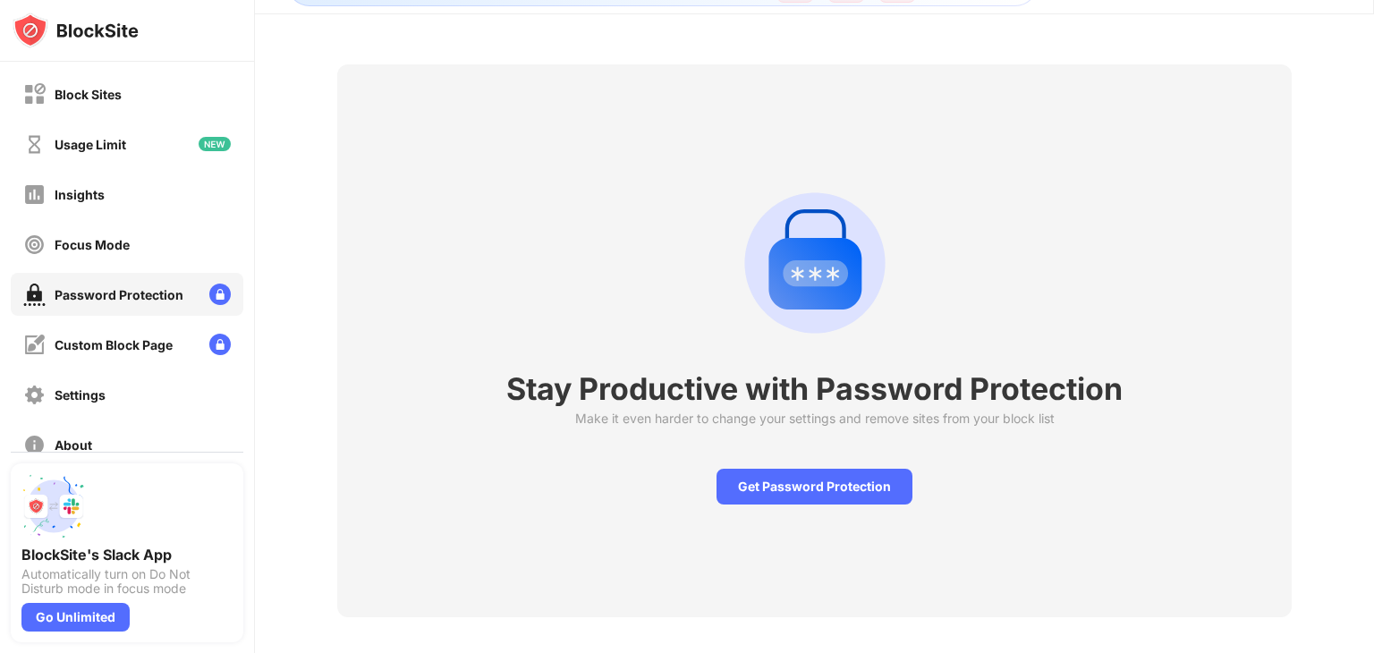
scroll to position [0, 0]
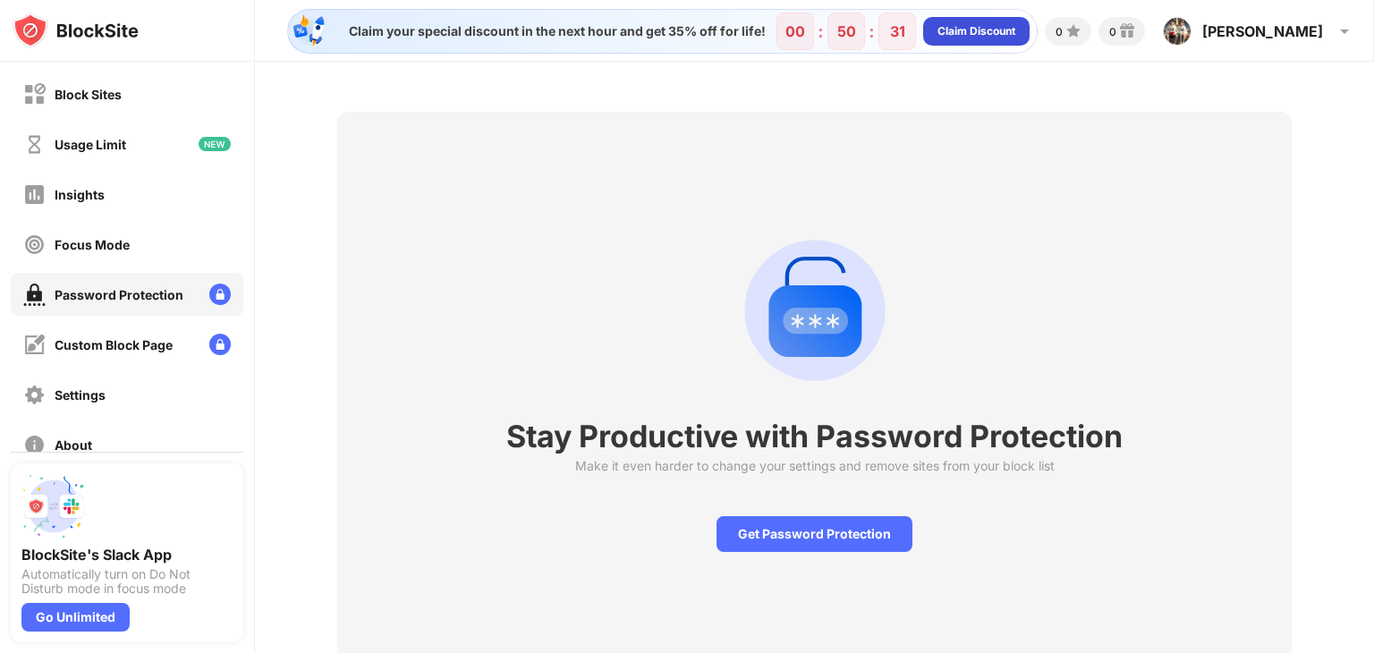
click at [1015, 33] on div "Claim Discount" at bounding box center [976, 31] width 78 height 18
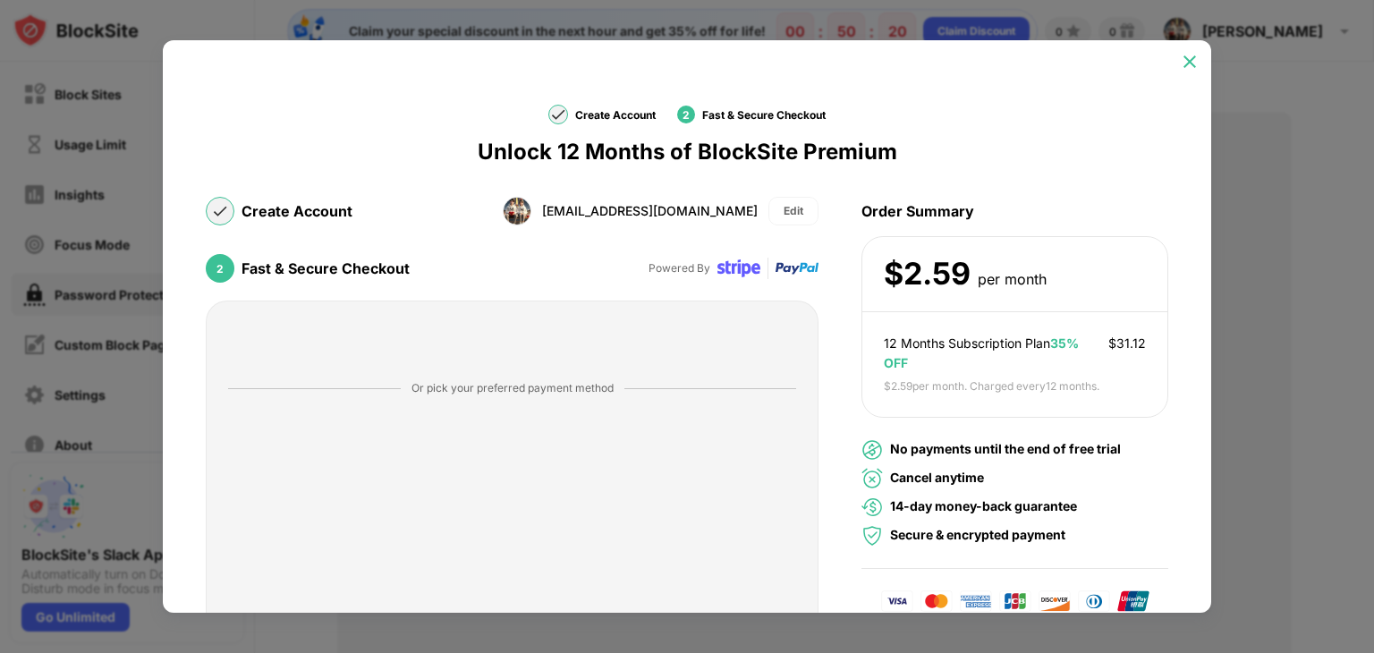
click at [1181, 69] on img at bounding box center [1190, 62] width 18 height 18
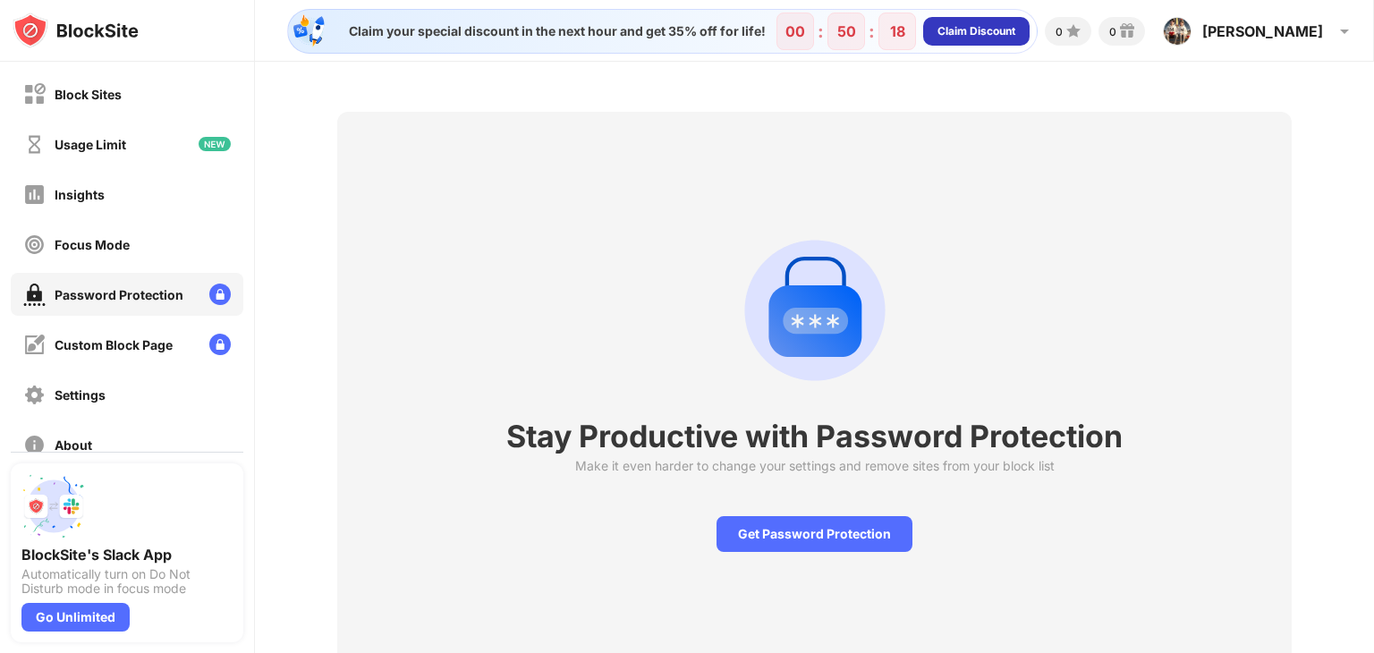
click at [1015, 37] on div "Claim Discount" at bounding box center [976, 31] width 78 height 18
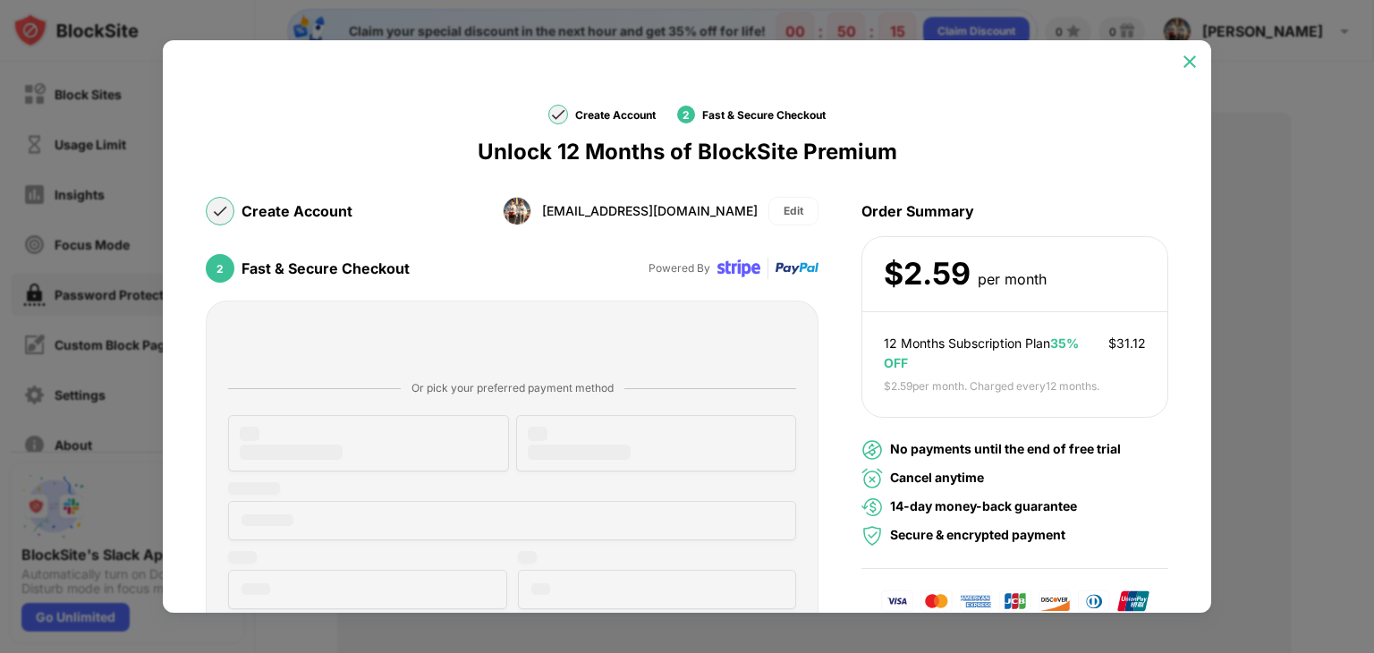
click at [1189, 64] on img at bounding box center [1190, 62] width 18 height 18
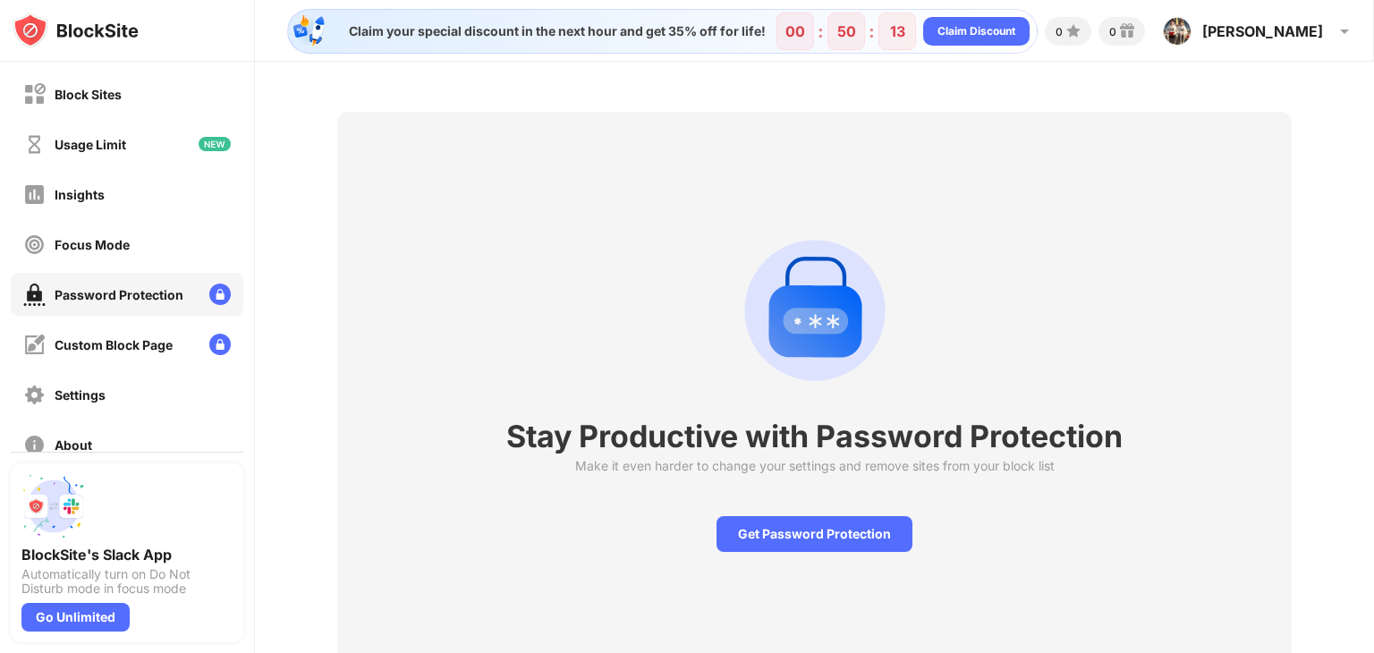
click at [801, 331] on icon "animation" at bounding box center [815, 321] width 65 height 26
click at [636, 30] on div "Claim your special discount in the next hour and get 35% off for life!" at bounding box center [552, 31] width 428 height 16
click at [81, 387] on div "Settings" at bounding box center [80, 394] width 51 height 15
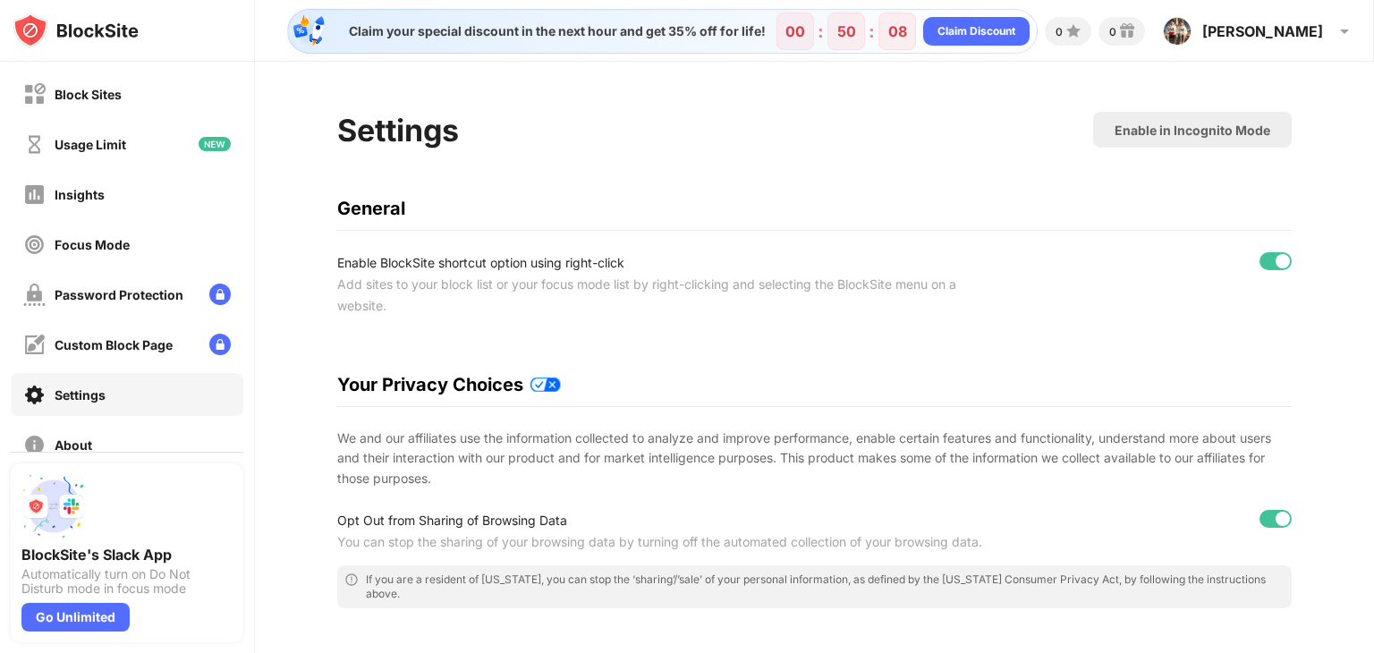
scroll to position [89, 0]
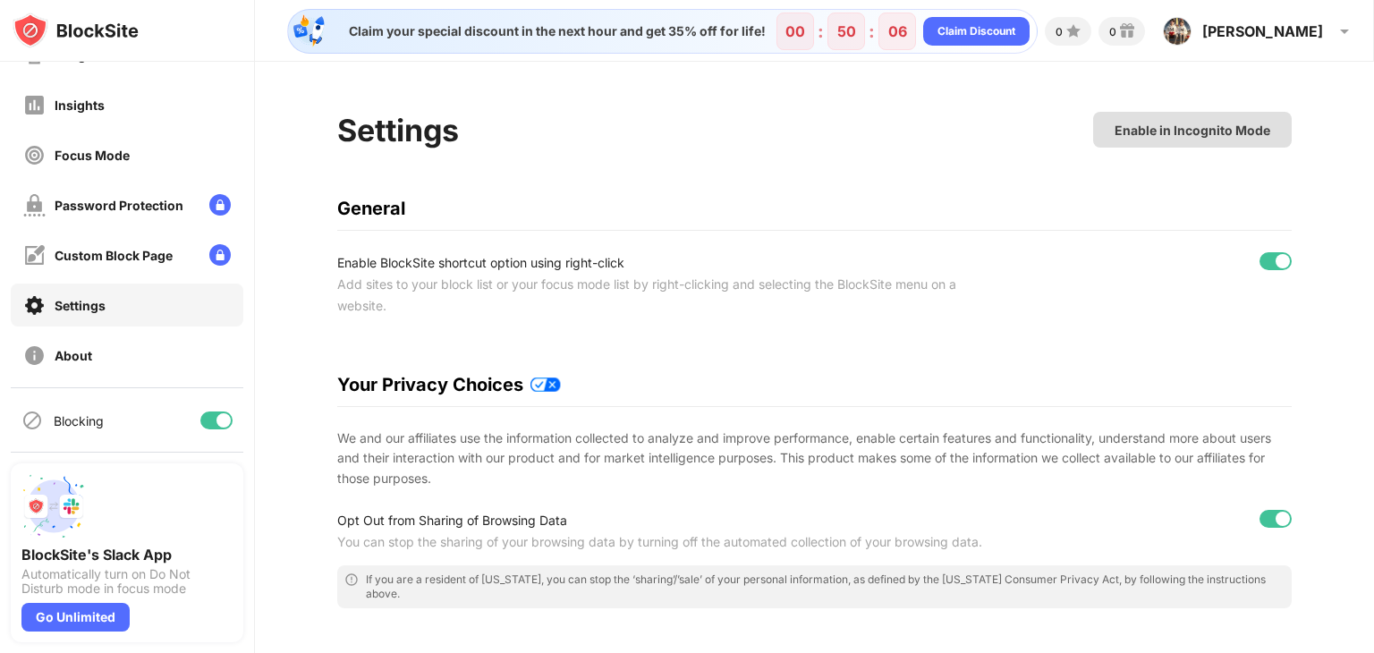
click at [1186, 131] on div "Enable in Incognito Mode" at bounding box center [1192, 130] width 156 height 15
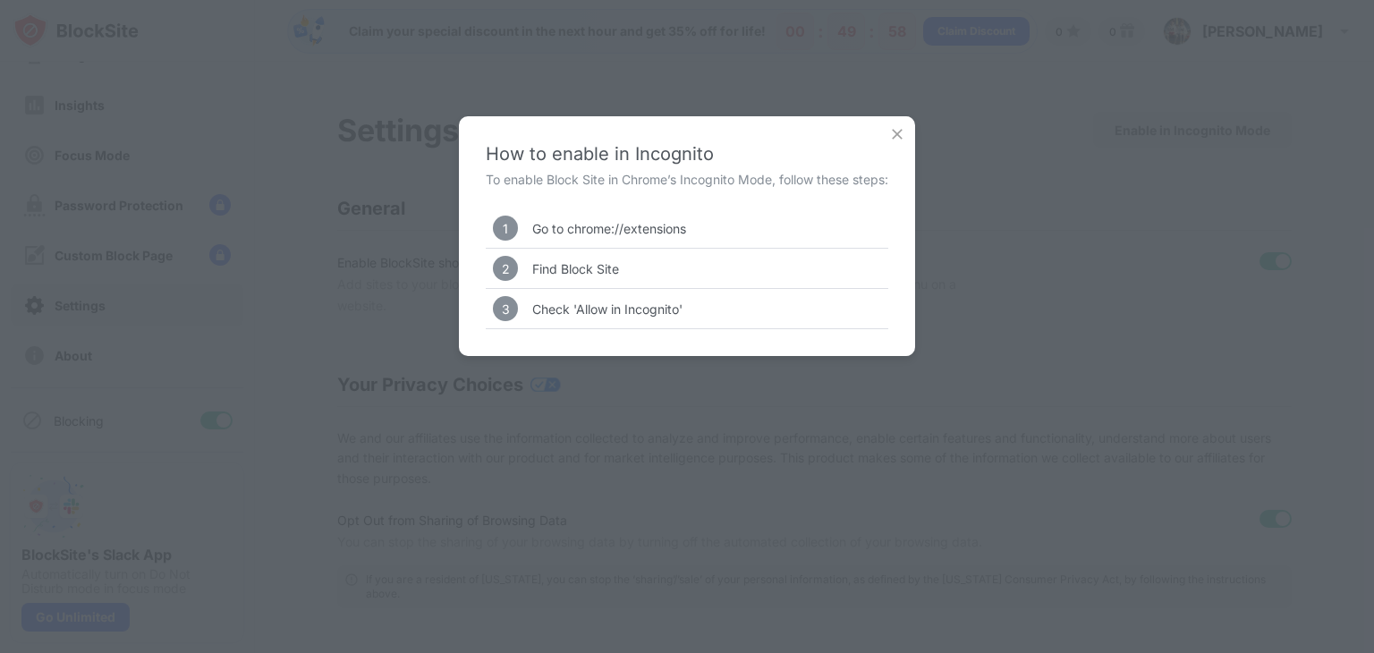
click at [631, 318] on div "3 Check 'Allow in Incognito'" at bounding box center [687, 308] width 403 height 39
click at [896, 128] on img at bounding box center [897, 134] width 18 height 18
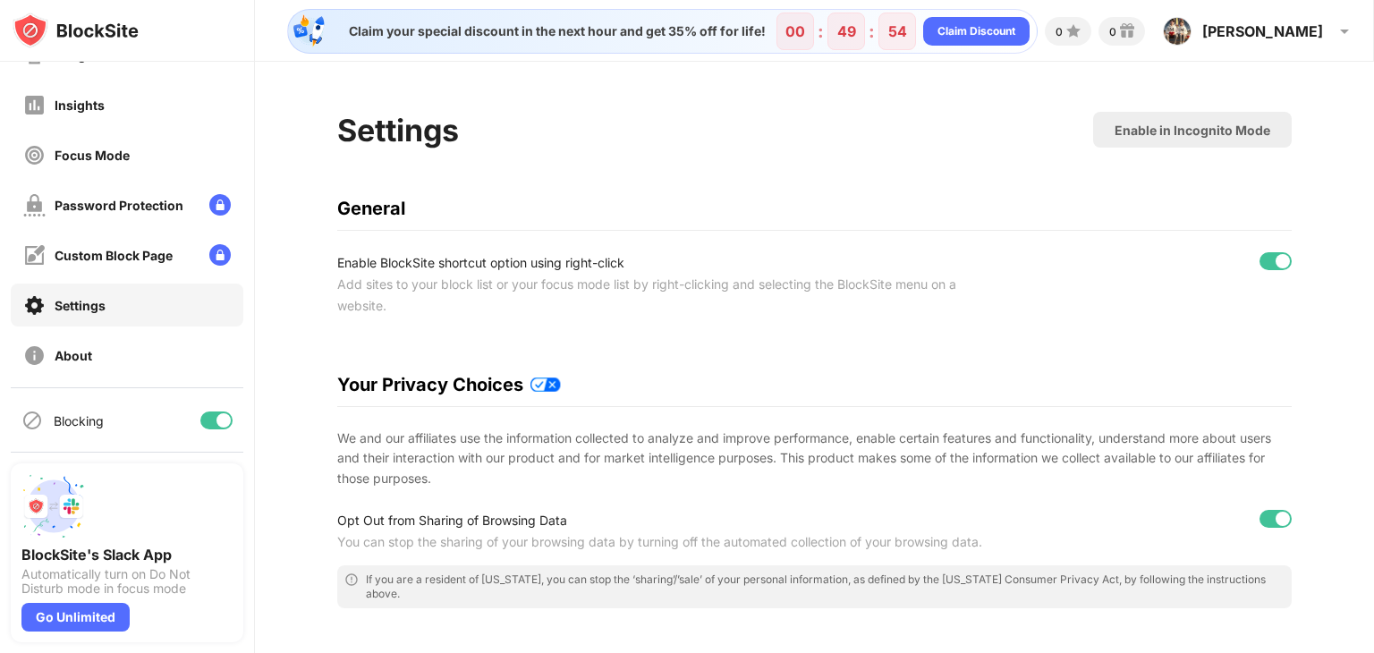
click at [200, 428] on div at bounding box center [216, 420] width 32 height 18
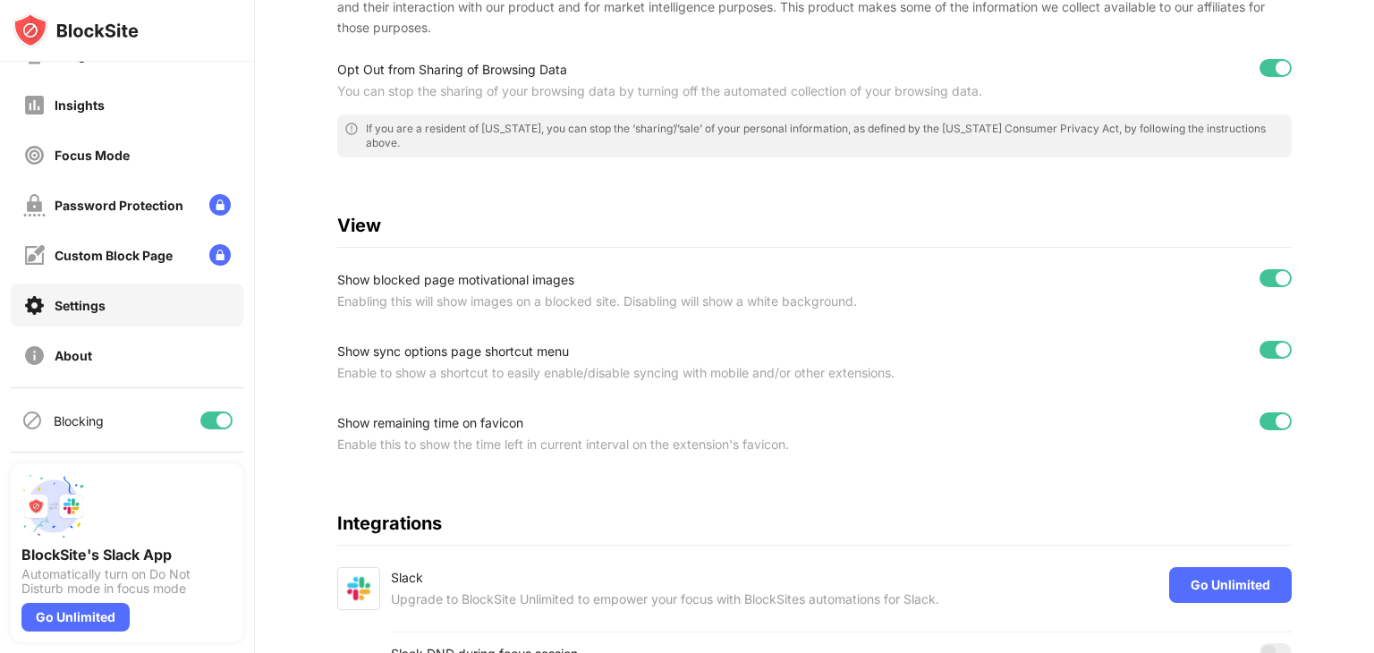
scroll to position [397, 0]
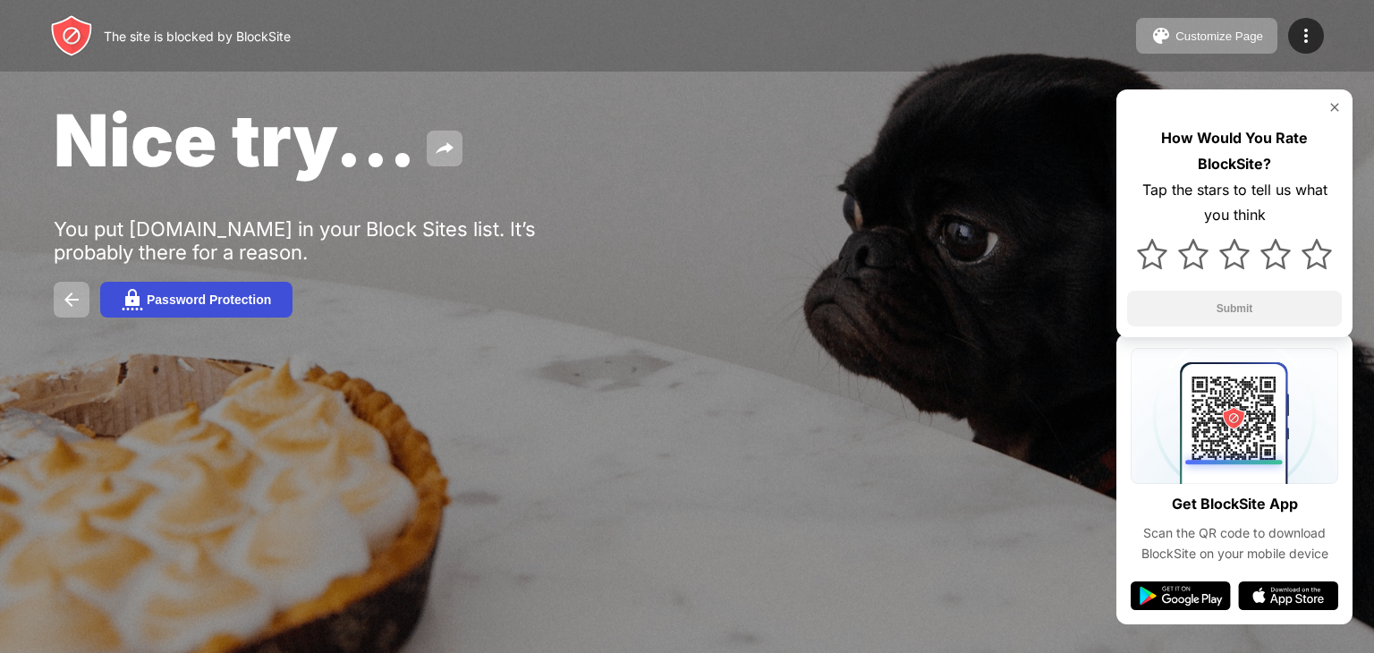
click at [173, 301] on div "Password Protection" at bounding box center [209, 299] width 124 height 14
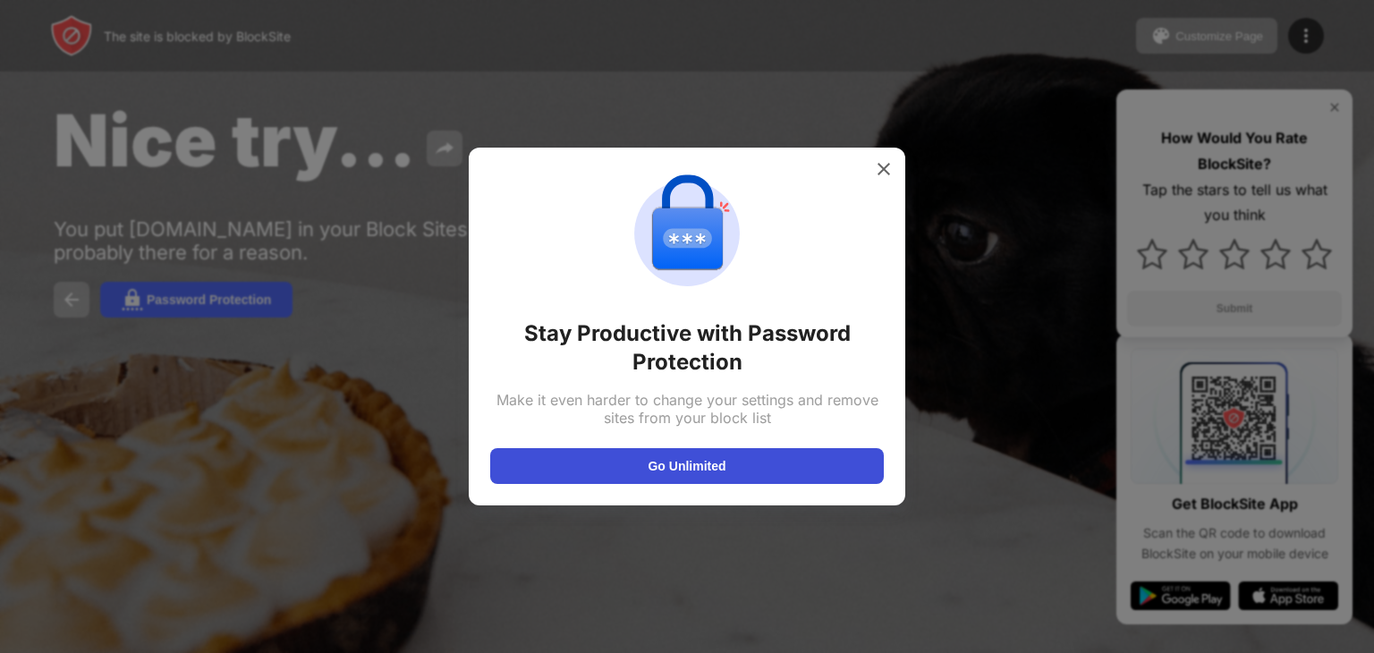
click at [671, 461] on button "Go Unlimited" at bounding box center [687, 466] width 394 height 36
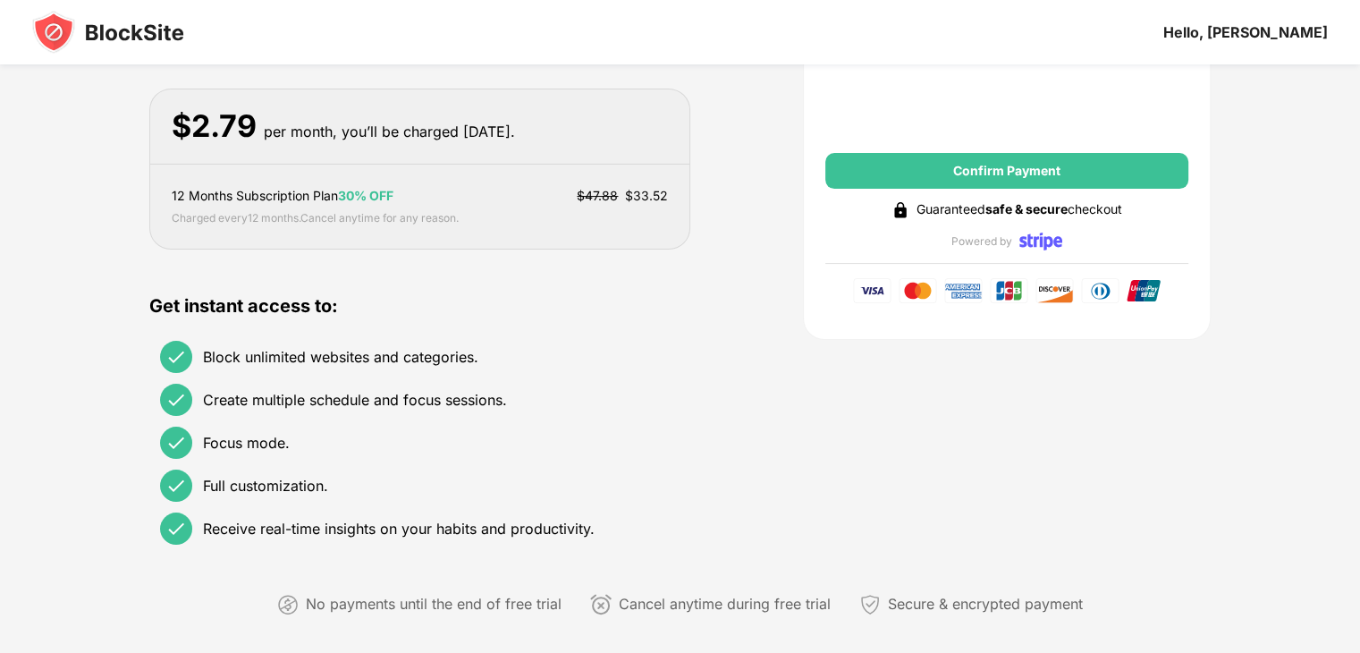
scroll to position [358, 0]
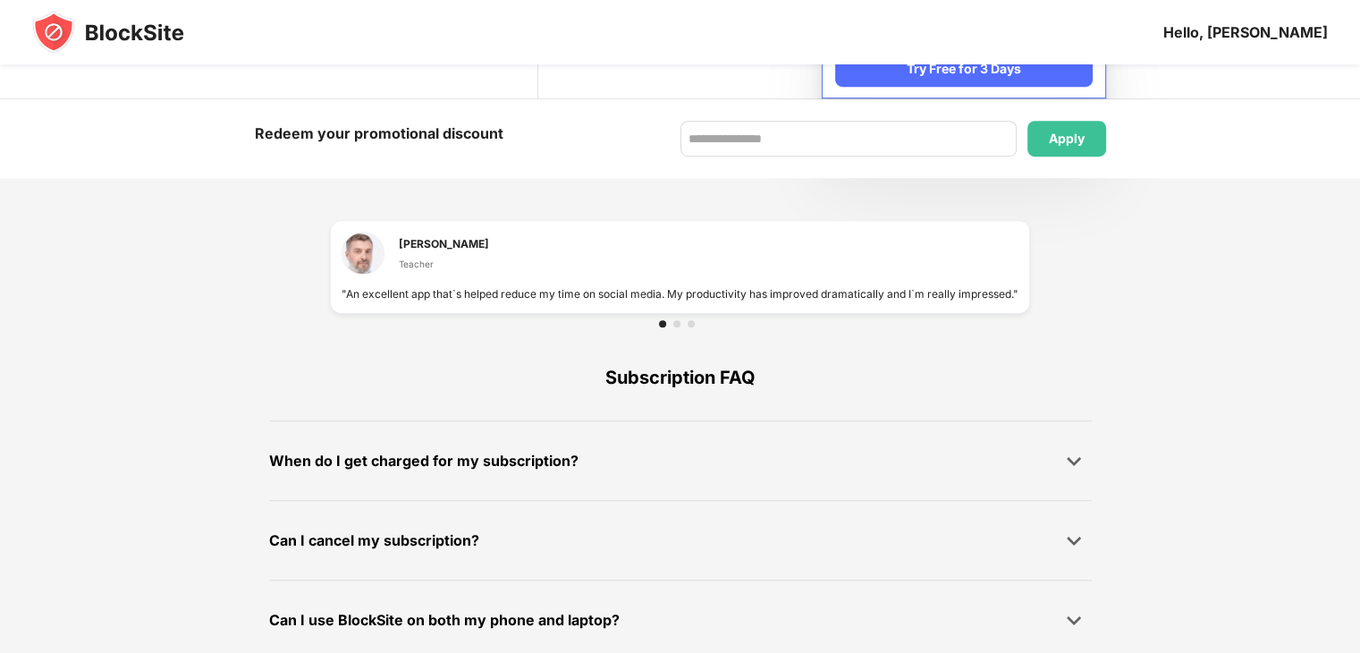
scroll to position [1163, 0]
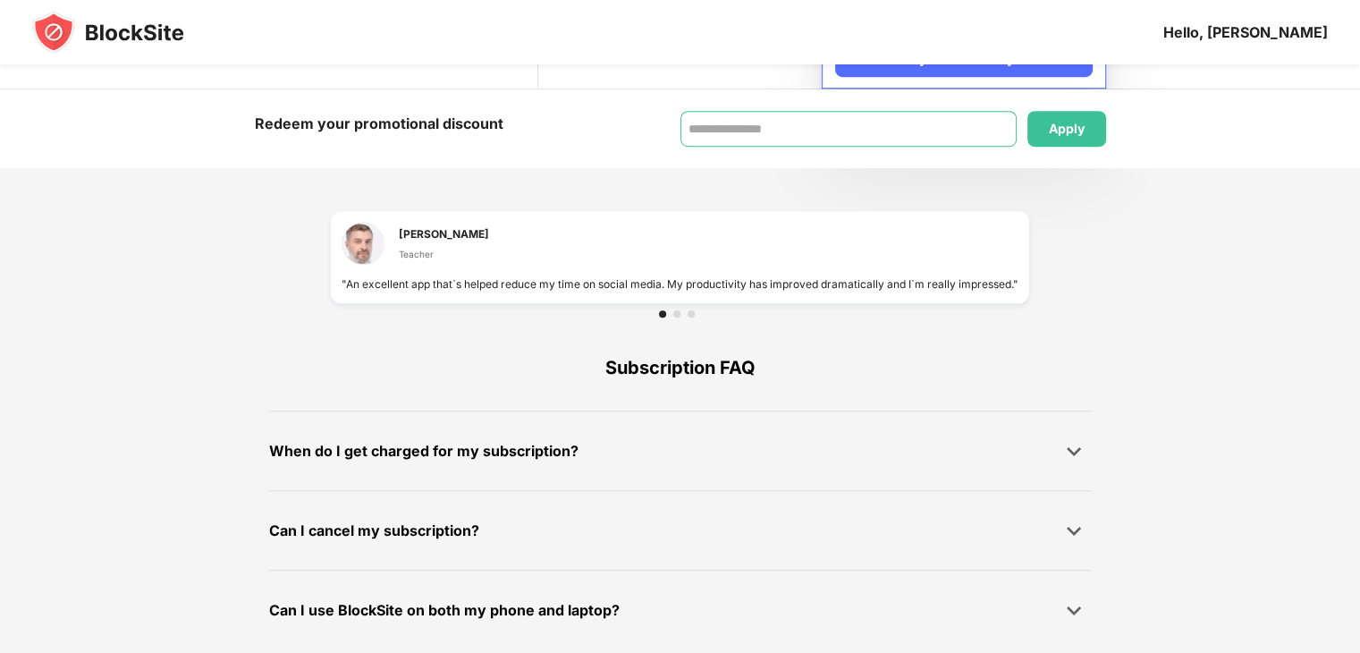
click at [837, 133] on input at bounding box center [849, 129] width 336 height 36
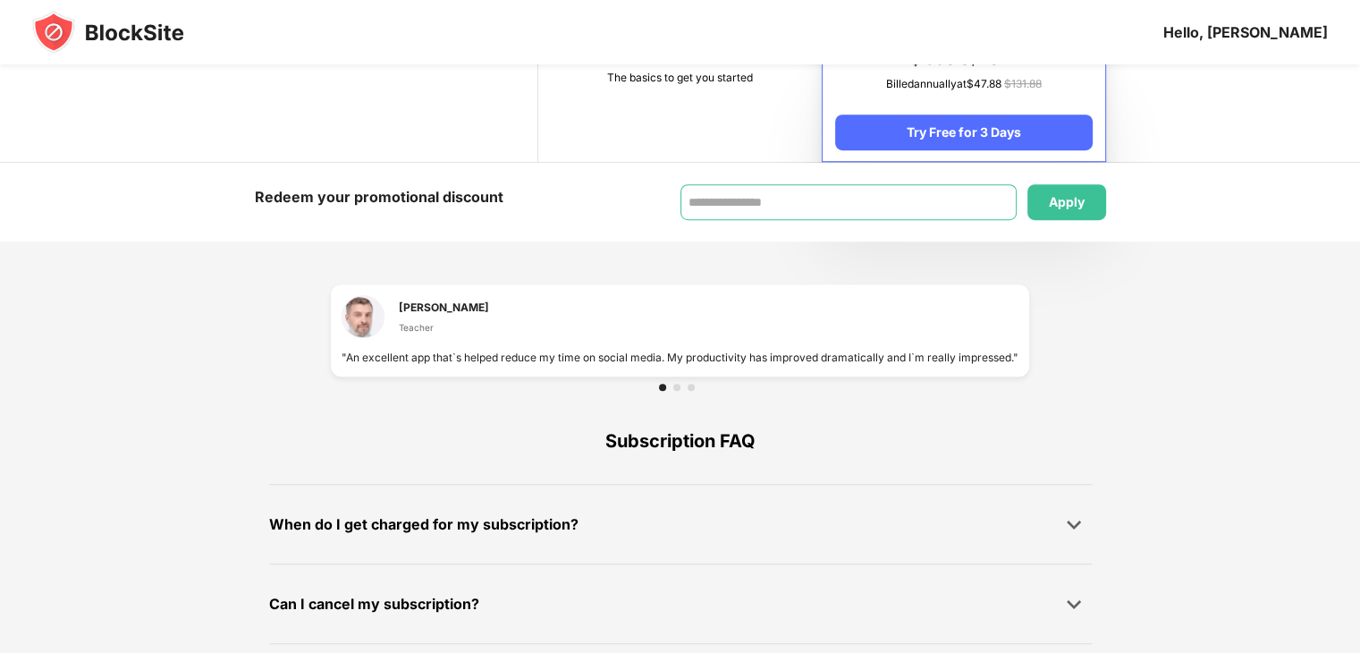
scroll to position [1180, 0]
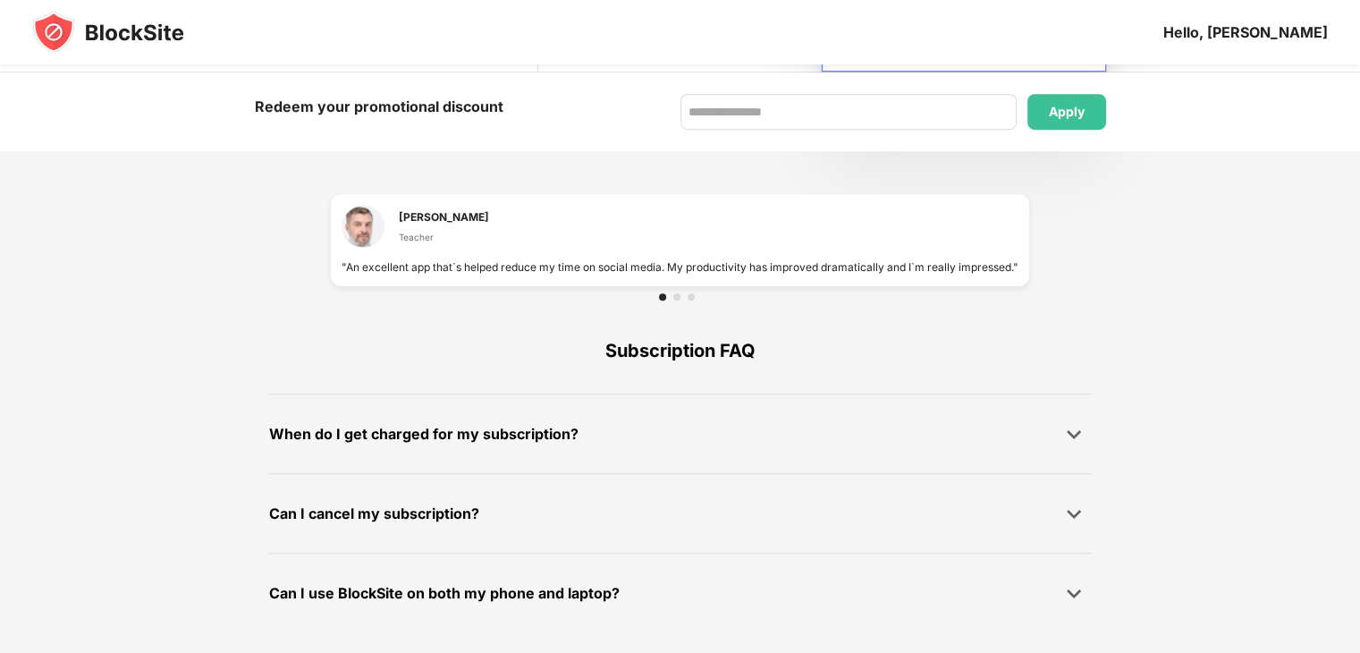
click at [679, 298] on div at bounding box center [680, 296] width 43 height 7
click at [676, 298] on div at bounding box center [677, 296] width 7 height 7
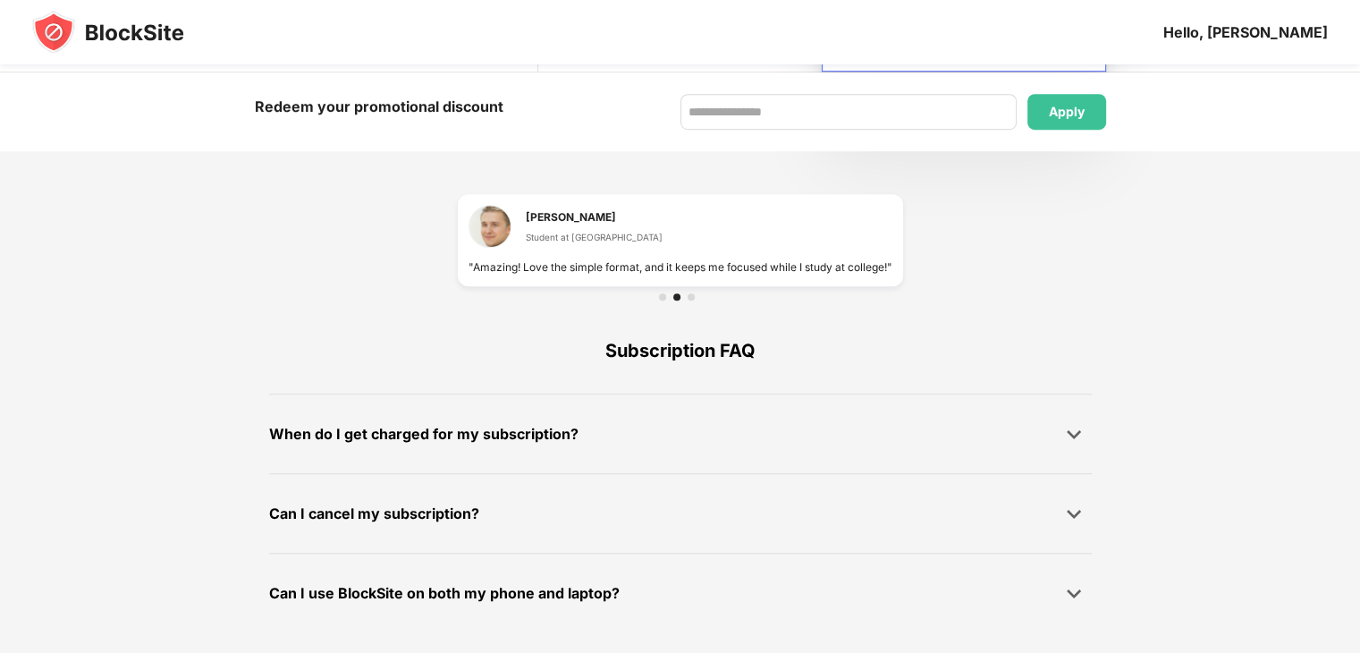
click at [691, 297] on div at bounding box center [691, 296] width 7 height 7
click at [662, 294] on div at bounding box center [662, 296] width 7 height 7
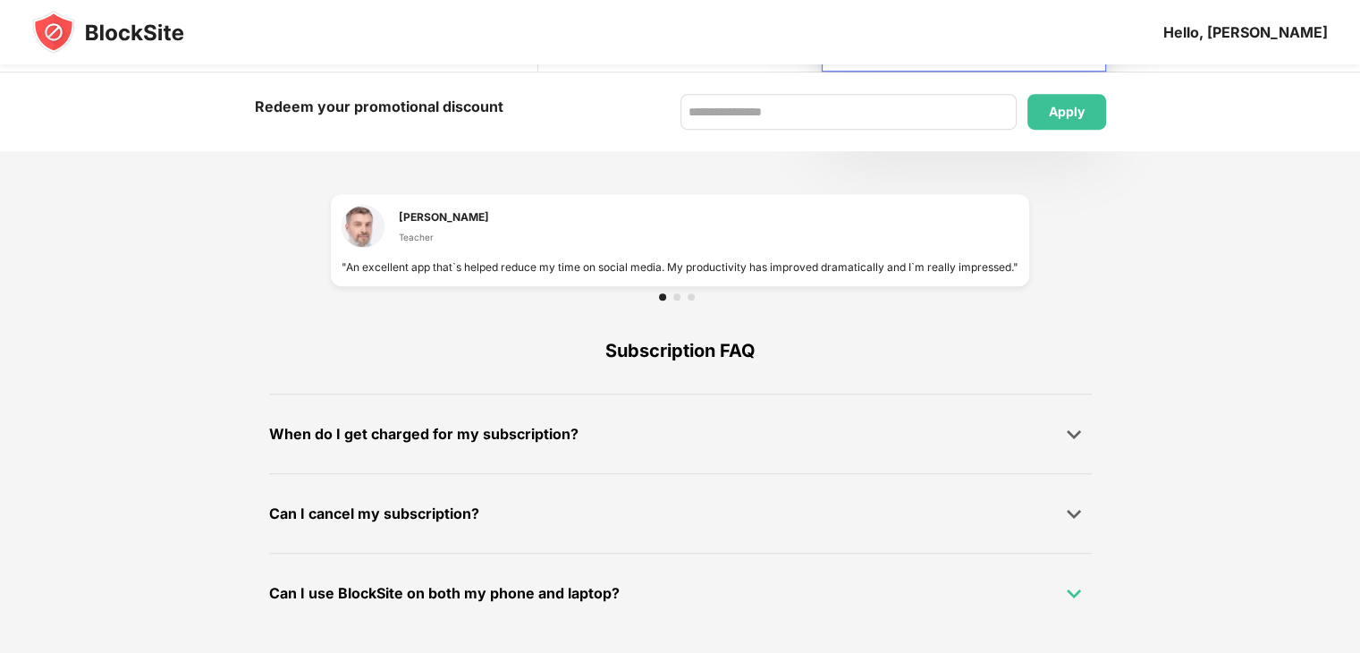
click at [1072, 589] on img at bounding box center [1074, 593] width 18 height 18
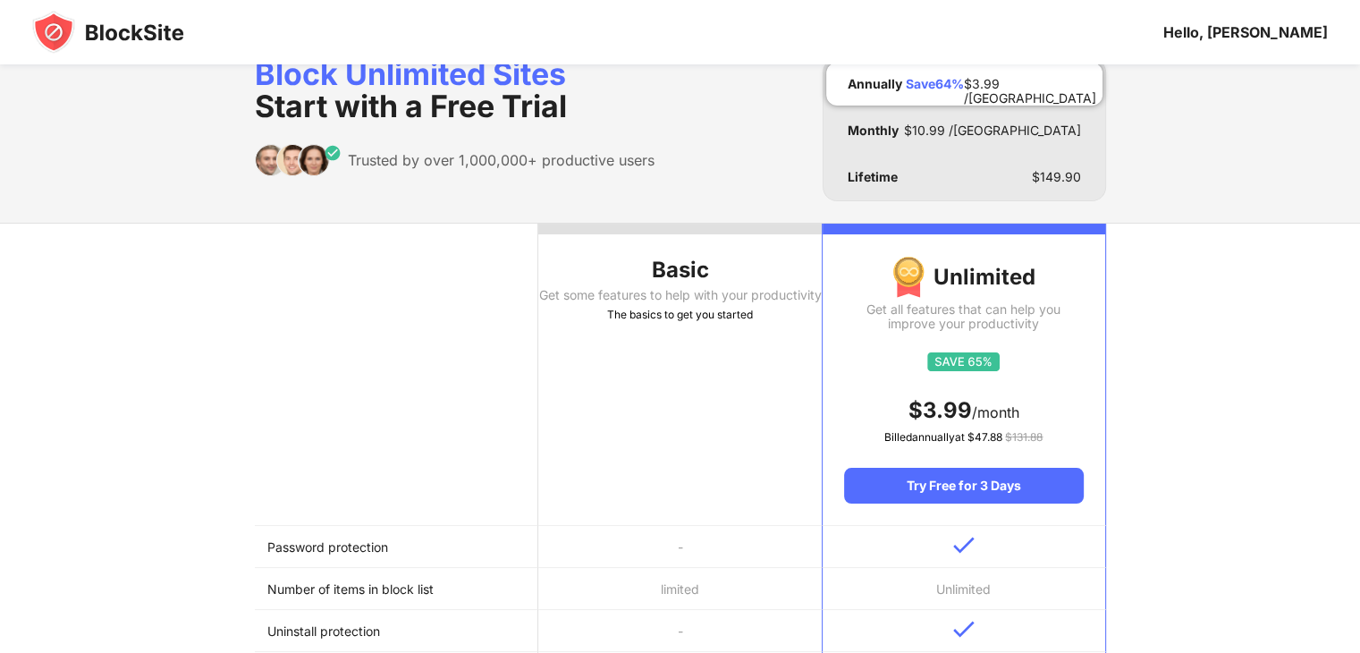
scroll to position [0, 0]
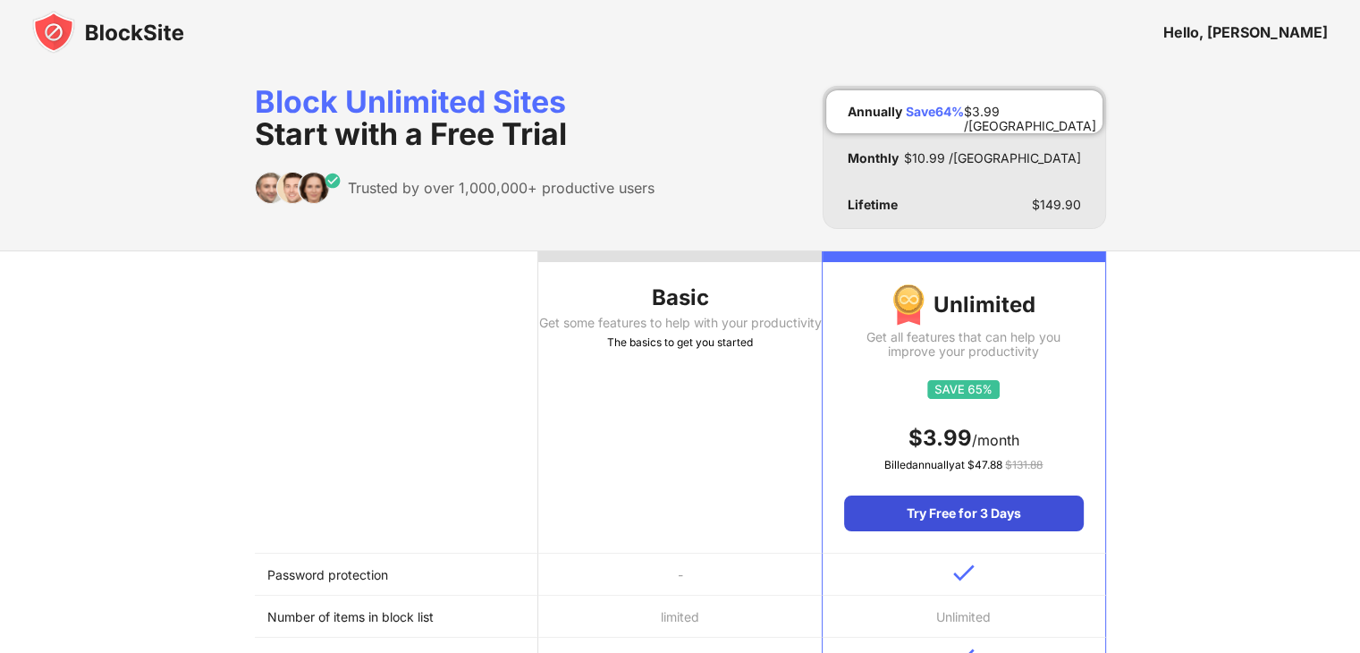
click at [960, 513] on div "Try Free for 3 Days" at bounding box center [963, 514] width 239 height 36
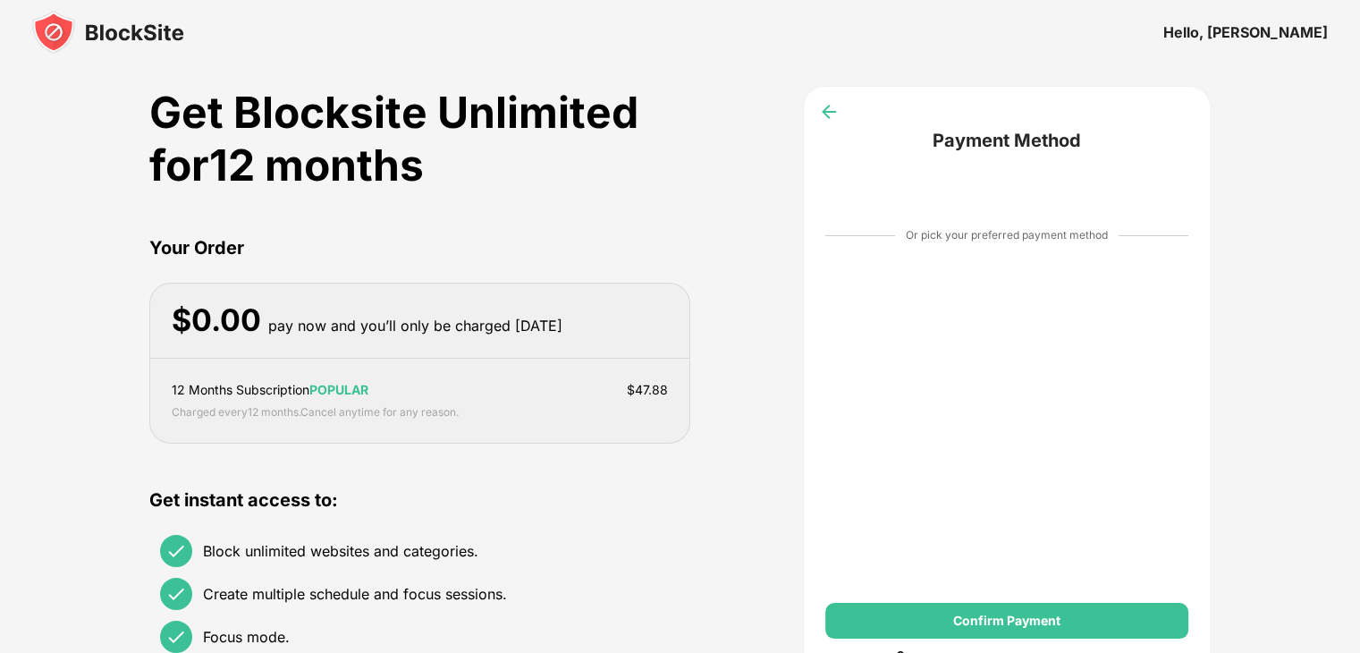
click at [834, 111] on img at bounding box center [829, 112] width 18 height 18
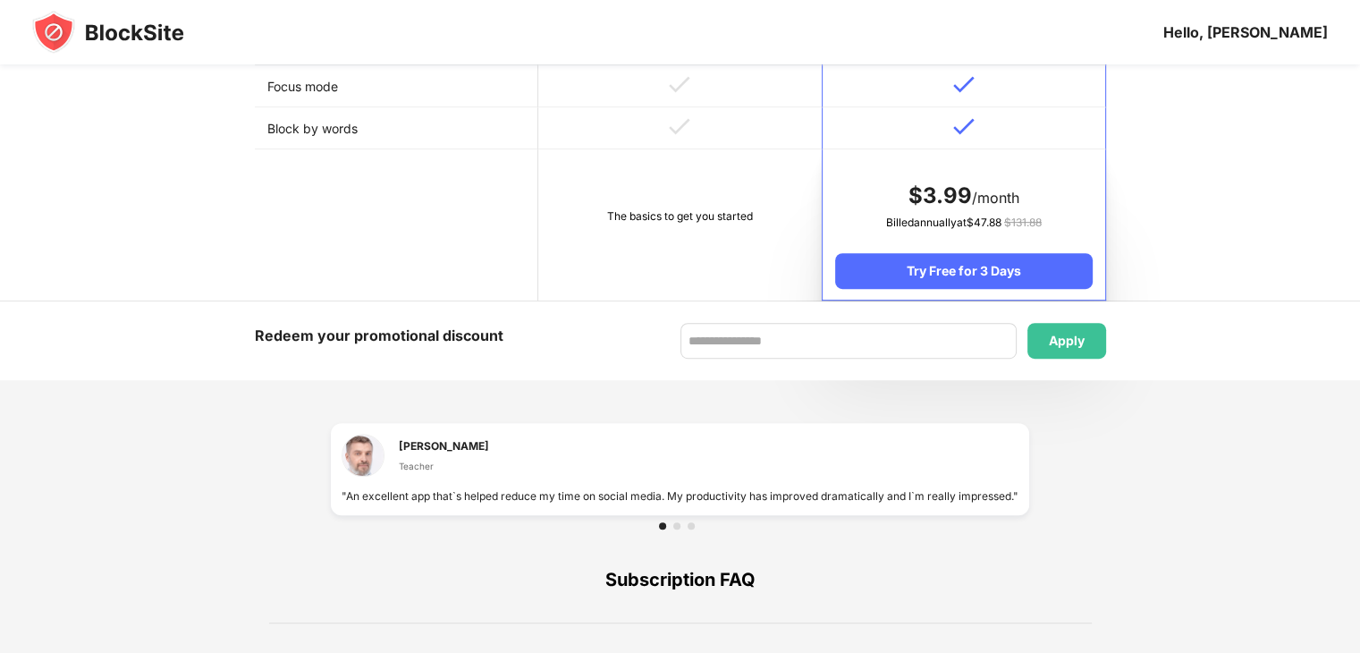
scroll to position [984, 0]
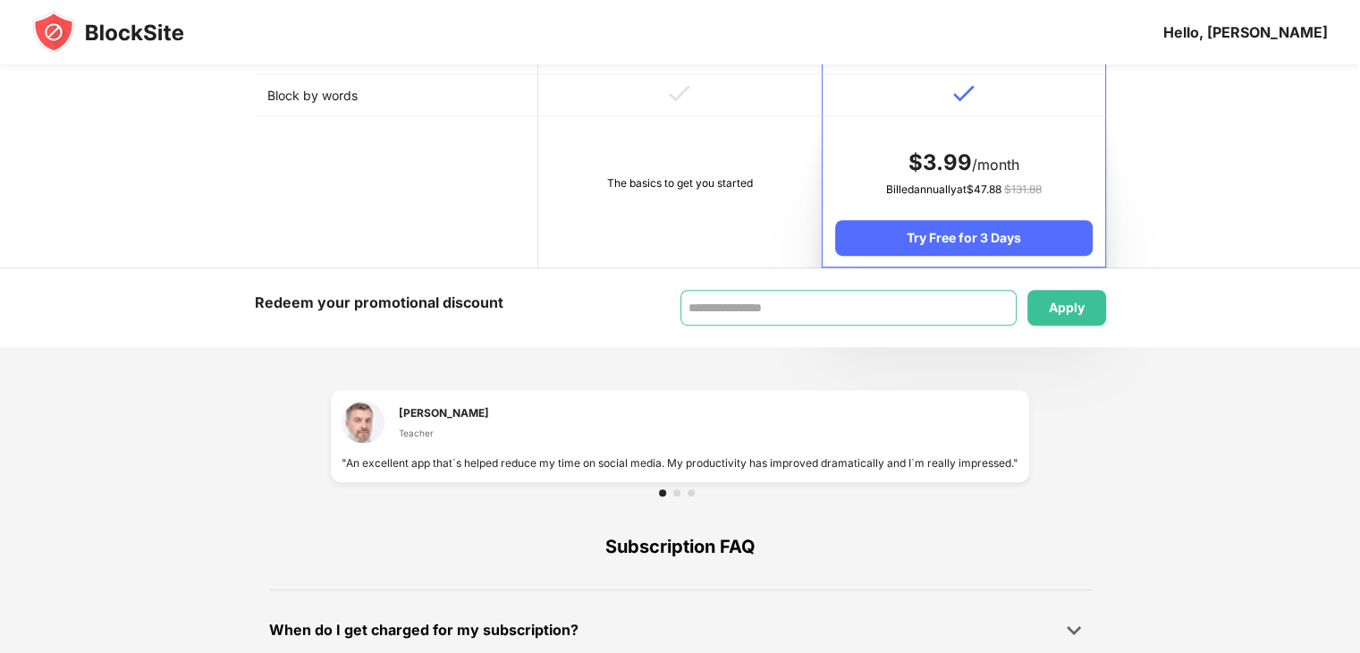
click at [869, 316] on input at bounding box center [849, 308] width 336 height 36
type input "*"
click at [1073, 302] on div "Apply" at bounding box center [1067, 308] width 36 height 14
click at [834, 307] on input "****" at bounding box center [849, 308] width 336 height 36
type input "*"
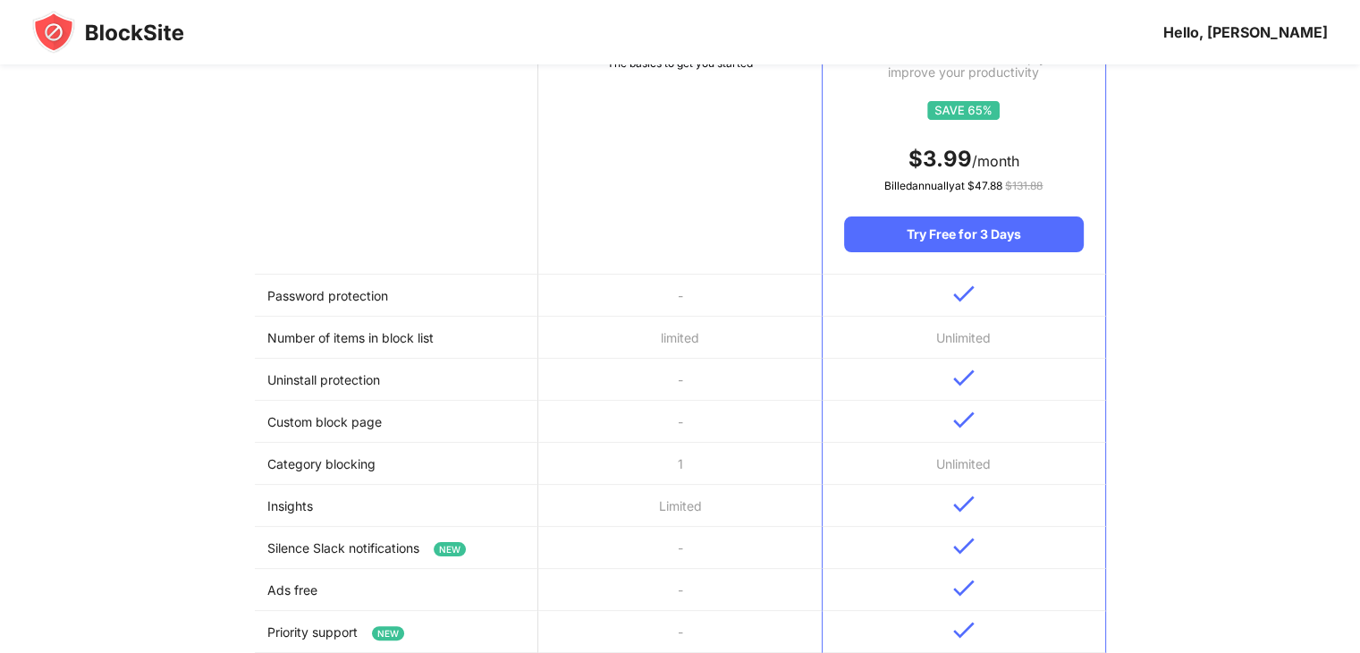
scroll to position [268, 0]
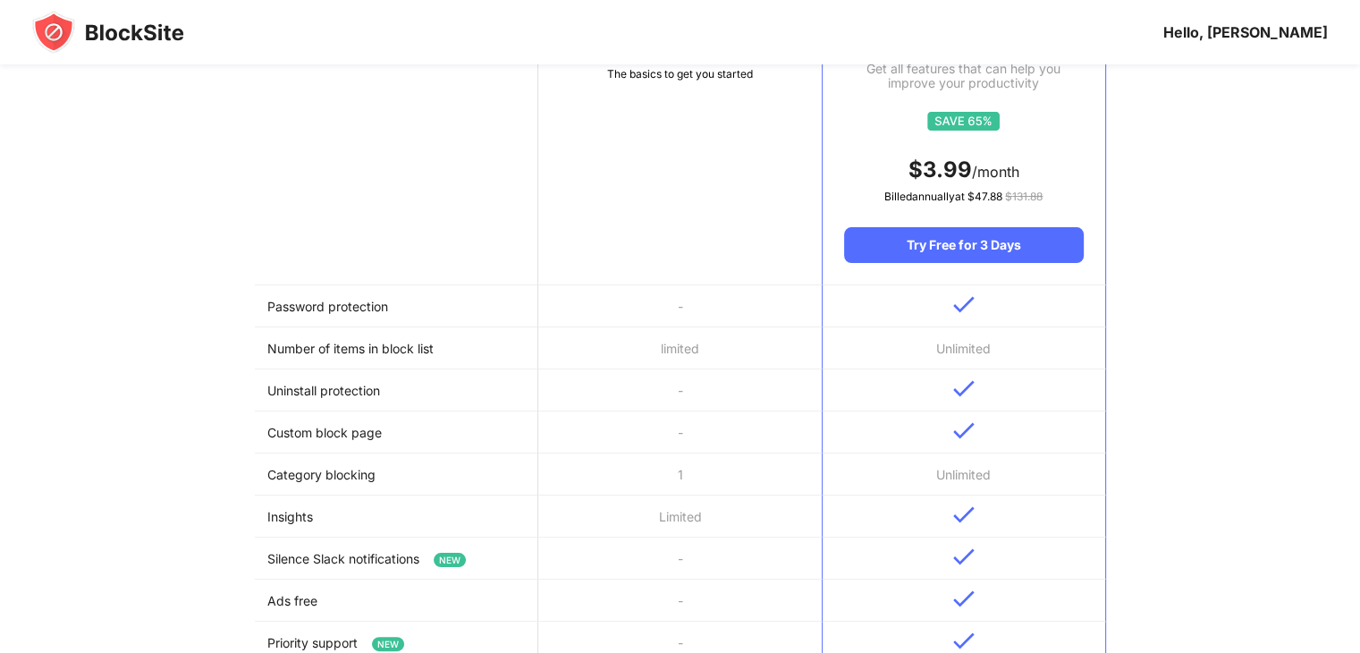
click at [414, 307] on td "Password protection" at bounding box center [397, 306] width 284 height 42
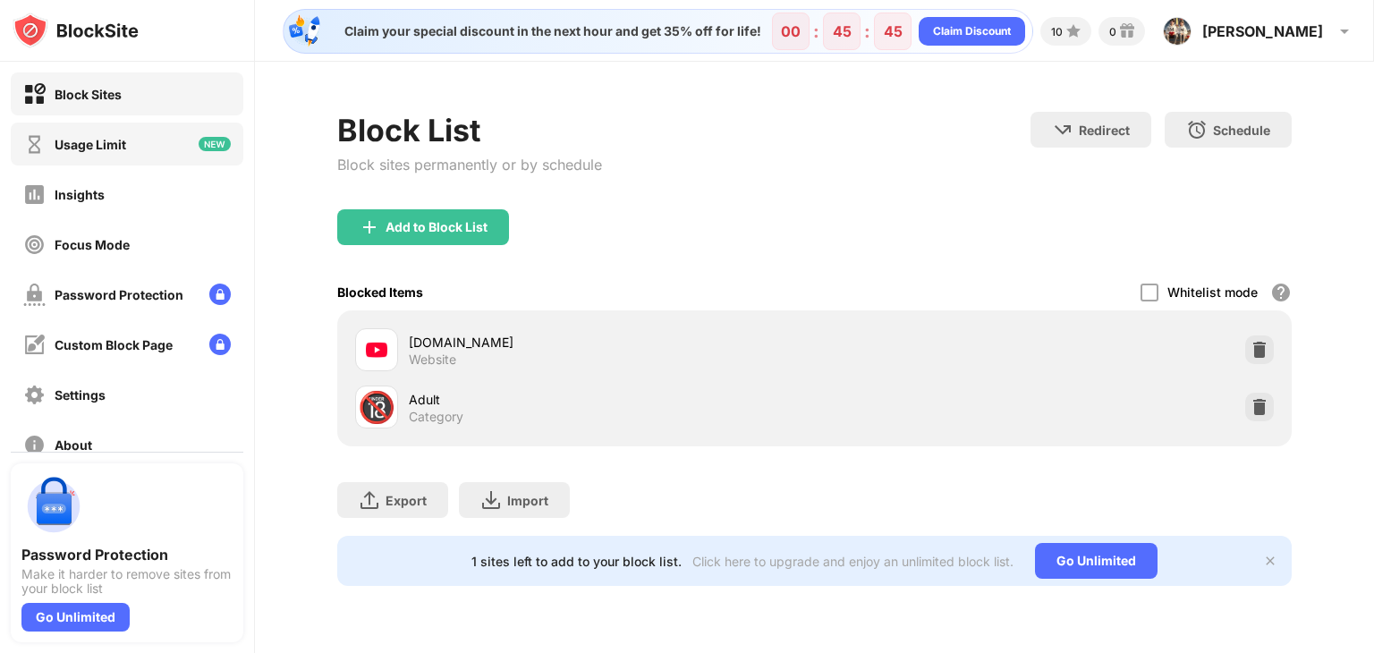
click at [139, 143] on div "Usage Limit" at bounding box center [127, 144] width 233 height 43
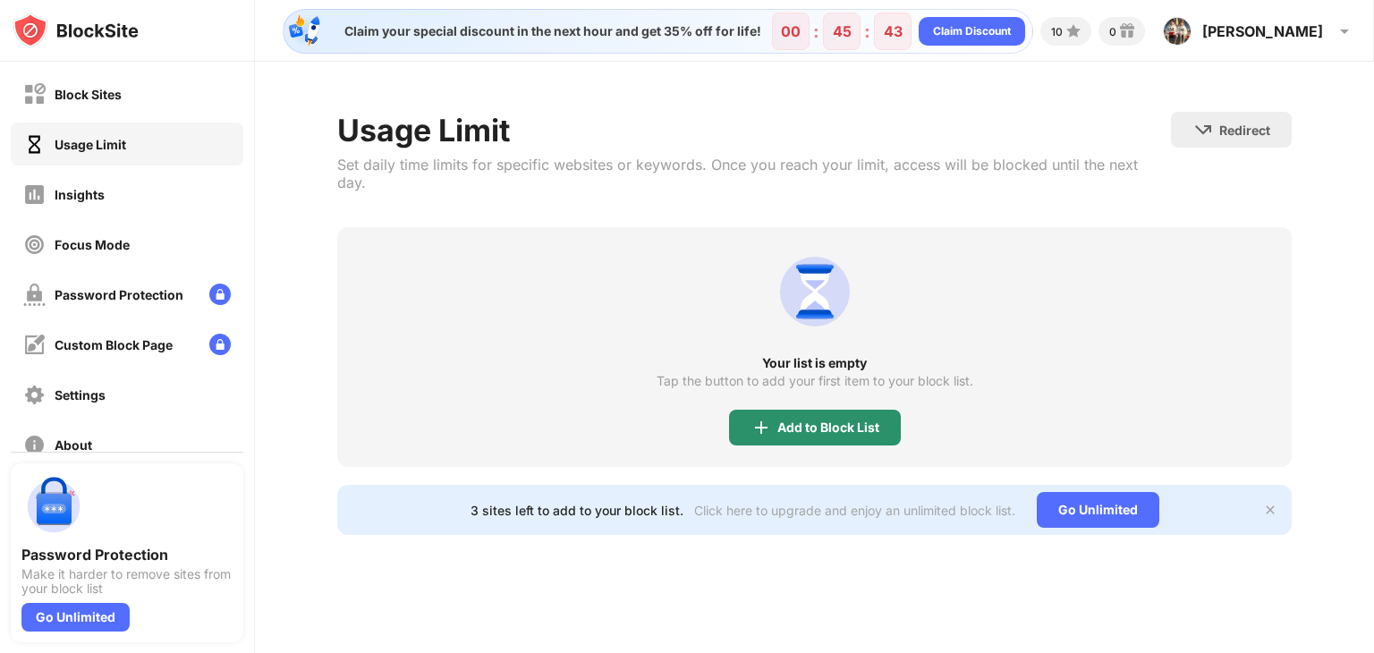
click at [802, 420] on div "Add to Block List" at bounding box center [828, 427] width 102 height 14
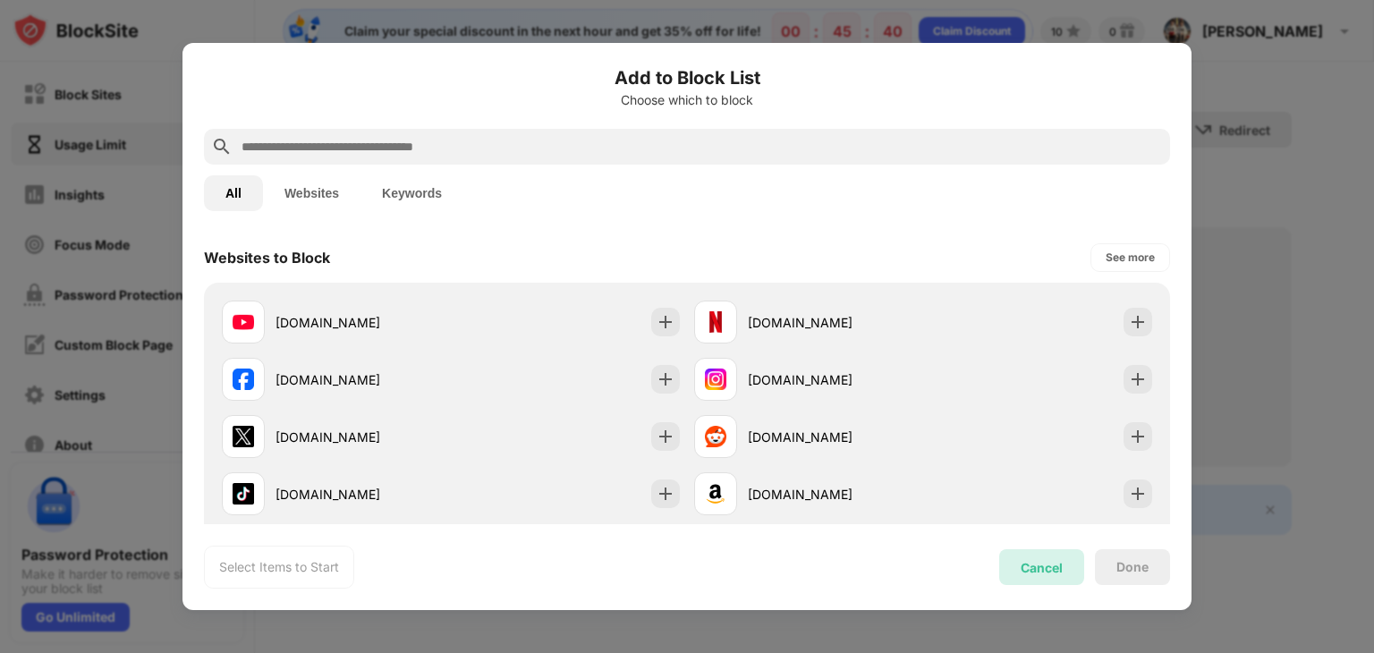
click at [1034, 570] on div "Cancel" at bounding box center [1042, 567] width 42 height 15
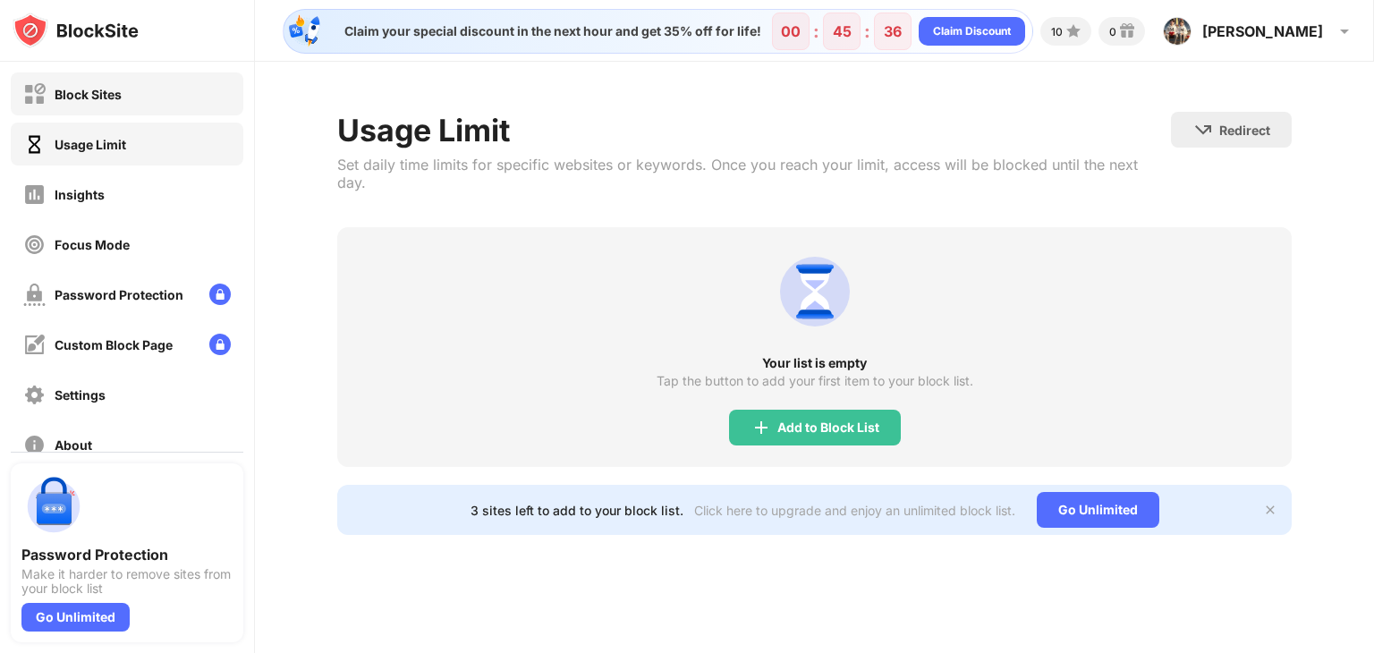
click at [99, 102] on div "Block Sites" at bounding box center [72, 94] width 98 height 22
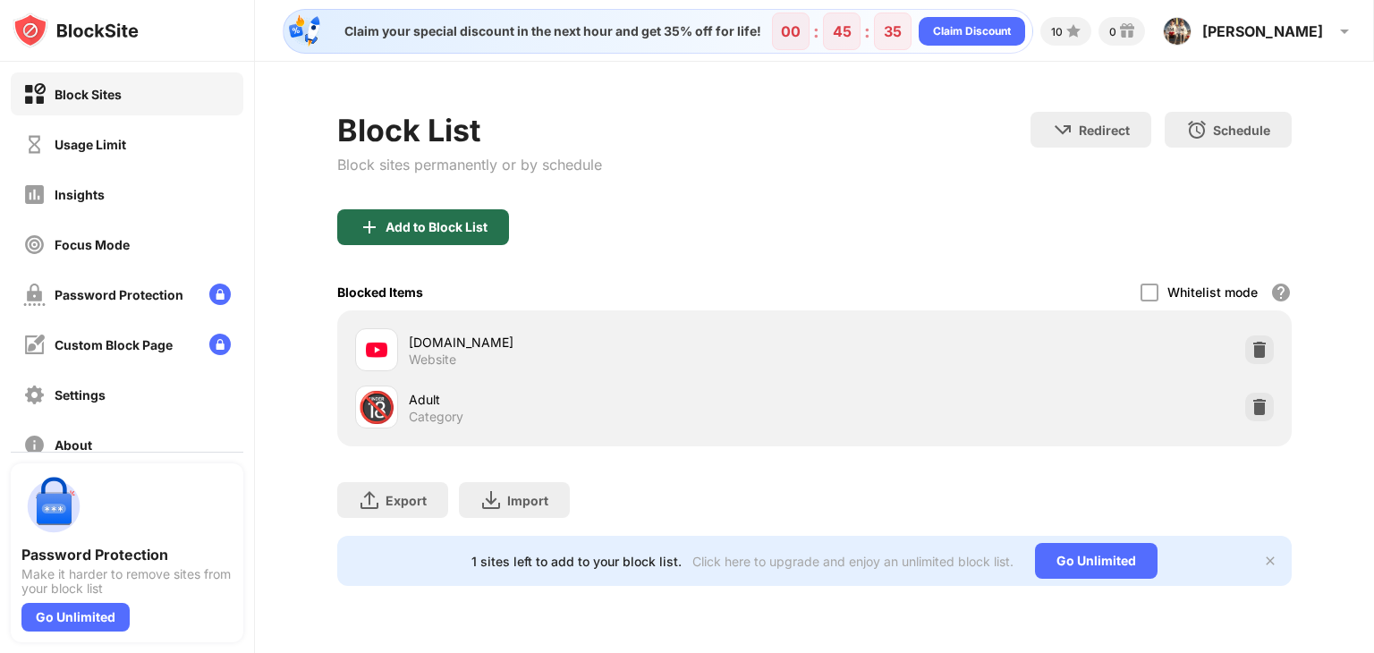
click at [443, 216] on div "Add to Block List" at bounding box center [423, 227] width 172 height 36
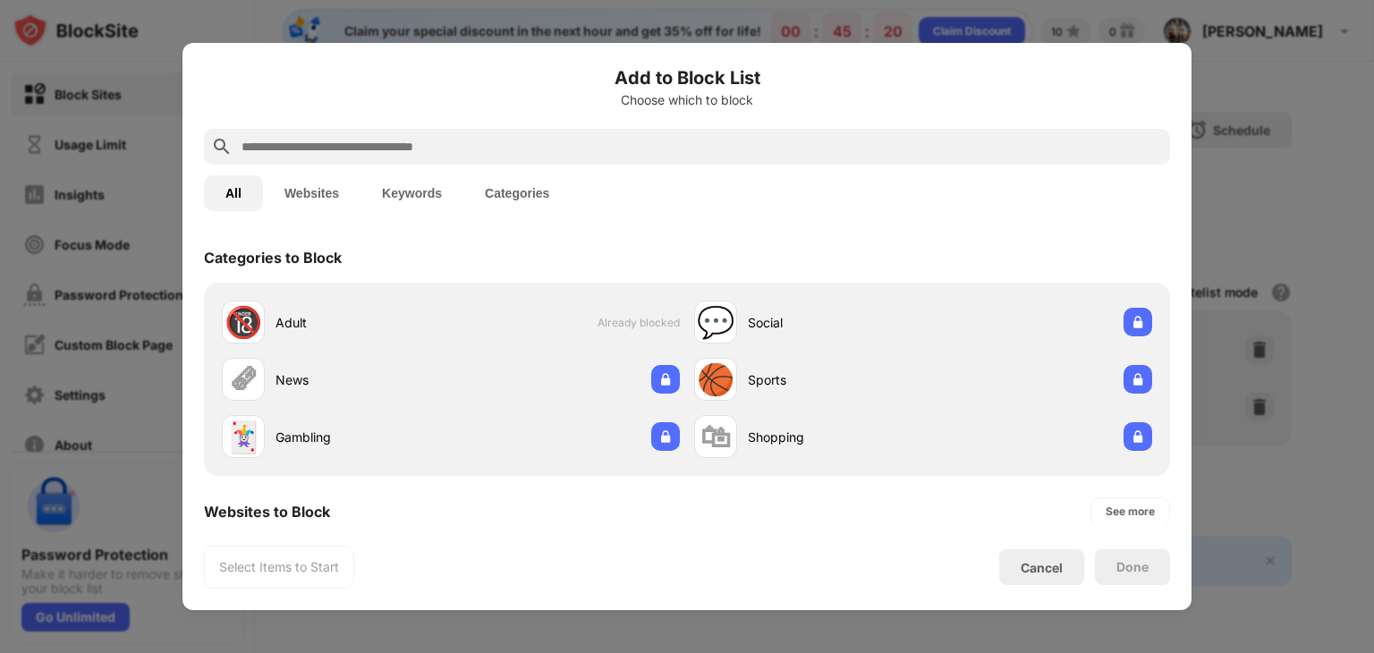
paste input "**********"
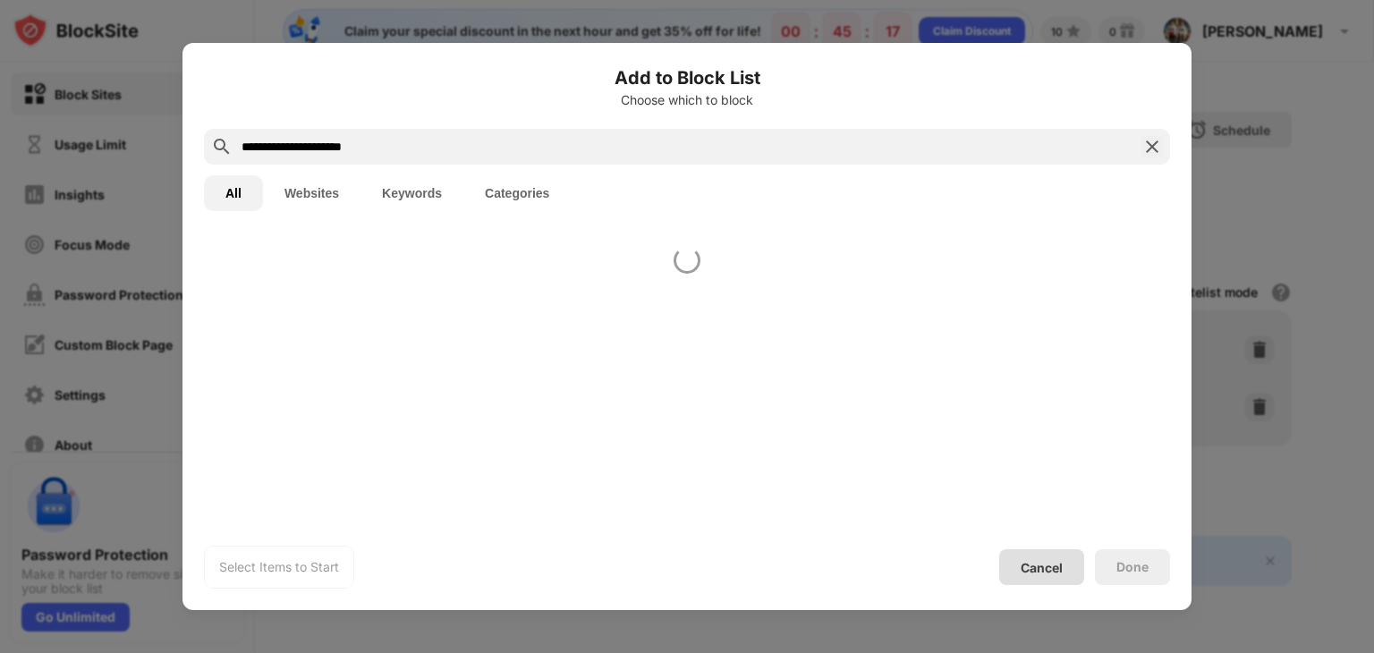
type input "**********"
click at [1023, 563] on div "Cancel" at bounding box center [1042, 567] width 42 height 15
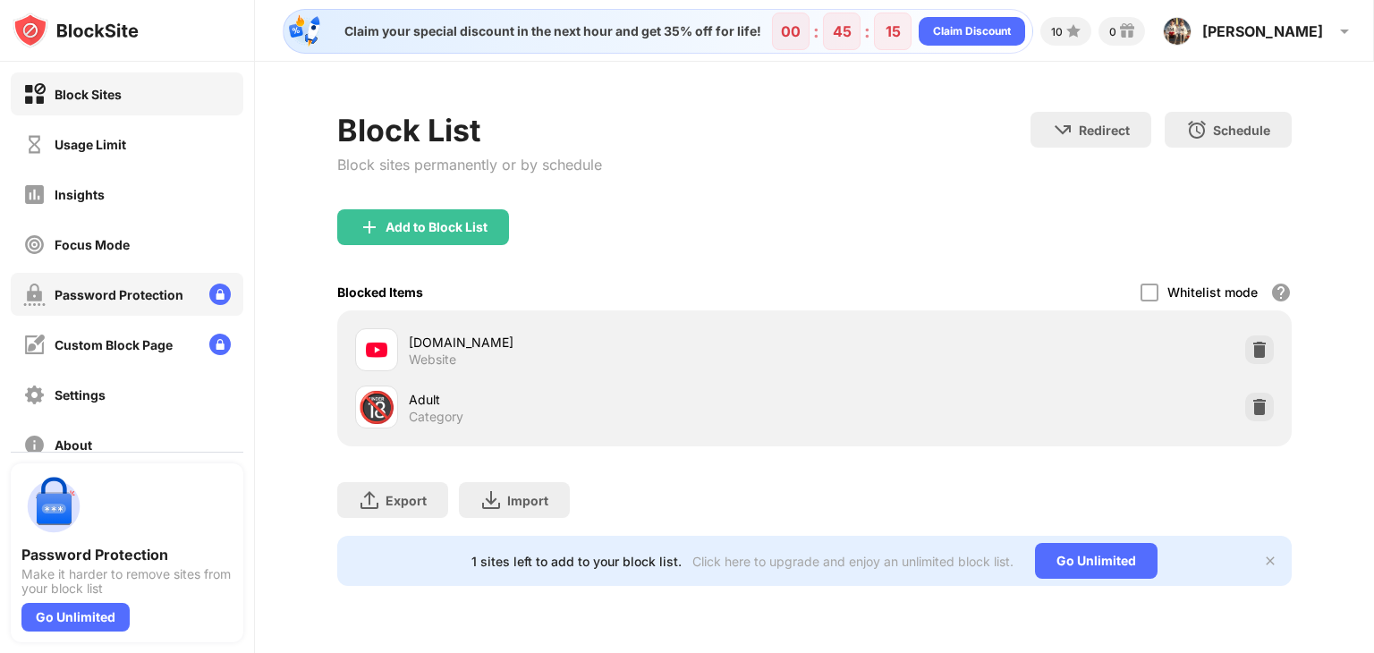
click at [209, 291] on img at bounding box center [219, 294] width 21 height 21
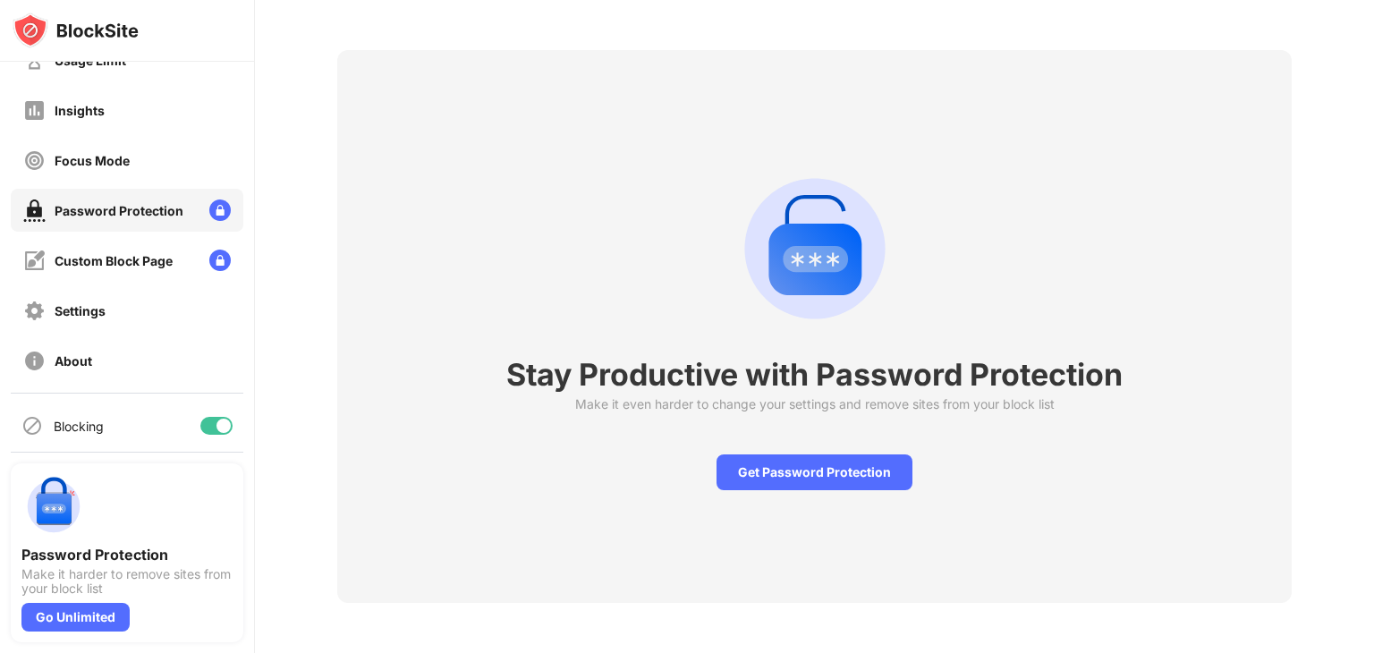
scroll to position [89, 0]
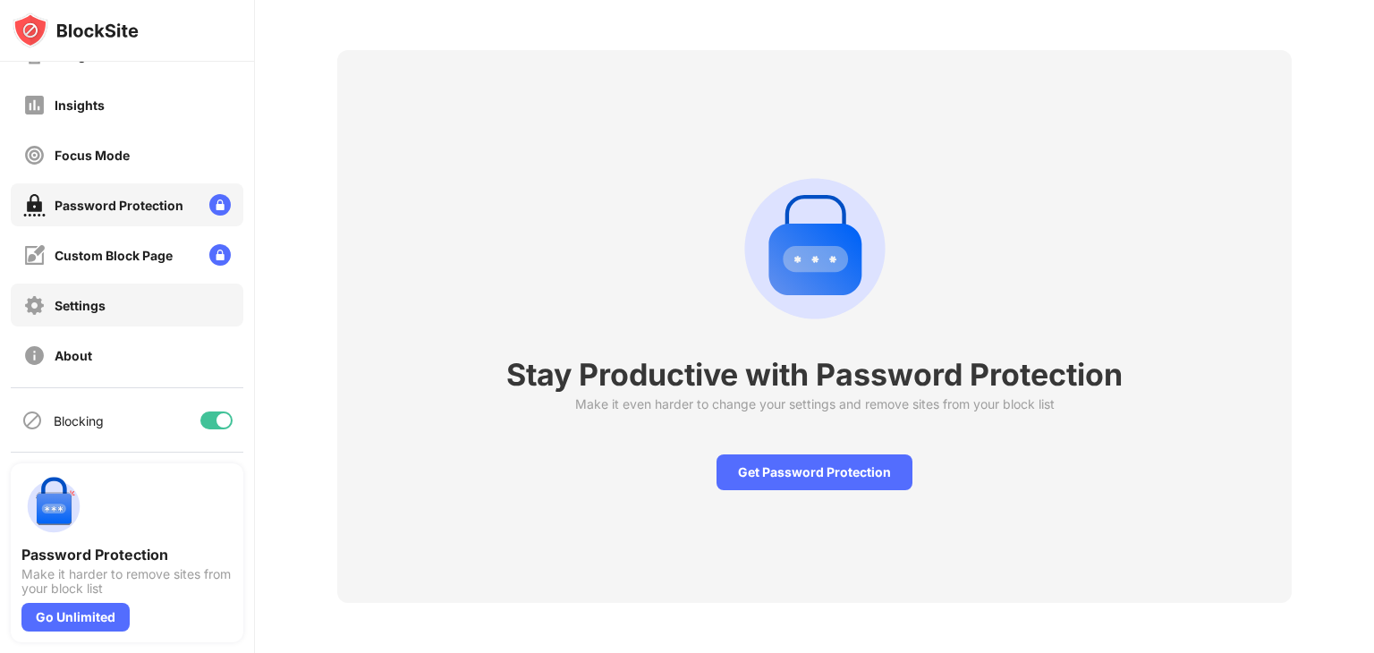
click at [150, 312] on div "Settings" at bounding box center [127, 305] width 233 height 43
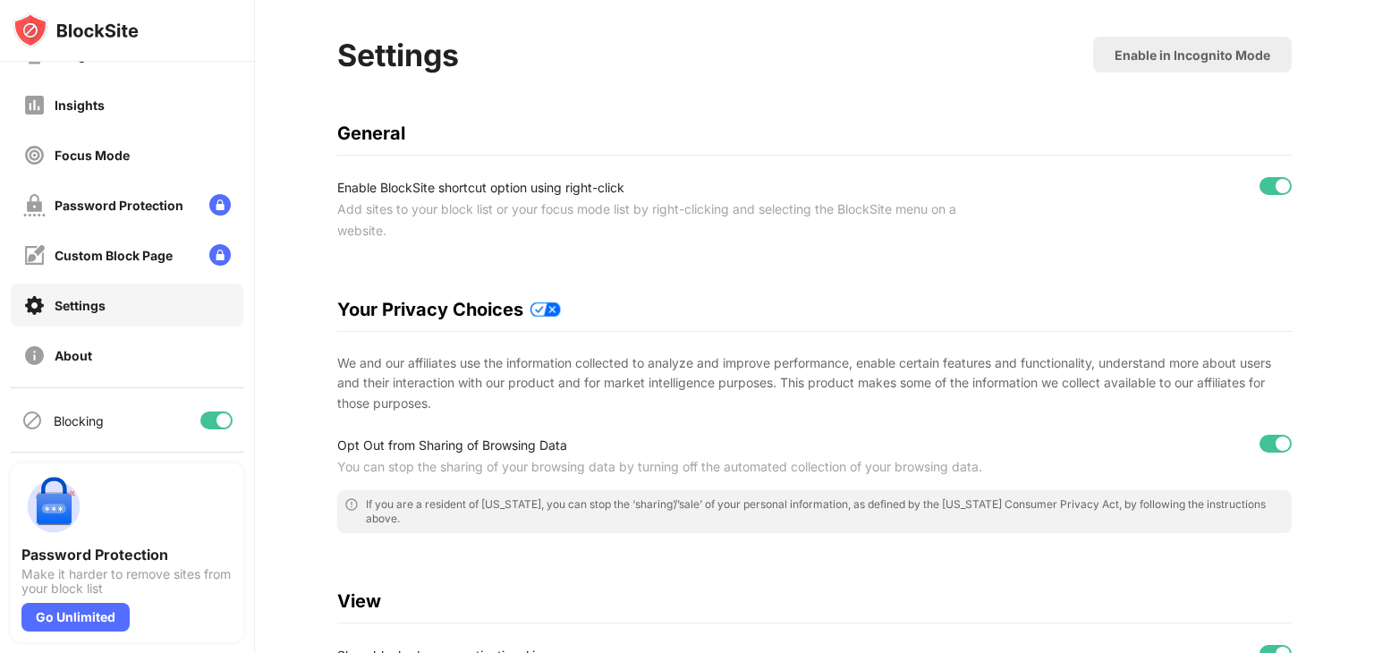
click at [53, 509] on img at bounding box center [53, 506] width 64 height 64
click at [80, 562] on div "Password Protection" at bounding box center [126, 555] width 211 height 18
click at [79, 617] on div "Go Unlimited" at bounding box center [75, 617] width 108 height 29
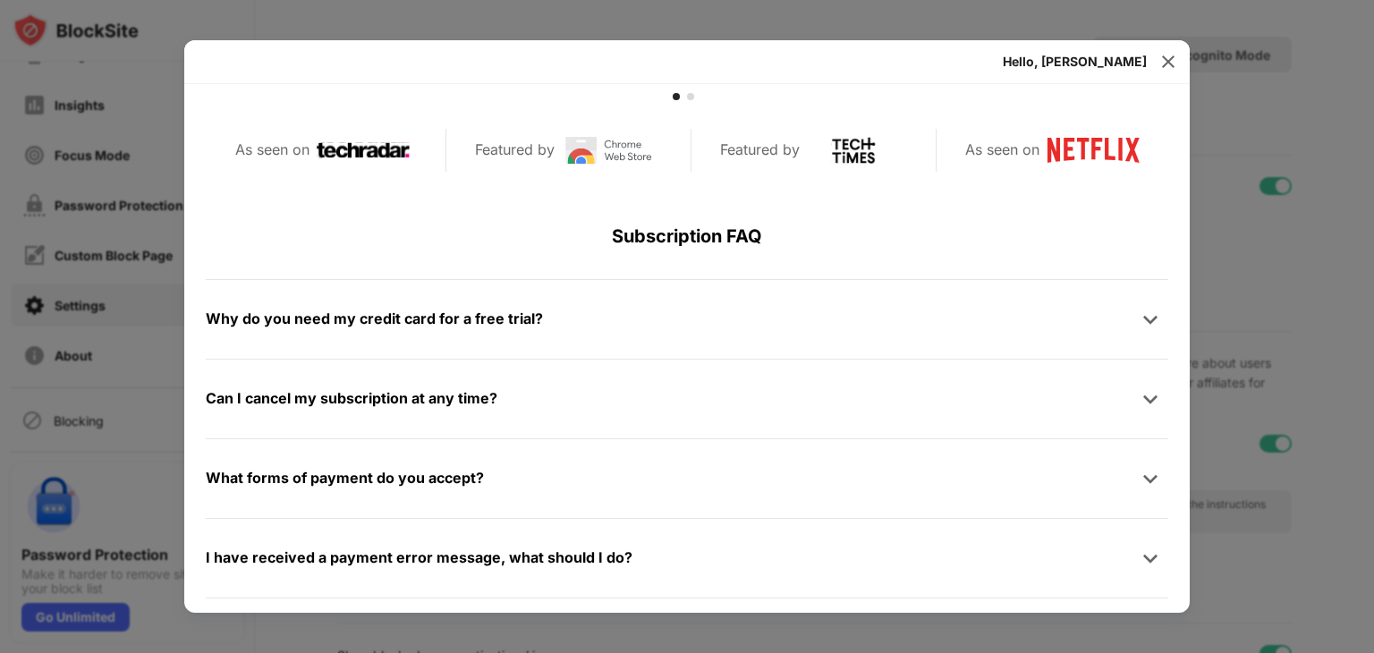
scroll to position [851, 0]
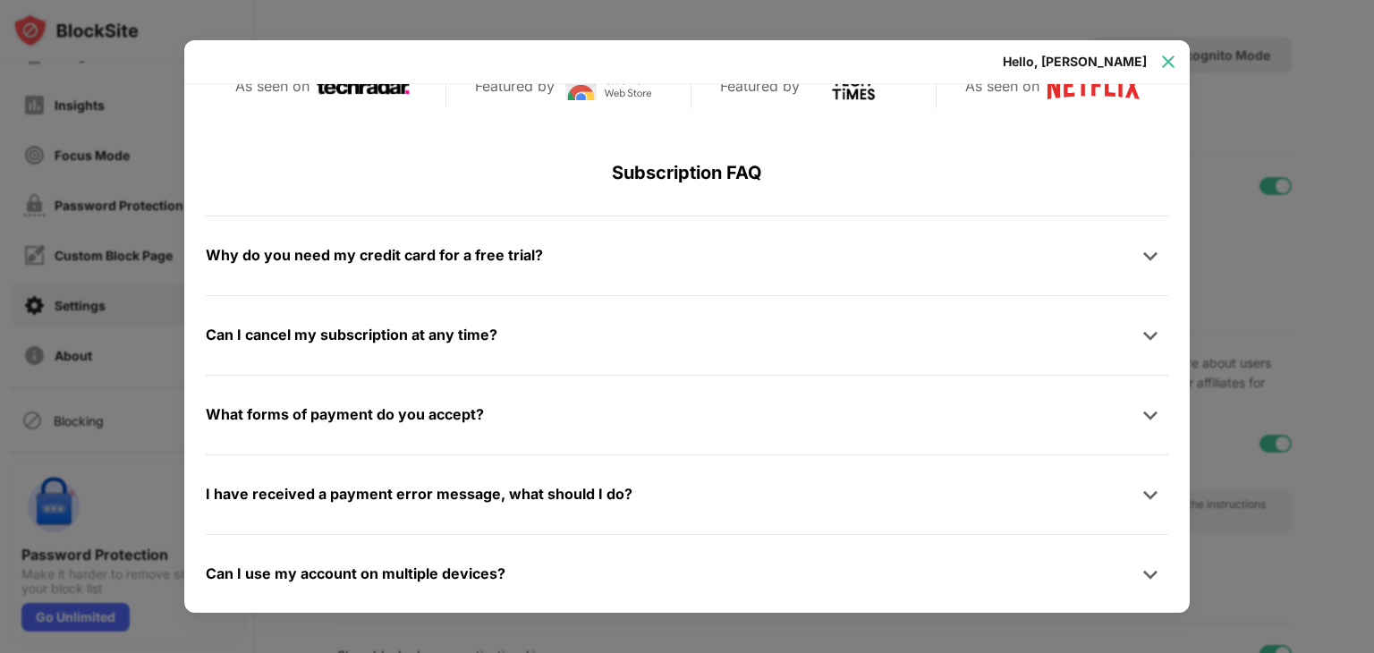
click at [1175, 62] on img at bounding box center [1168, 62] width 18 height 18
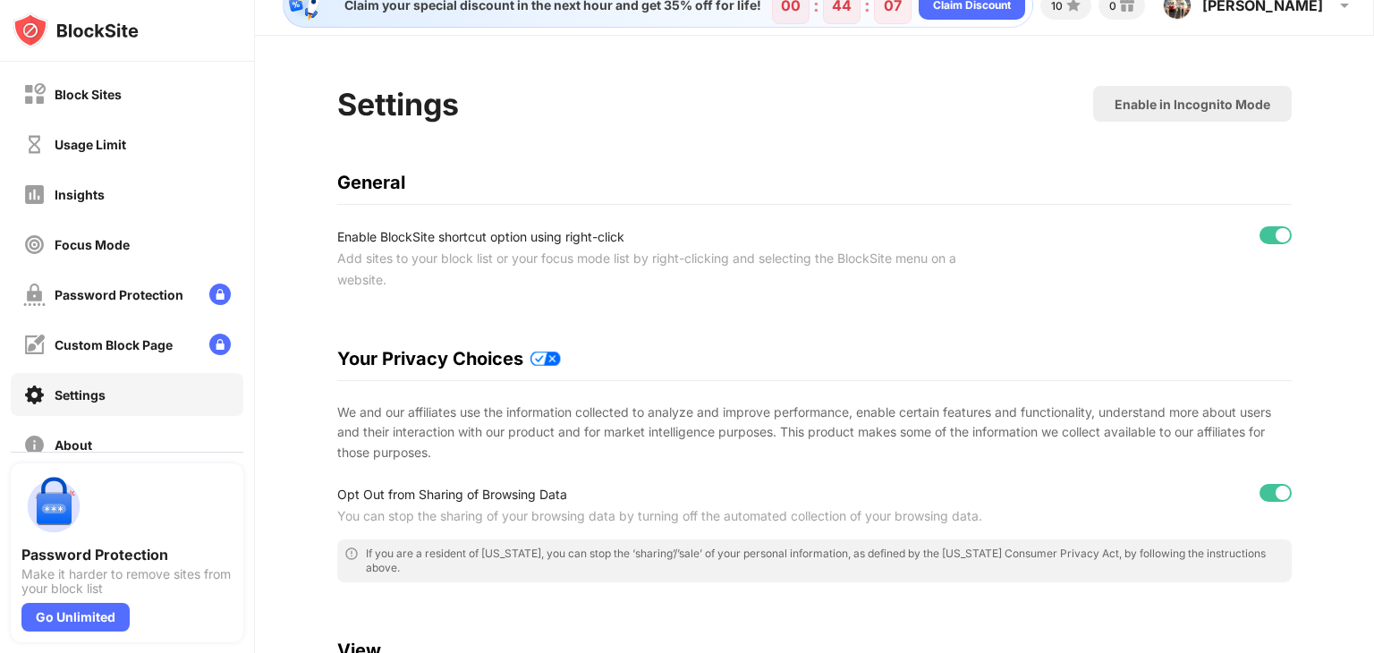
scroll to position [0, 0]
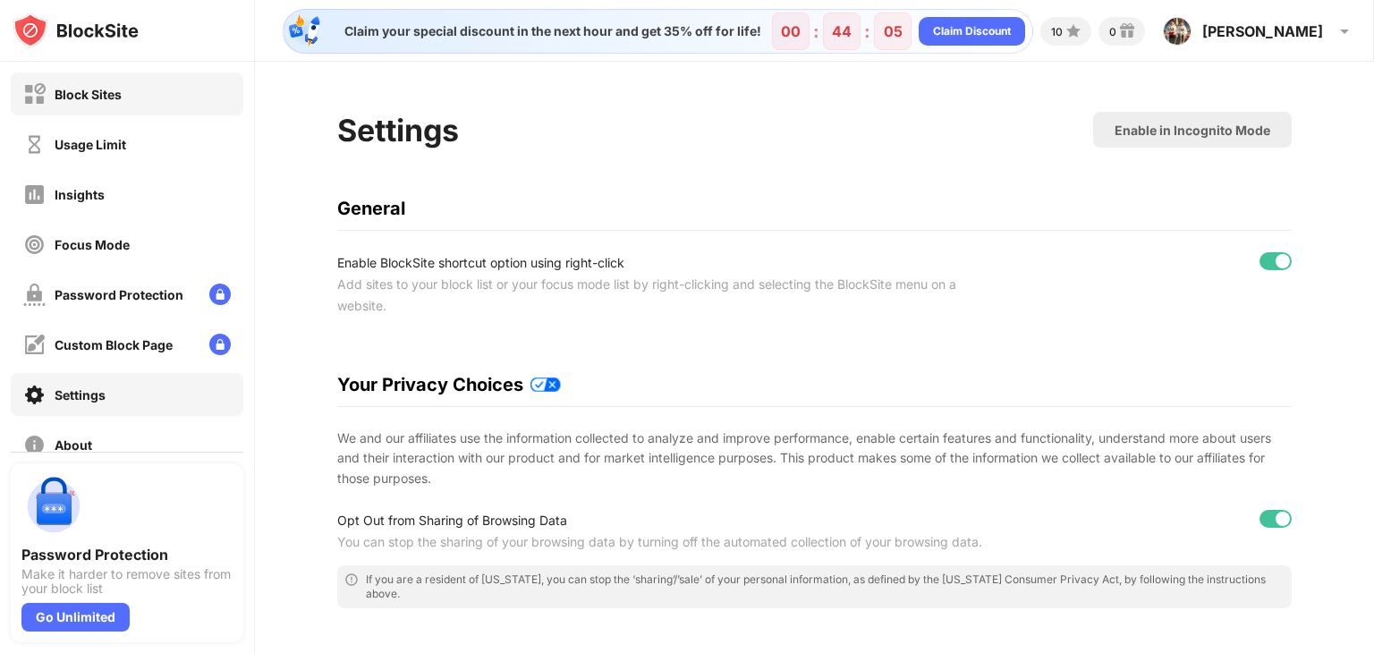
click at [132, 100] on div "Block Sites" at bounding box center [127, 93] width 233 height 43
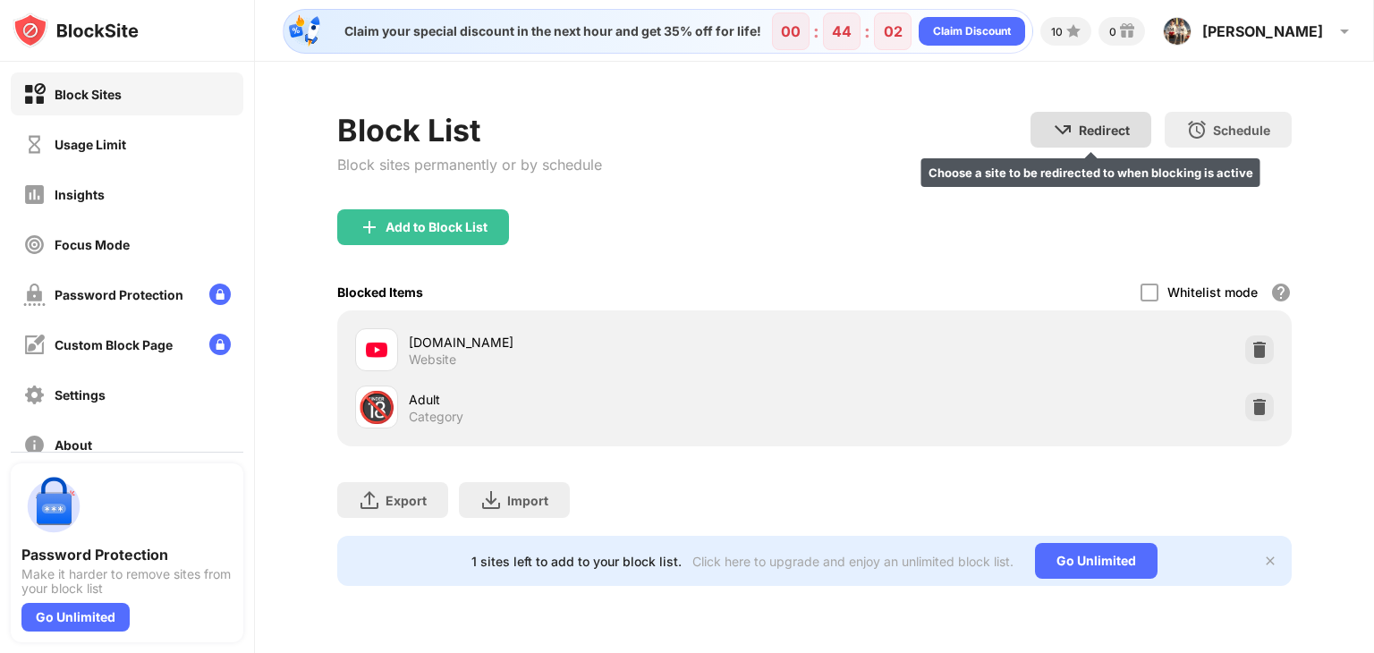
click at [1115, 133] on div "Redirect" at bounding box center [1104, 130] width 51 height 15
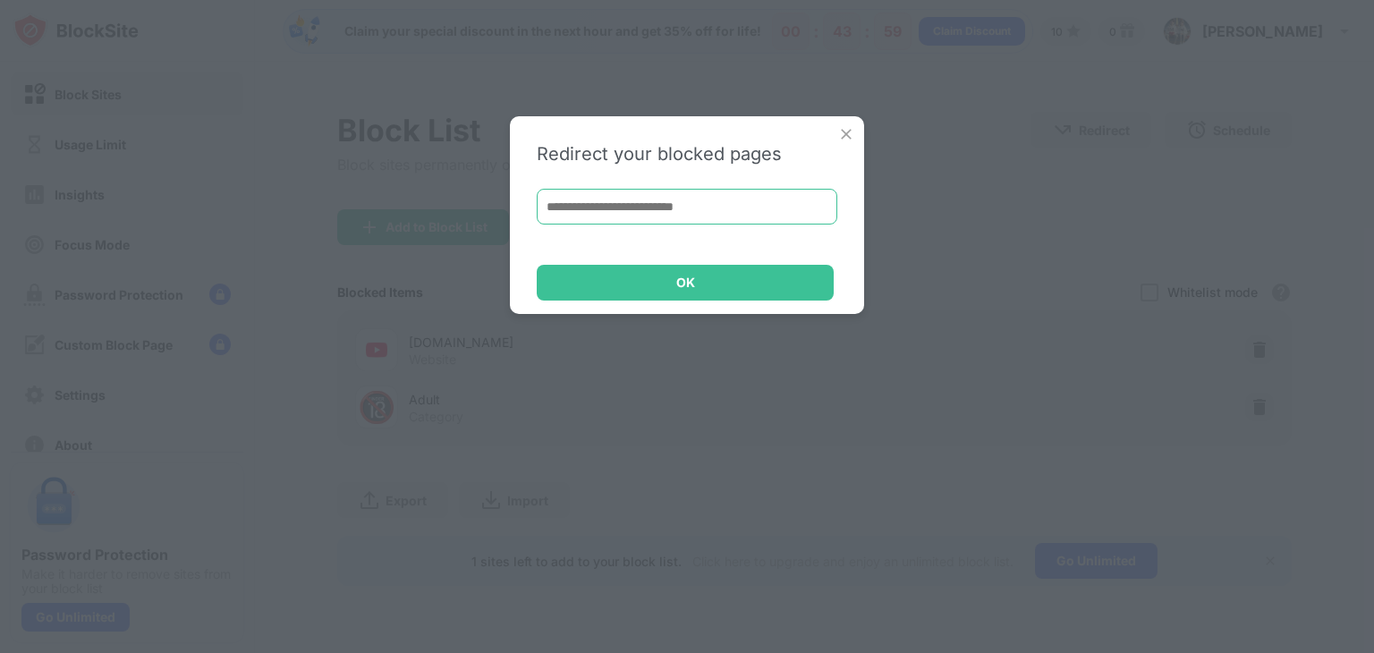
click at [671, 213] on input at bounding box center [687, 207] width 301 height 36
paste input "**********"
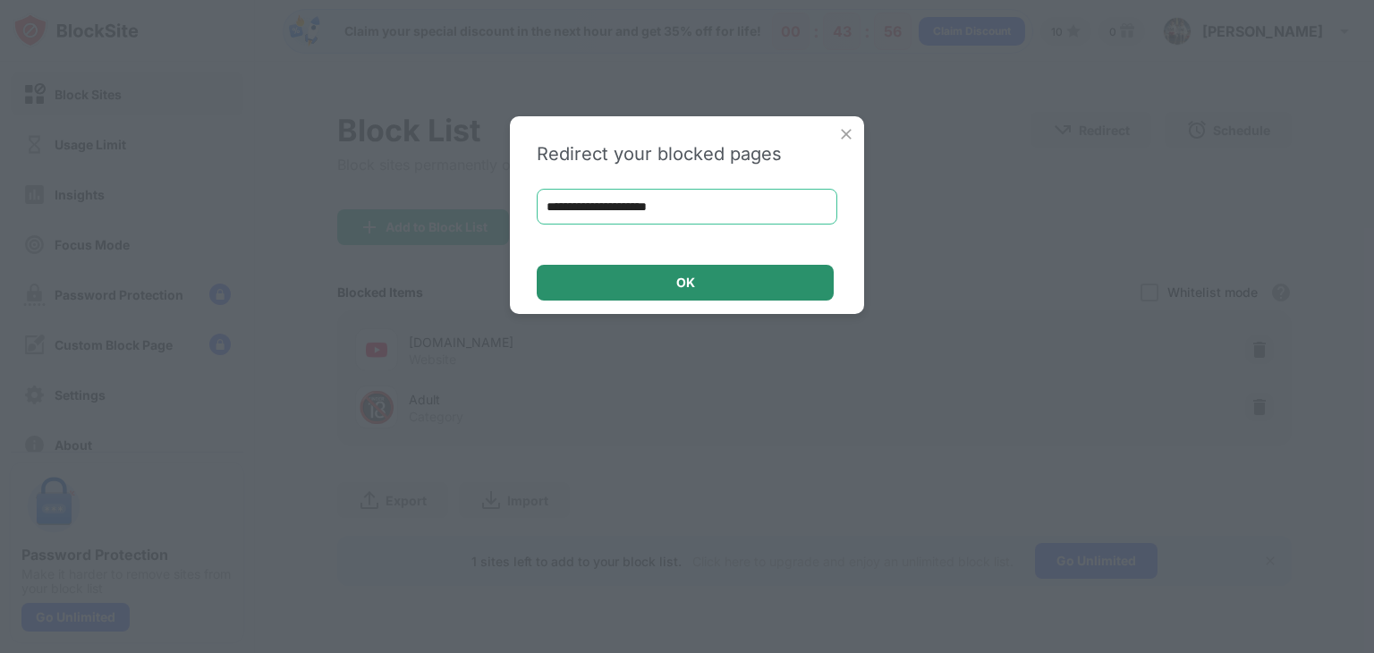
type input "**********"
click at [701, 285] on div "OK" at bounding box center [685, 283] width 297 height 36
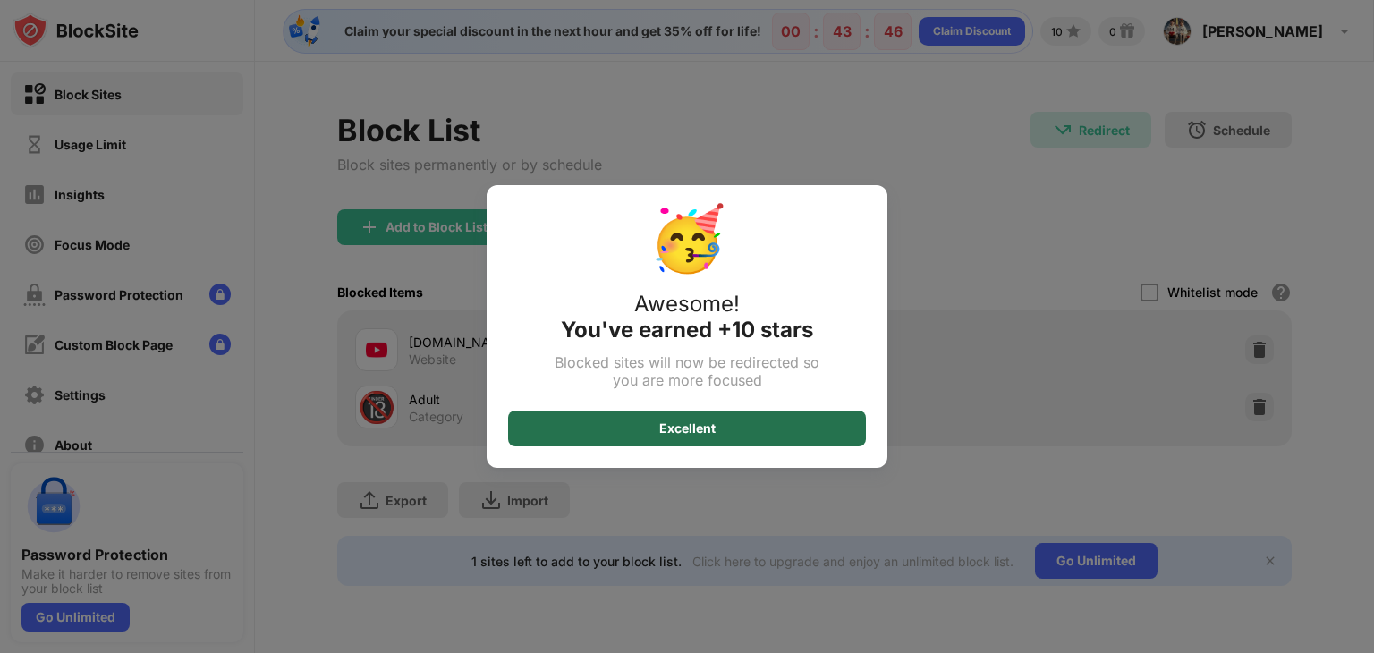
click at [708, 428] on div "Excellent" at bounding box center [687, 428] width 56 height 14
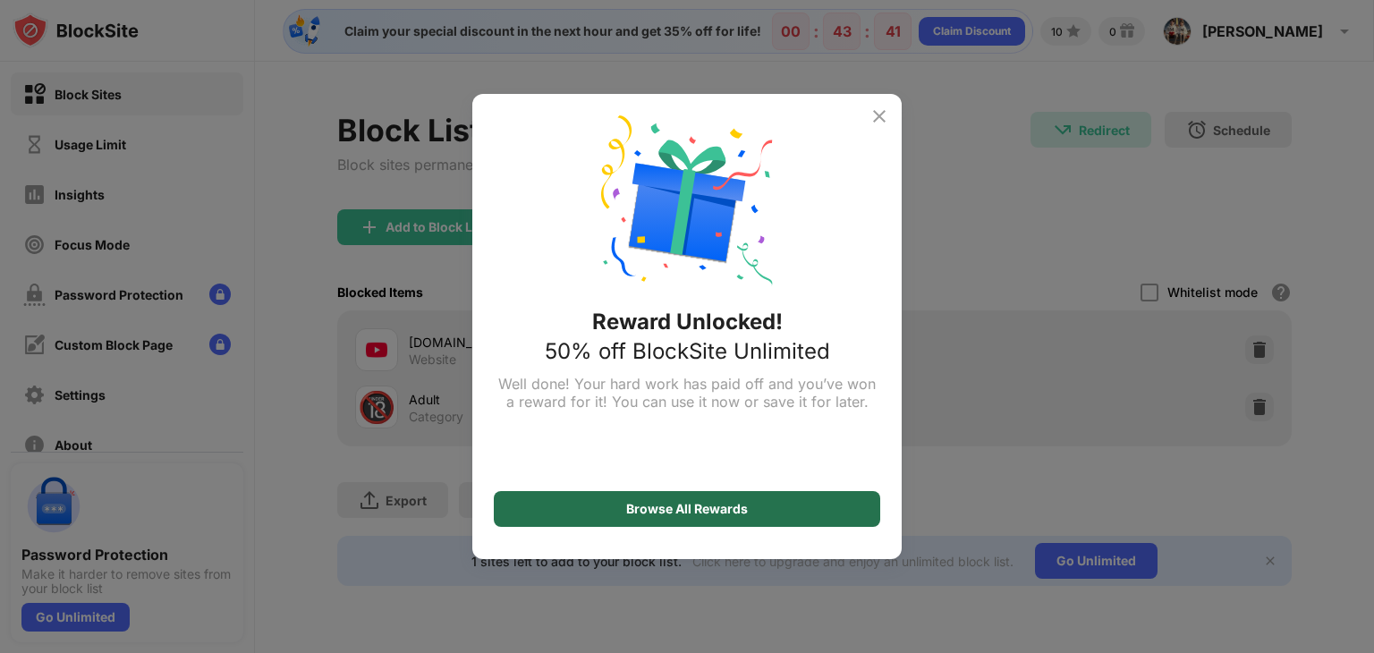
click at [692, 510] on div "Browse All Rewards" at bounding box center [687, 509] width 122 height 14
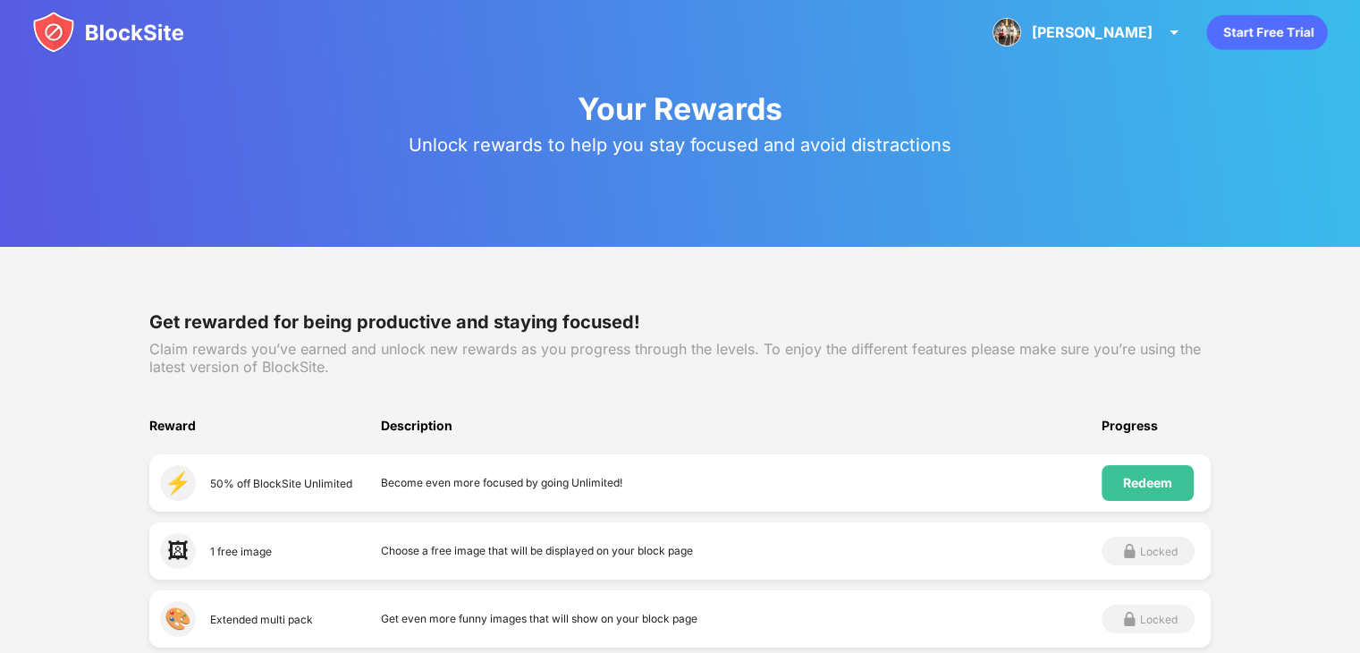
drag, startPoint x: 1073, startPoint y: 108, endPoint x: 1035, endPoint y: 276, distance: 172.5
click at [1274, 35] on icon "Start Free Trial" at bounding box center [1272, 33] width 6 height 7
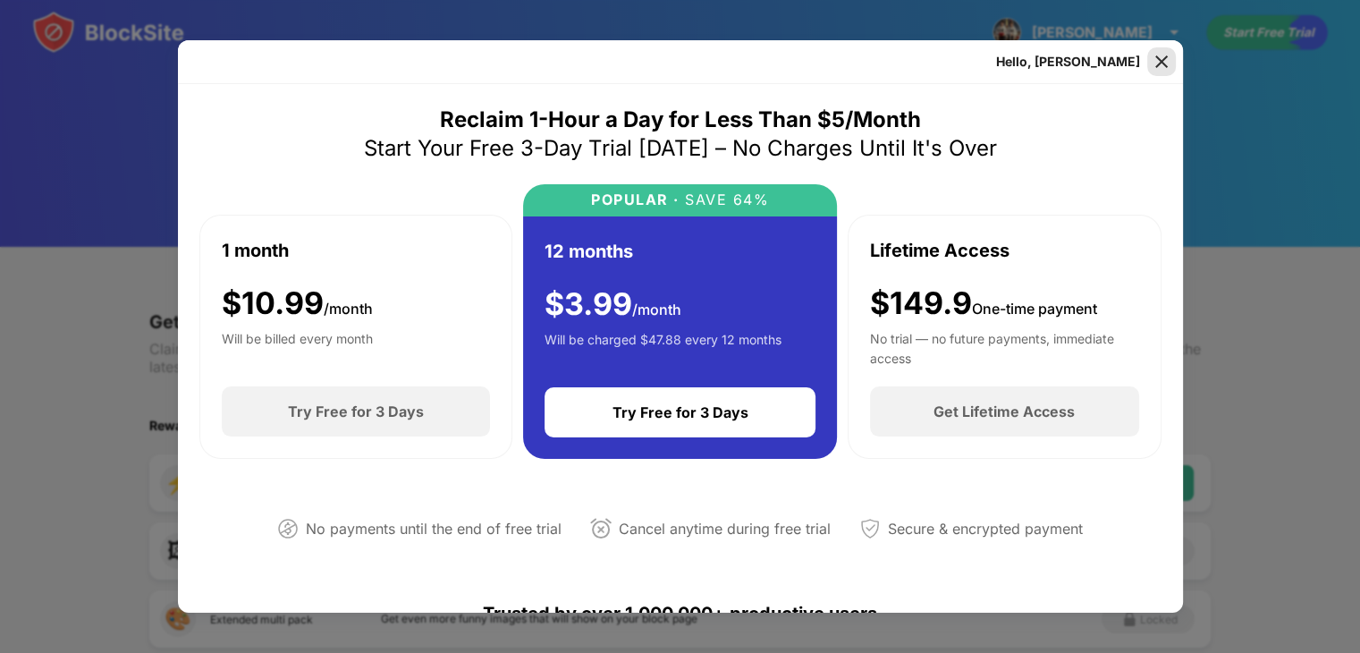
click at [1165, 65] on img at bounding box center [1162, 62] width 18 height 18
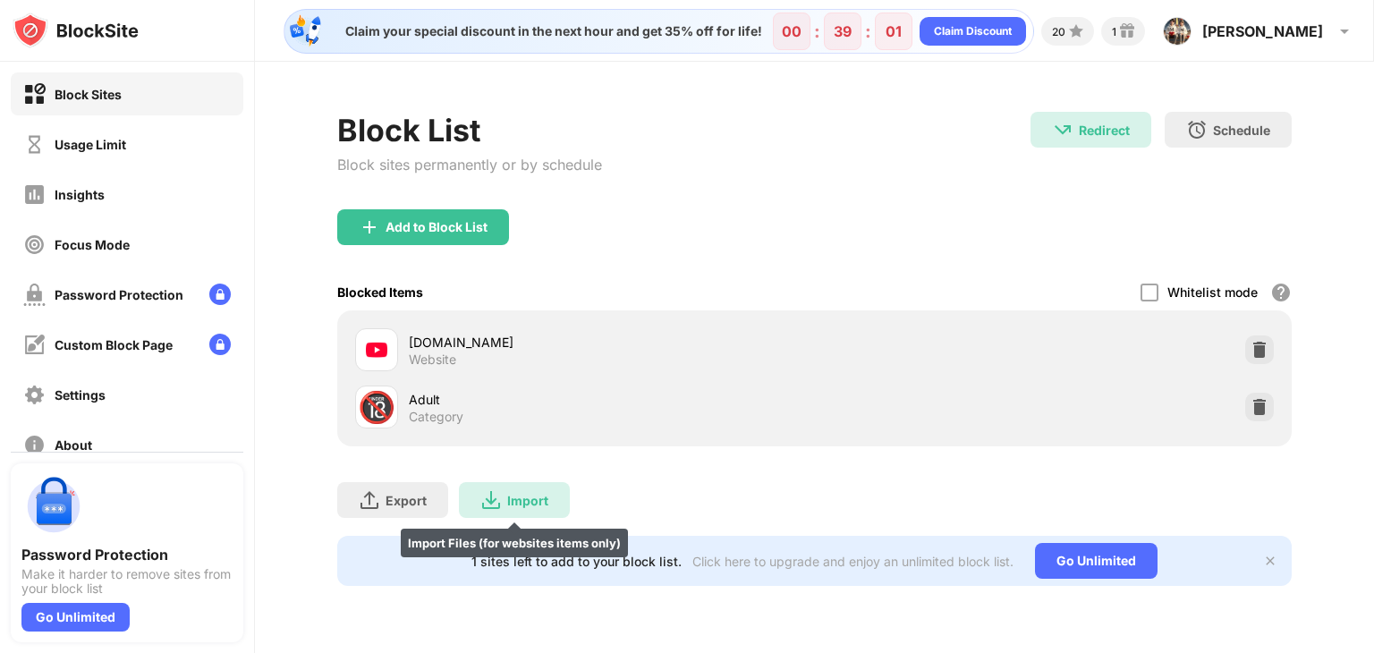
click at [521, 509] on div "Import Import Files (for websites items only)" at bounding box center [514, 500] width 111 height 36
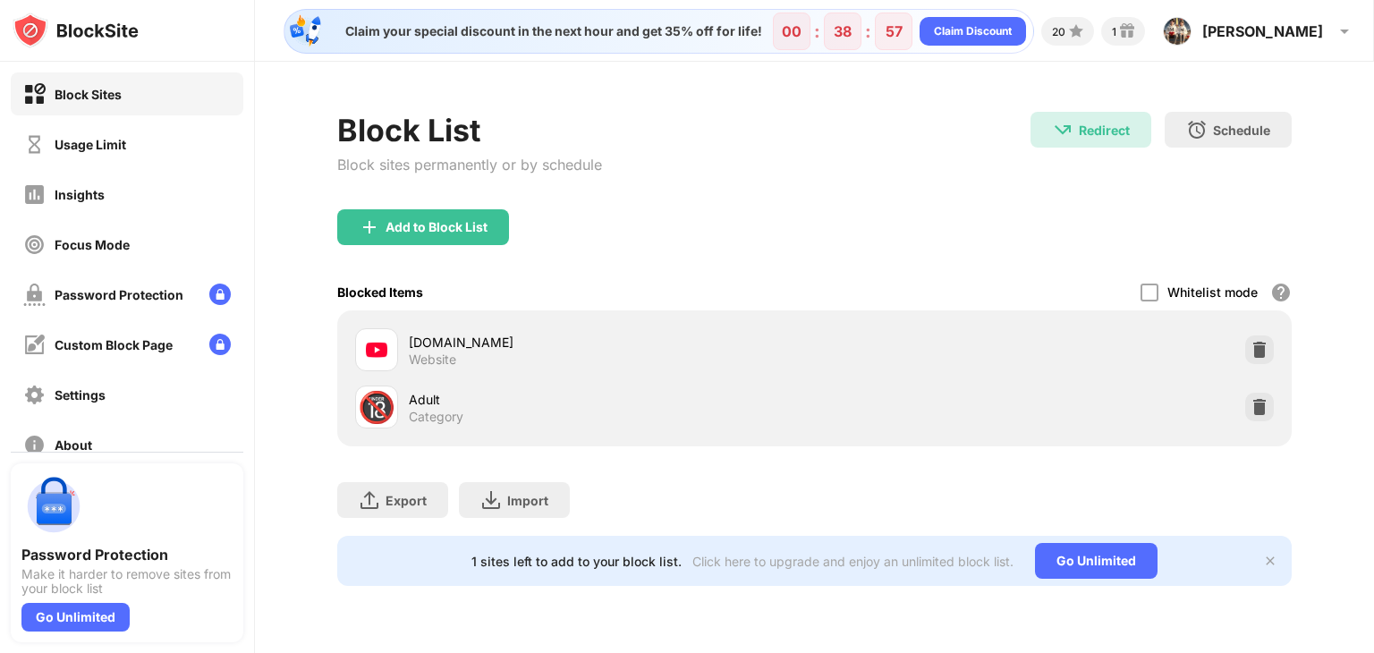
click at [149, 101] on div "Block Sites" at bounding box center [127, 93] width 233 height 43
click at [1156, 287] on div at bounding box center [1149, 293] width 18 height 18
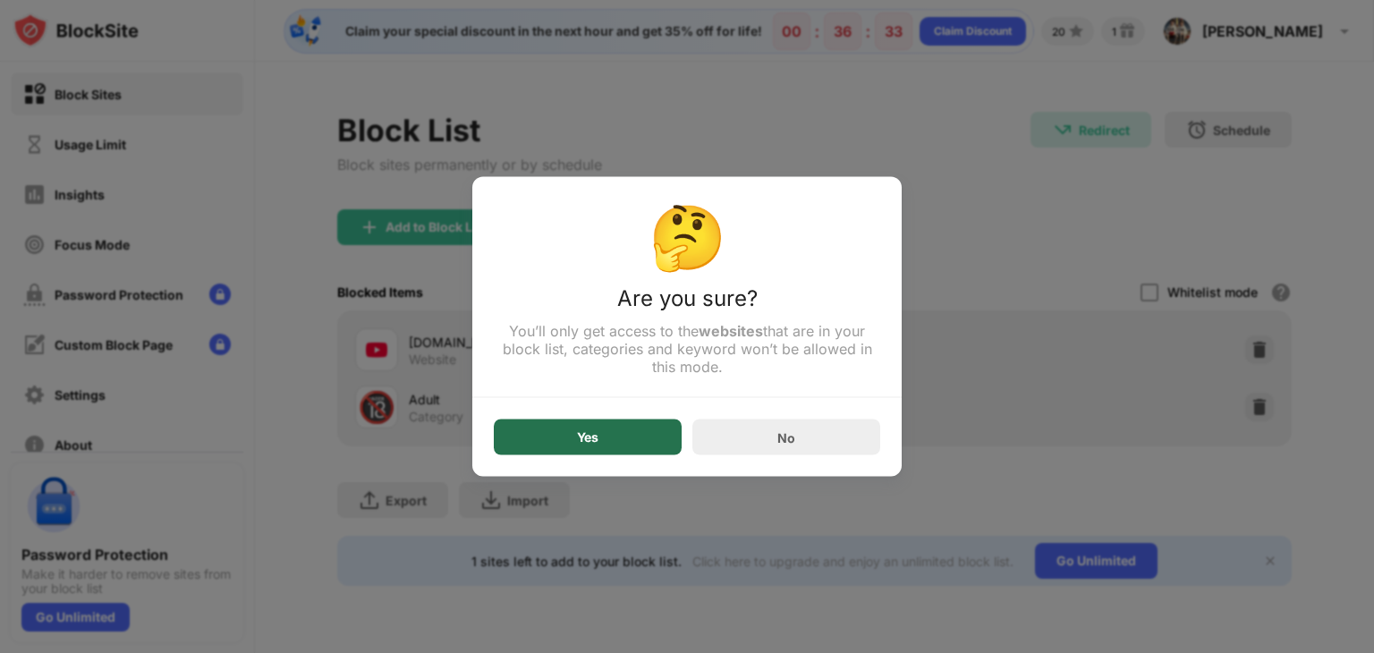
click at [615, 438] on div "Yes" at bounding box center [588, 437] width 188 height 36
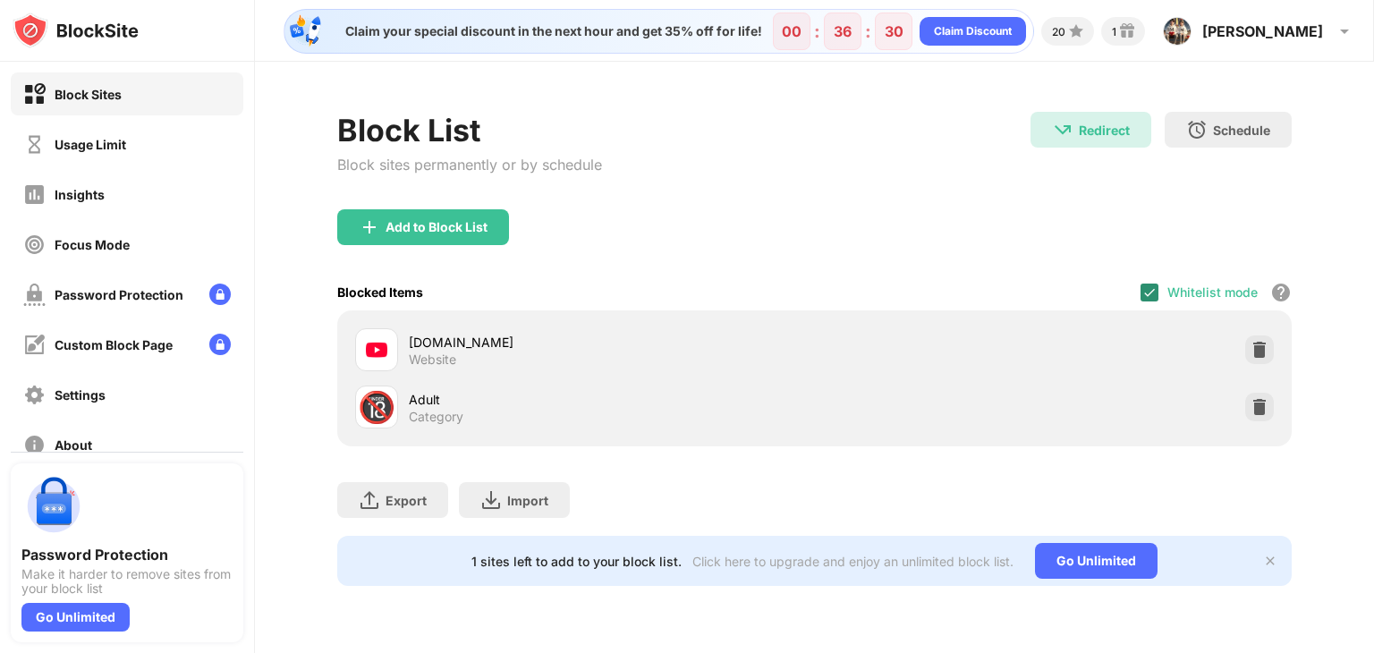
click at [1148, 292] on img at bounding box center [1149, 292] width 14 height 14
click at [1148, 292] on div at bounding box center [1149, 293] width 18 height 18
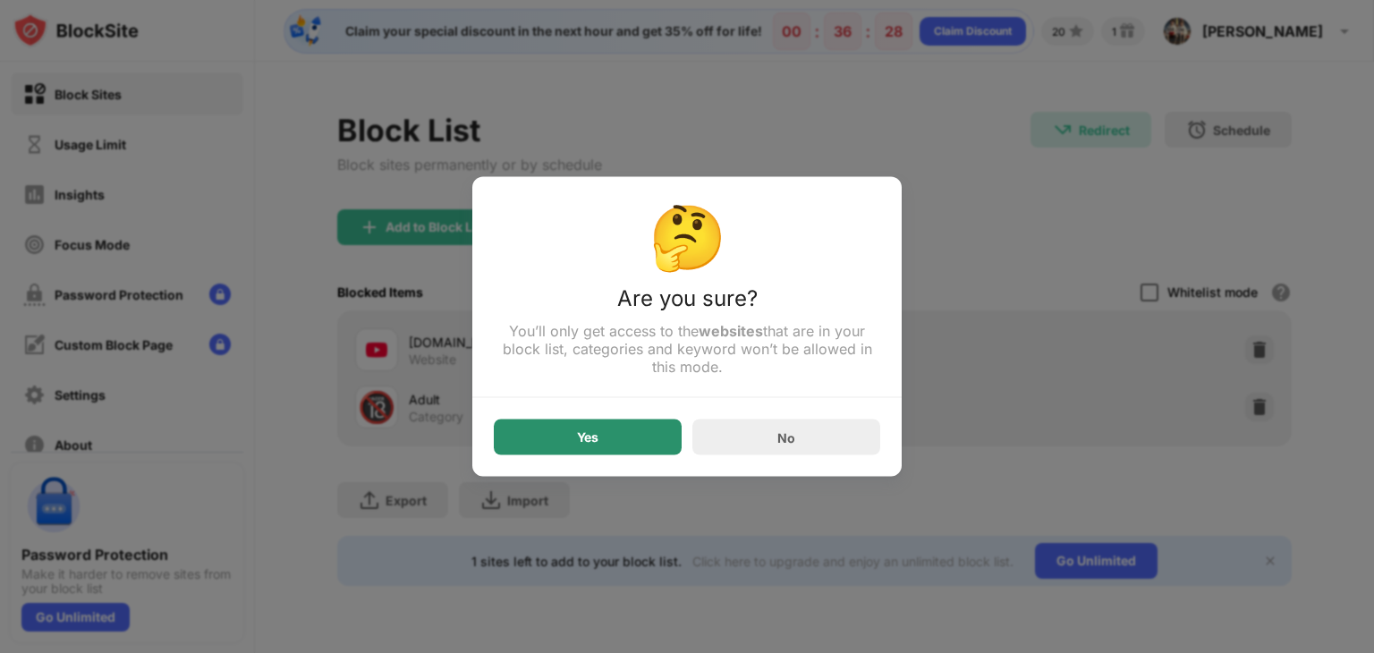
click at [608, 431] on div "Yes" at bounding box center [588, 437] width 188 height 36
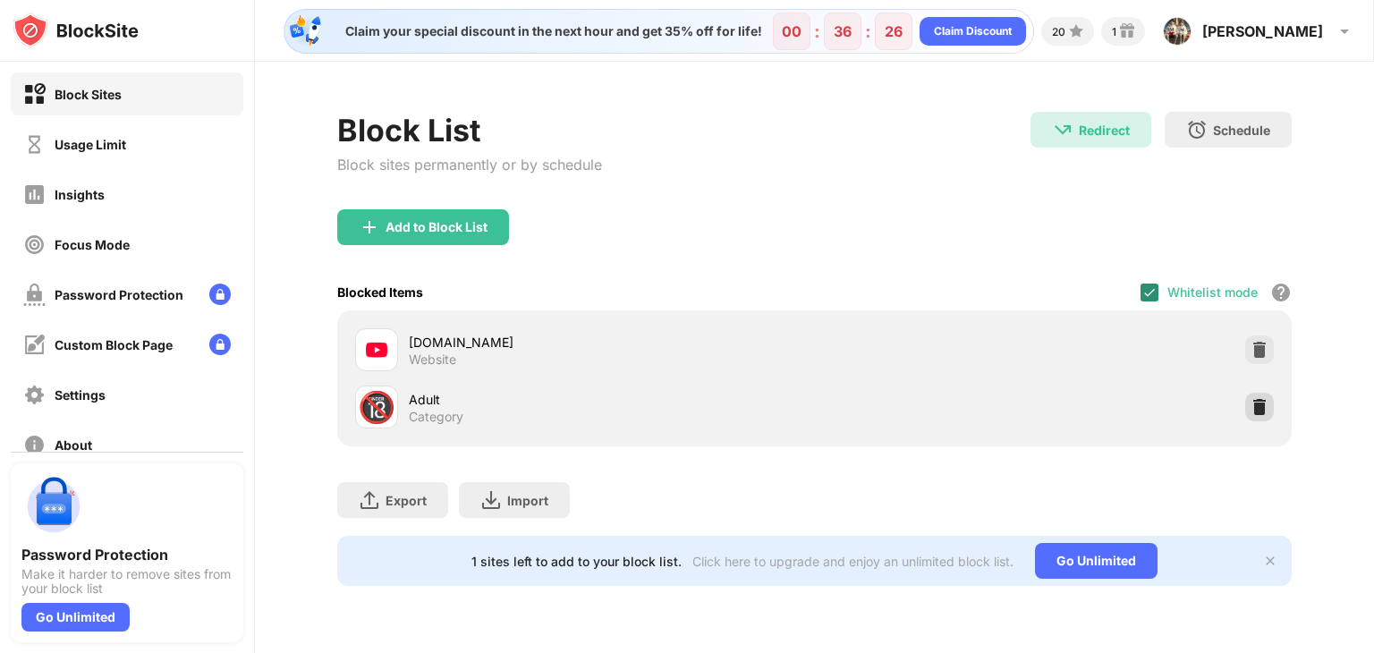
click at [1261, 409] on img at bounding box center [1259, 407] width 18 height 18
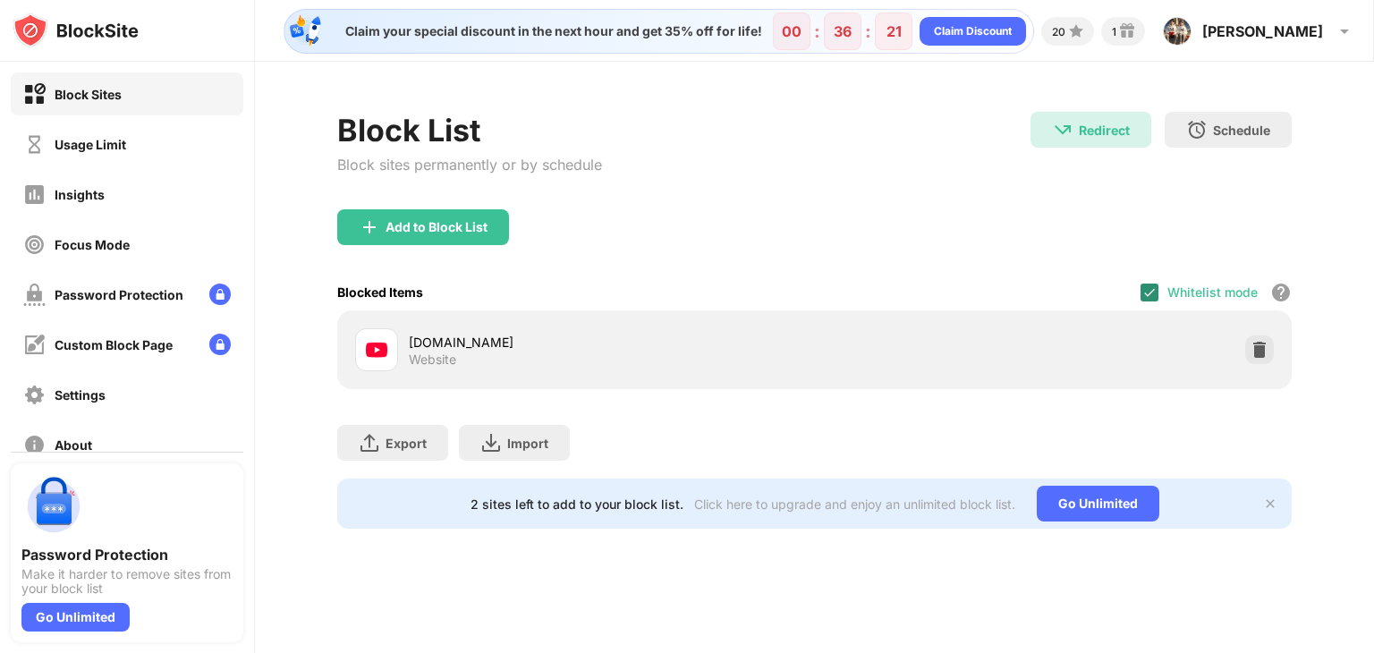
click at [376, 347] on img at bounding box center [376, 349] width 21 height 21
click at [383, 355] on img at bounding box center [376, 349] width 21 height 21
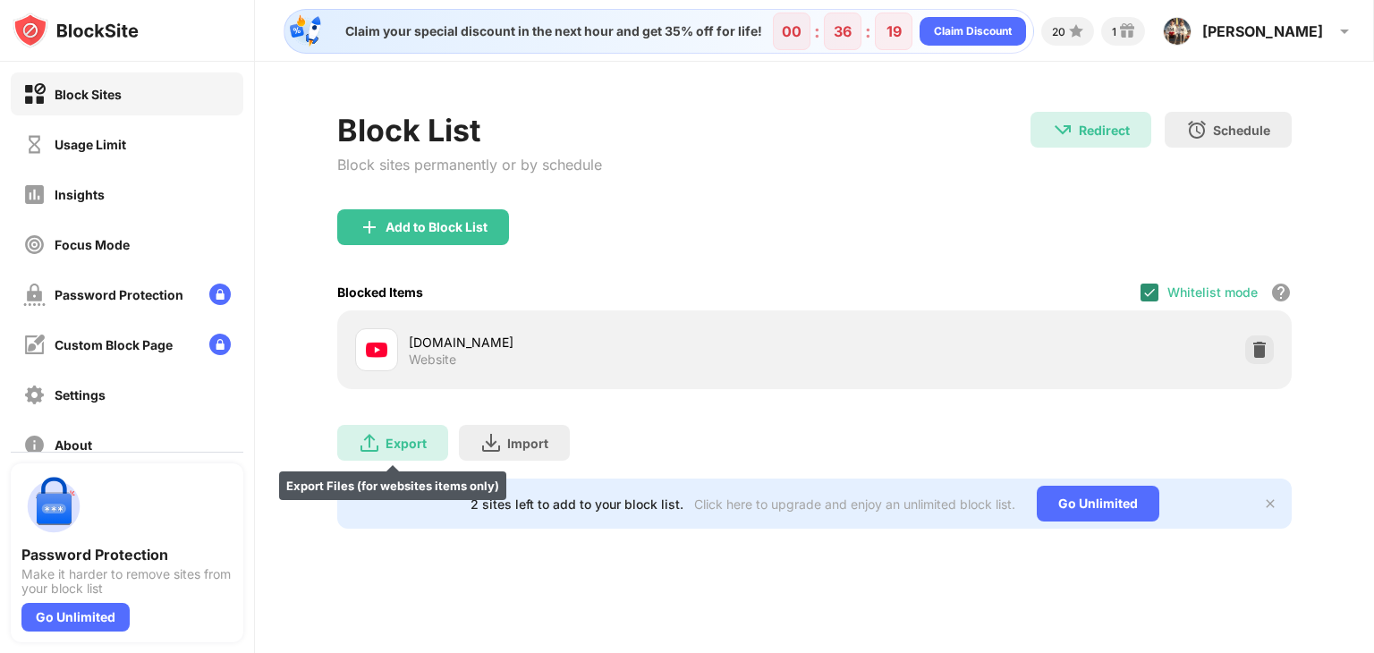
click at [398, 438] on div "Export" at bounding box center [406, 443] width 41 height 15
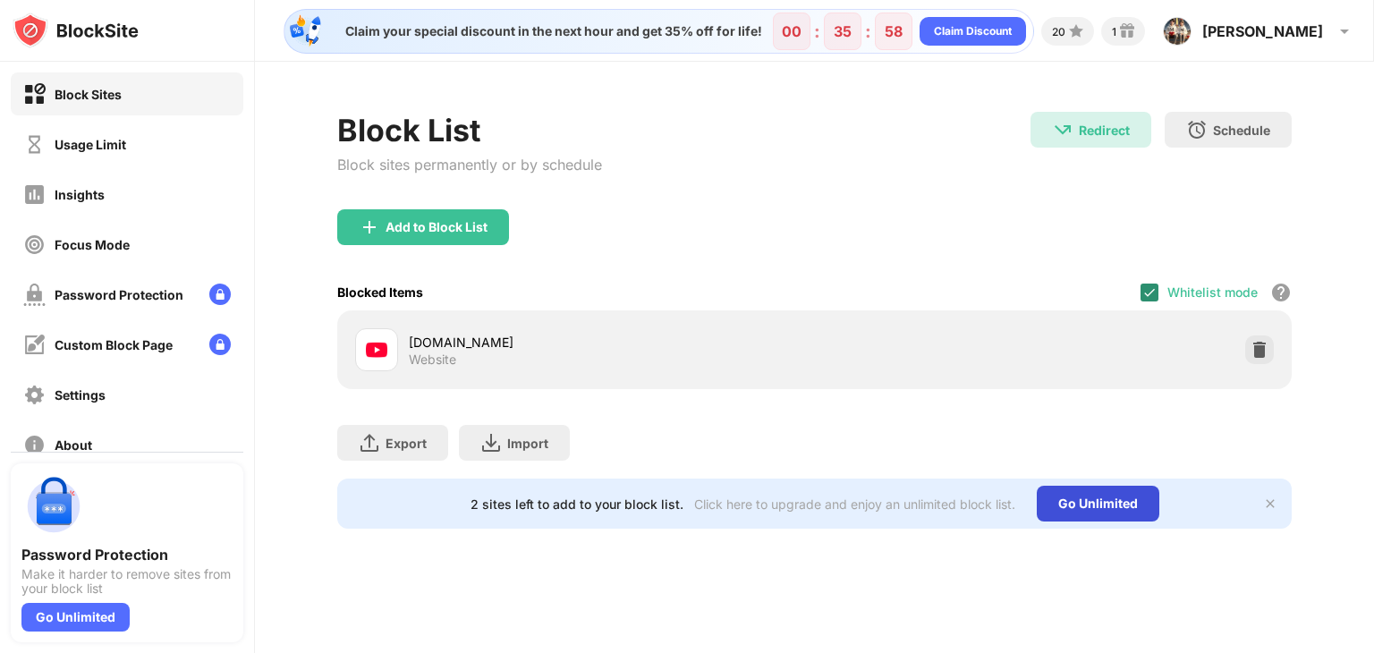
click at [1100, 507] on div "Go Unlimited" at bounding box center [1098, 504] width 123 height 36
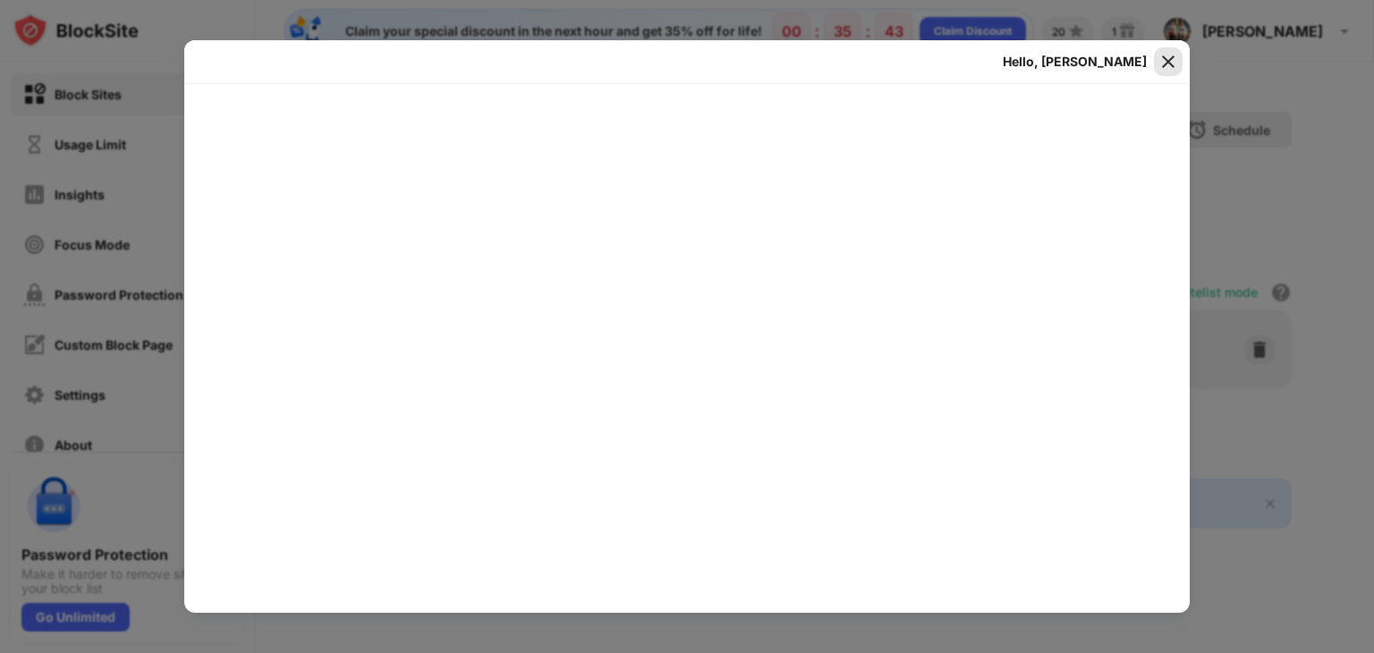
click at [1159, 58] on img at bounding box center [1168, 62] width 18 height 18
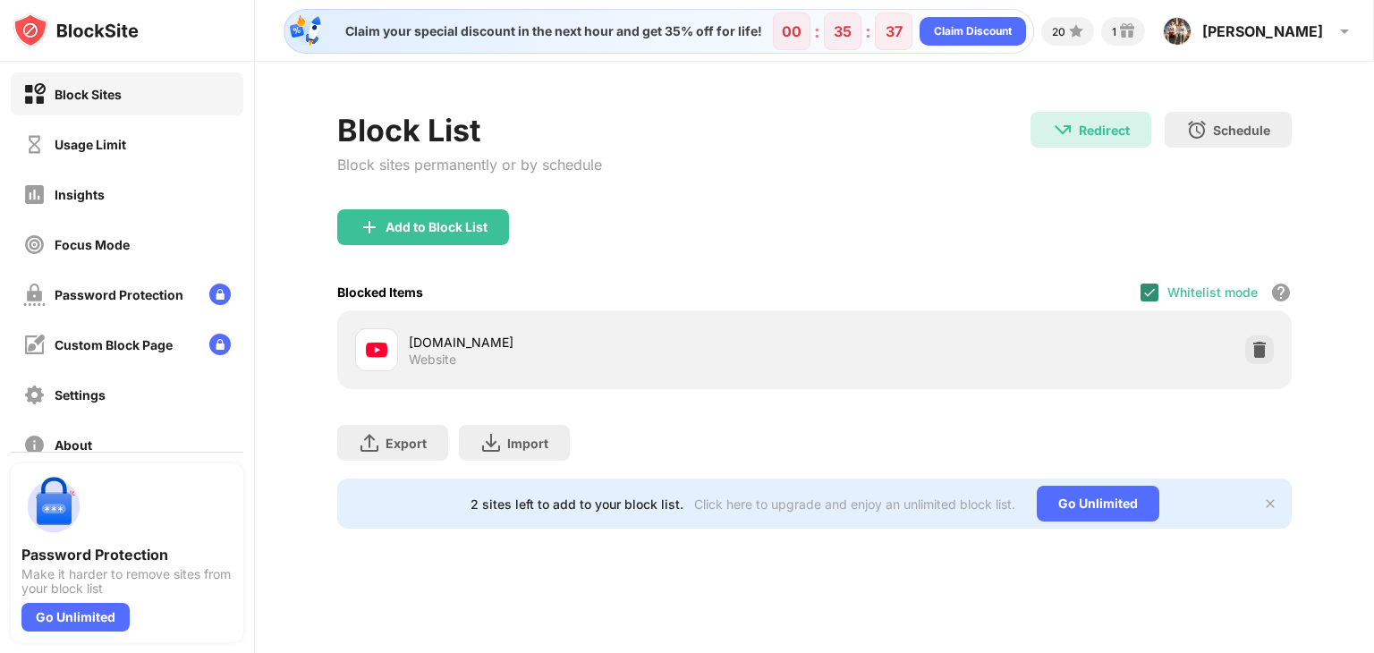
click at [1274, 504] on img at bounding box center [1270, 503] width 14 height 14
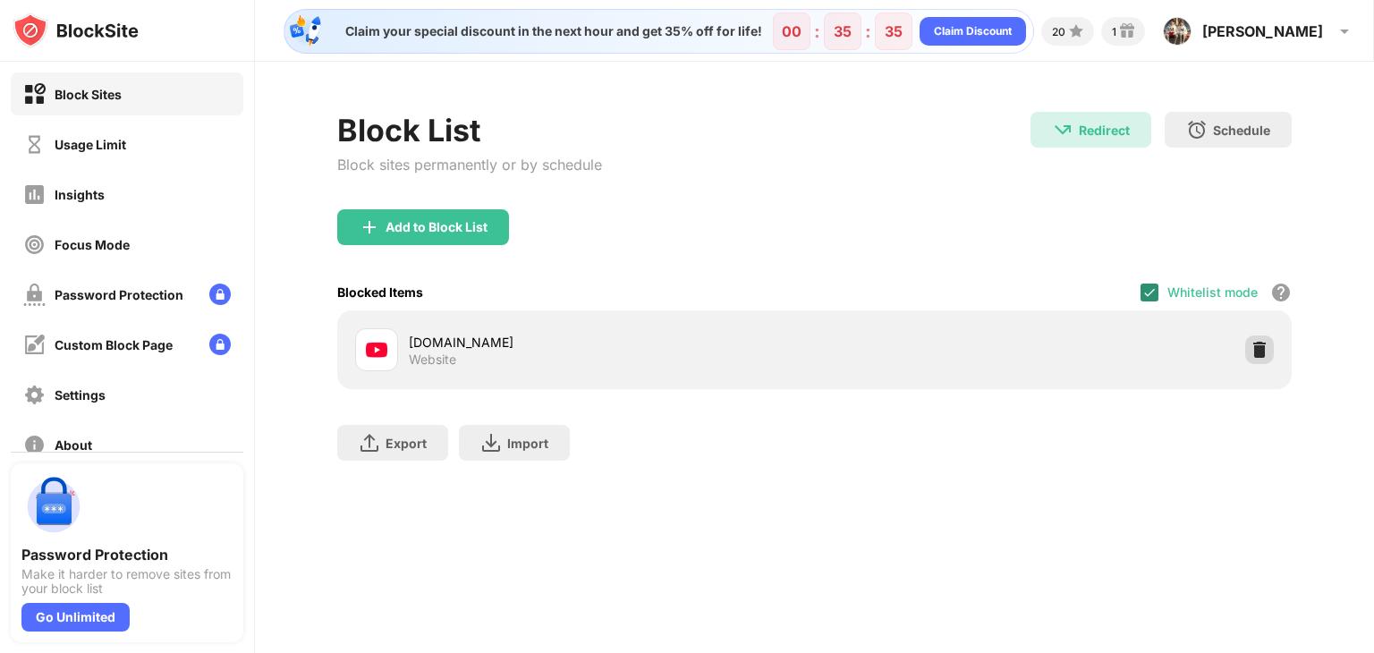
click at [1261, 350] on img at bounding box center [1259, 350] width 18 height 18
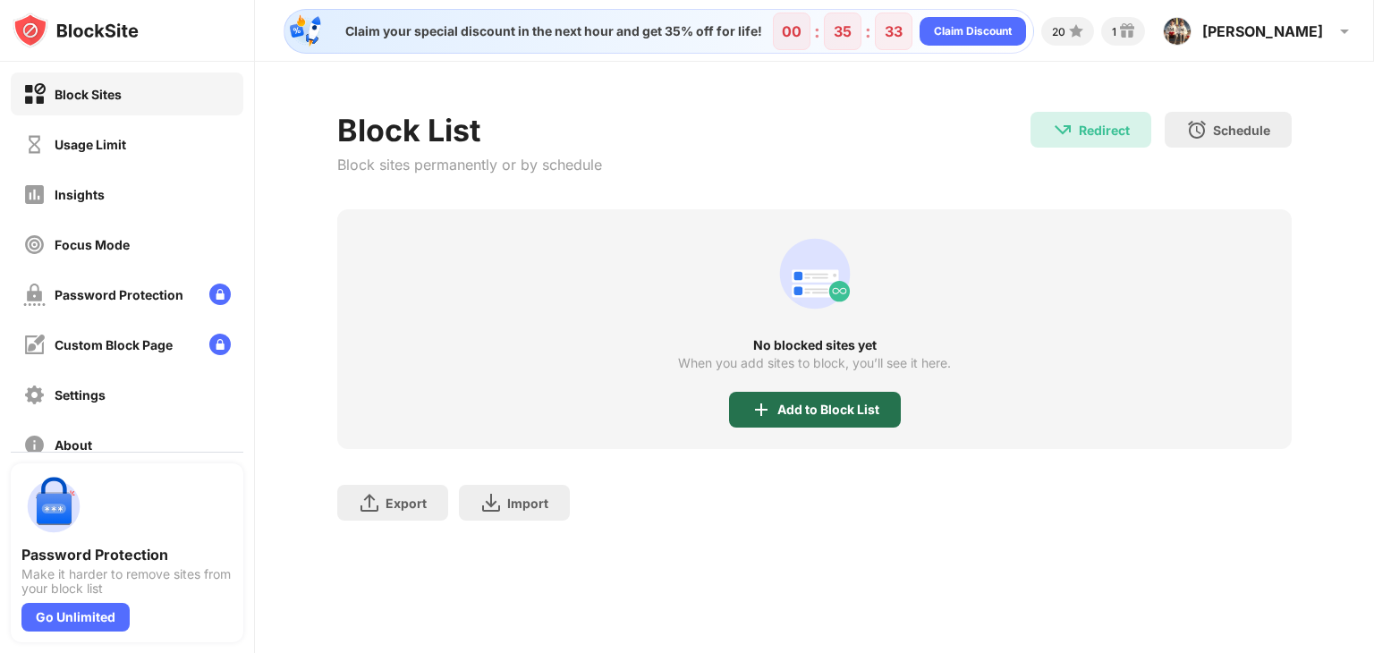
click at [834, 411] on div "Add to Block List" at bounding box center [828, 410] width 102 height 14
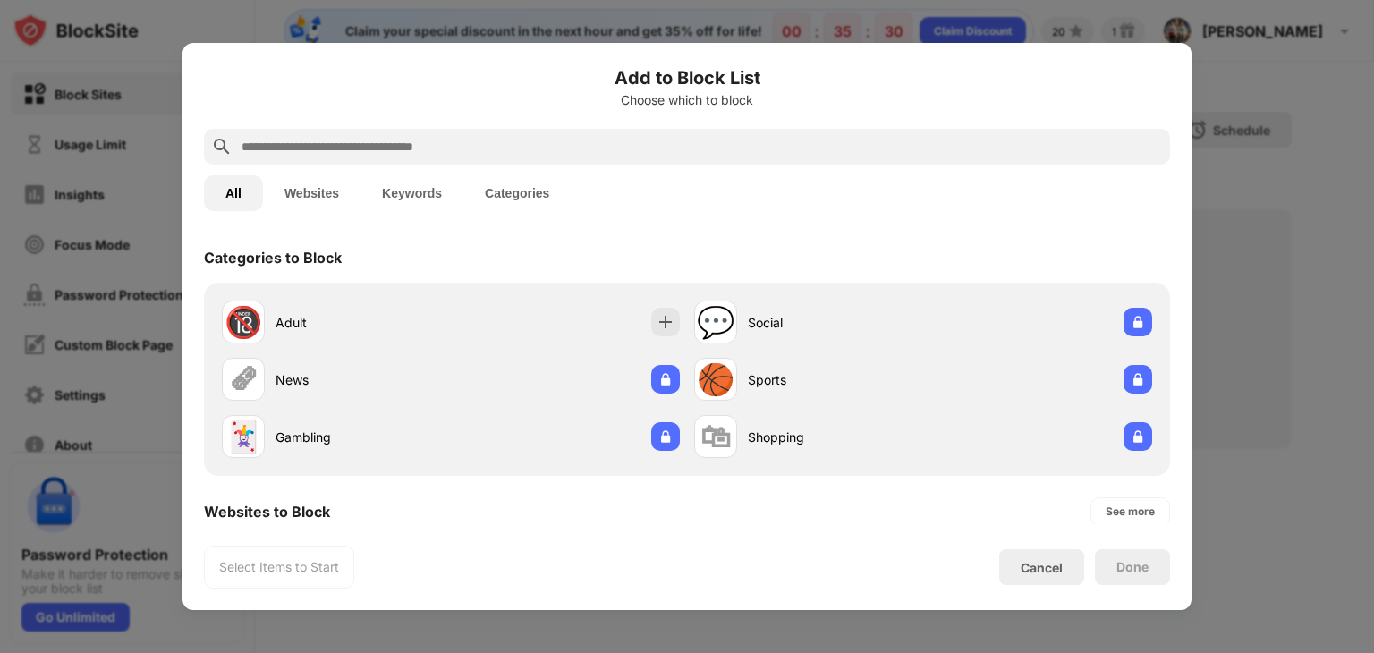
drag, startPoint x: 376, startPoint y: 148, endPoint x: 316, endPoint y: 148, distance: 59.9
click at [316, 148] on input "text" at bounding box center [701, 146] width 923 height 21
click at [1159, 76] on h6 "Add to Block List" at bounding box center [687, 77] width 966 height 27
click at [1037, 572] on div "Cancel" at bounding box center [1042, 567] width 42 height 15
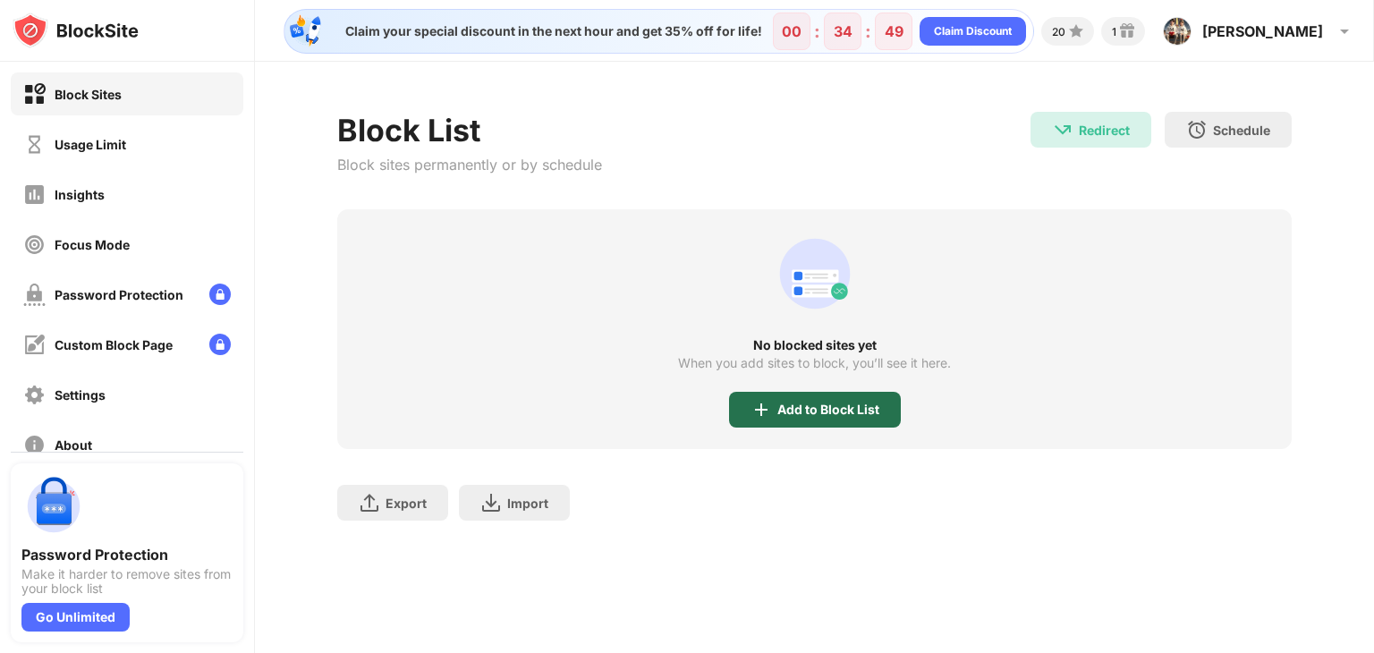
click at [824, 409] on div "Add to Block List" at bounding box center [828, 410] width 102 height 14
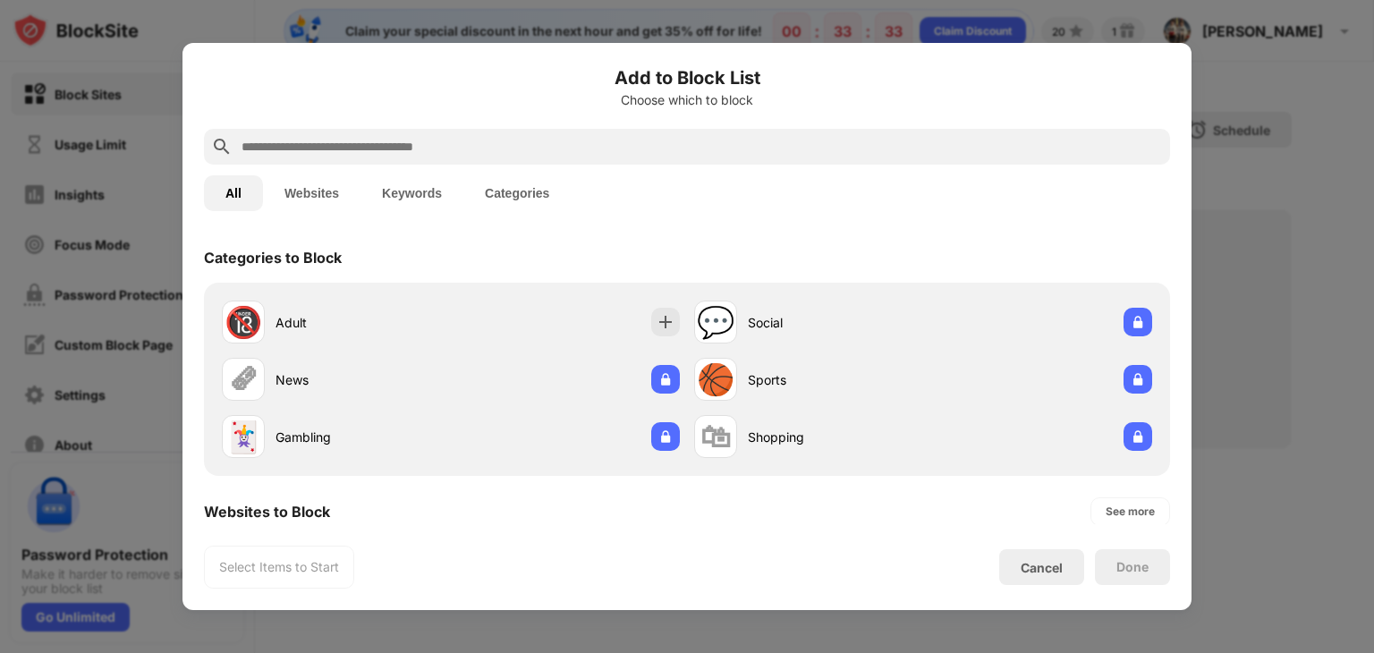
click at [428, 191] on button "Keywords" at bounding box center [411, 193] width 103 height 36
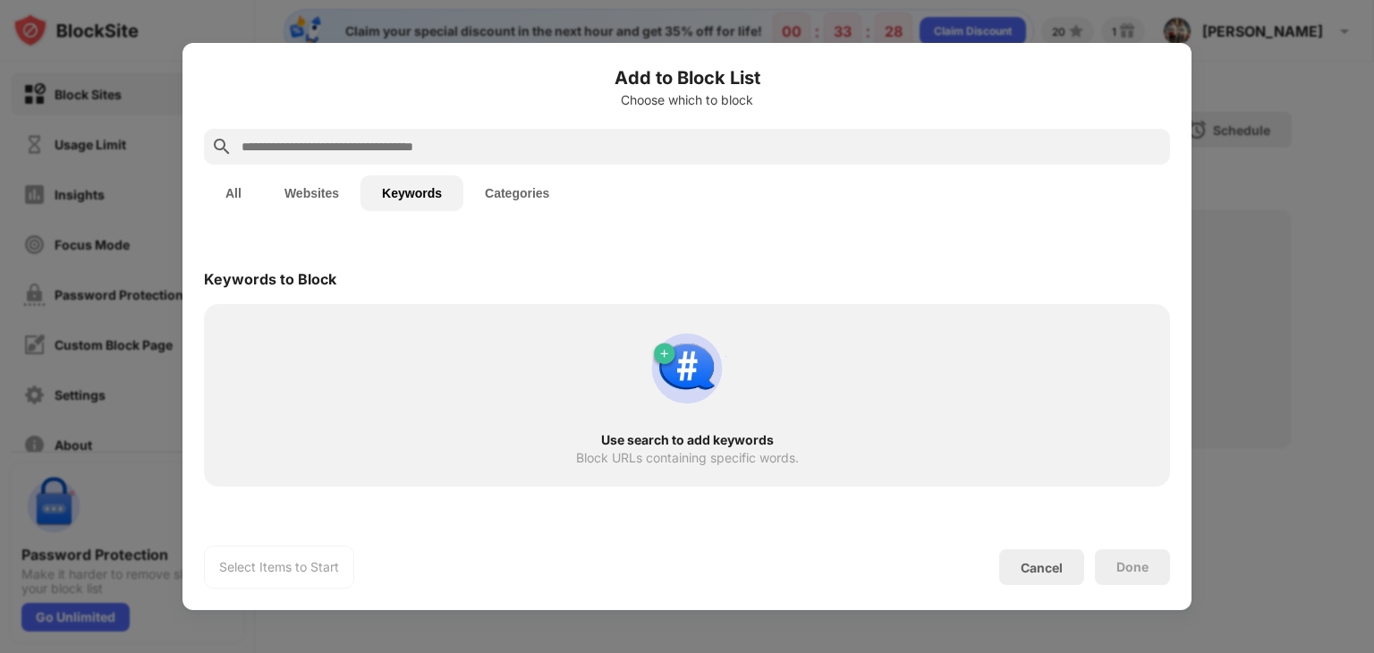
click at [509, 192] on button "Categories" at bounding box center [516, 193] width 107 height 36
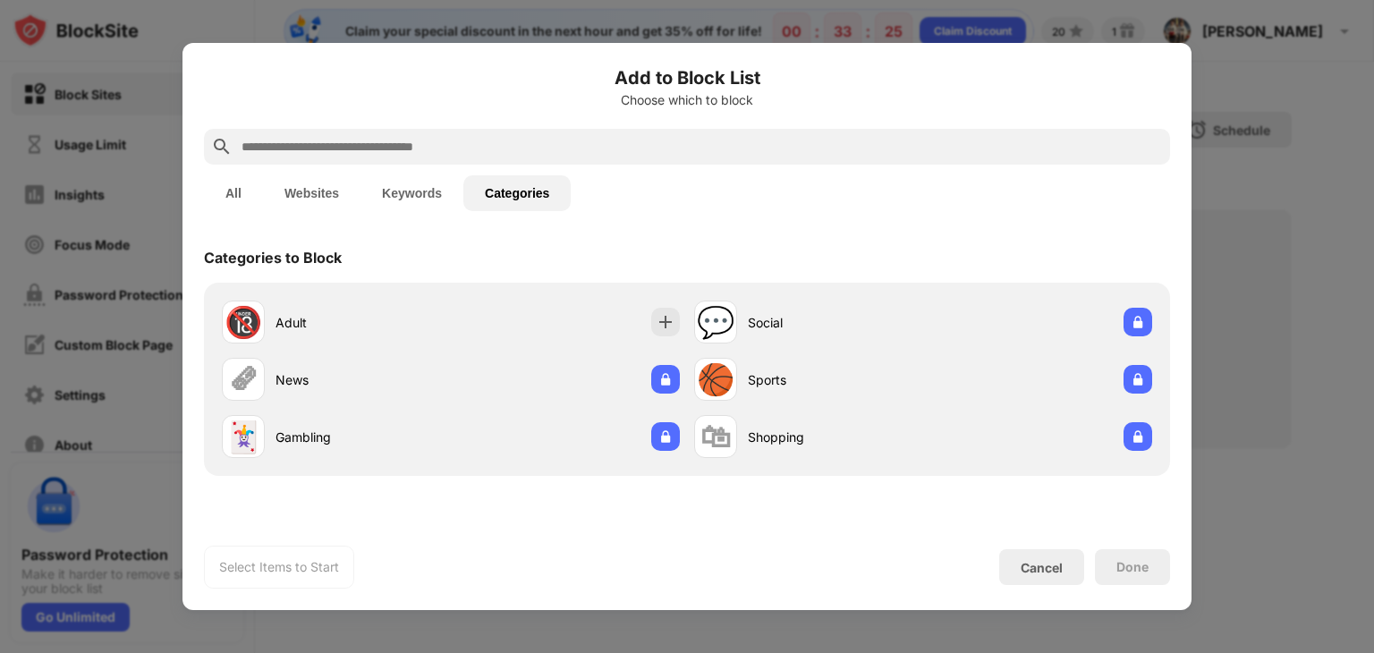
click at [321, 183] on button "Websites" at bounding box center [311, 193] width 97 height 36
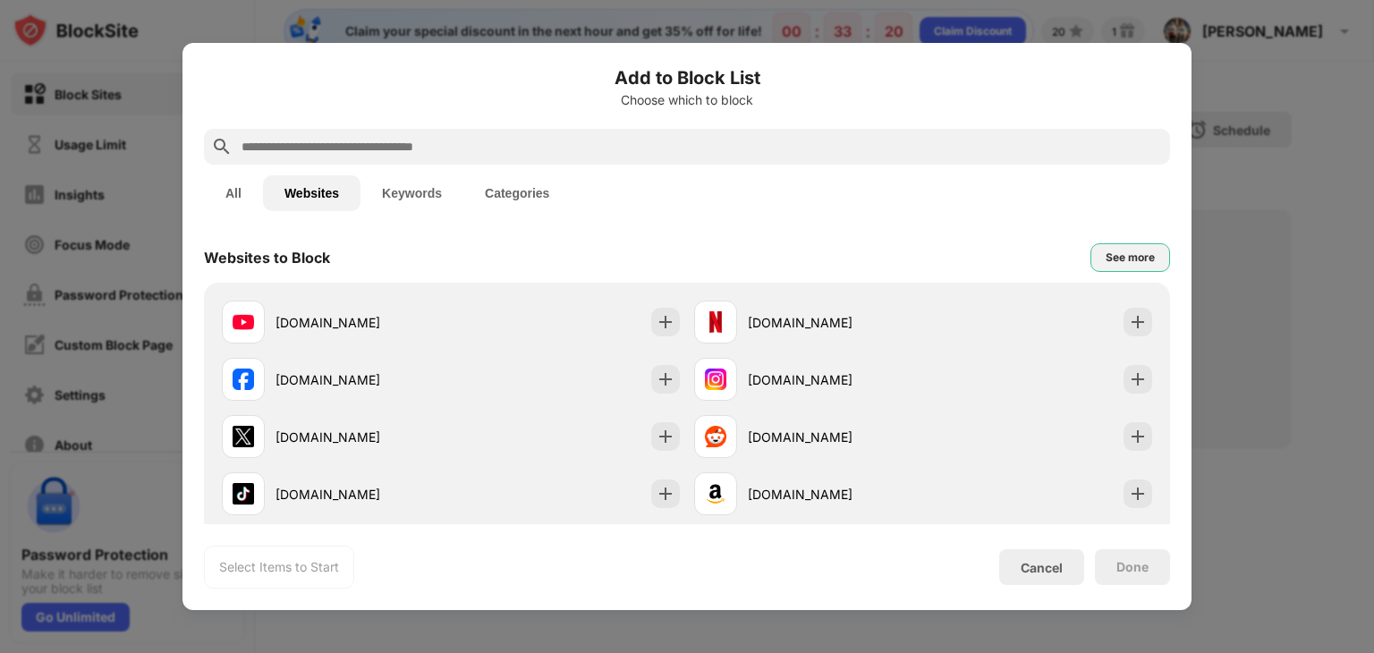
click at [1111, 258] on div "See more" at bounding box center [1130, 258] width 49 height 18
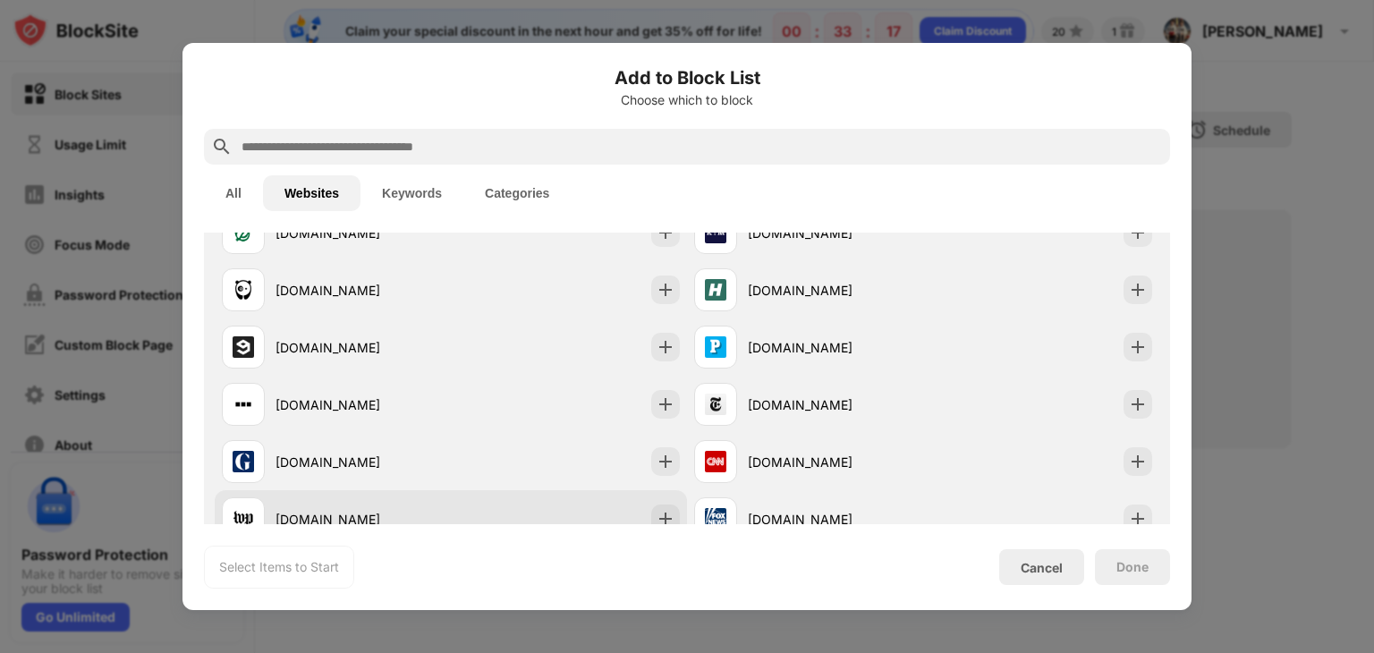
scroll to position [1073, 0]
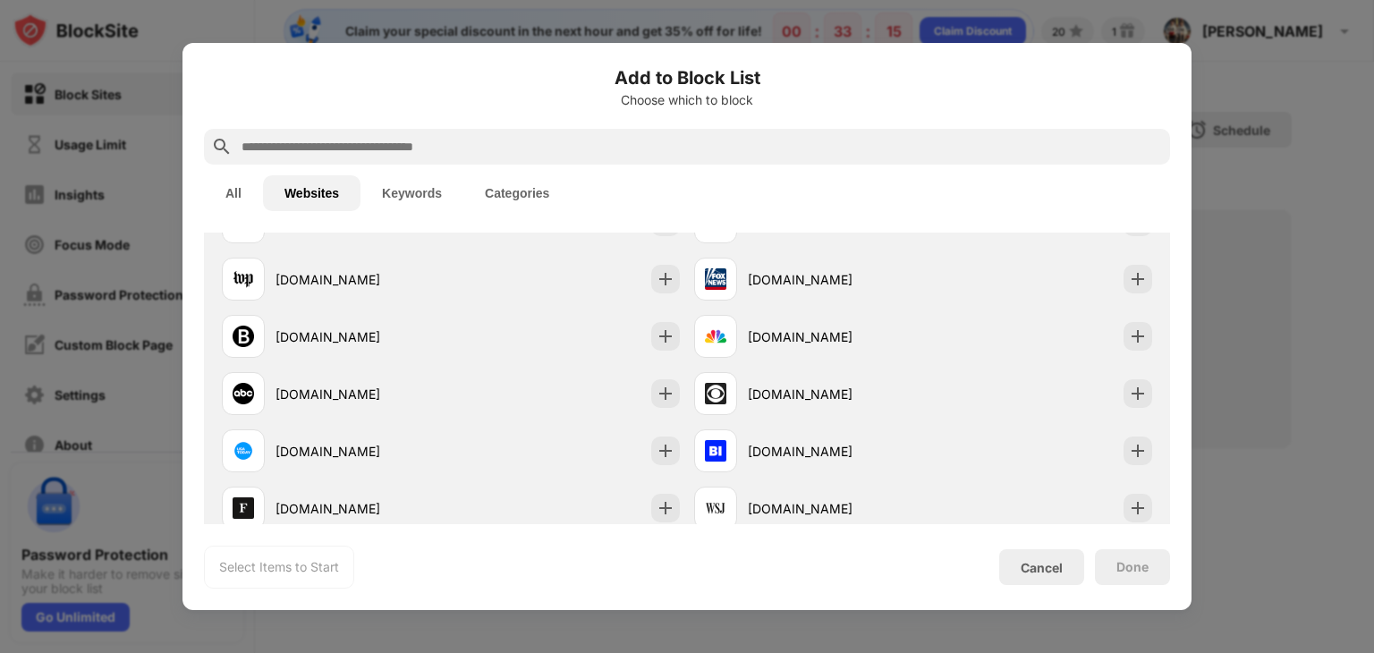
drag, startPoint x: 1055, startPoint y: 531, endPoint x: 1048, endPoint y: 545, distance: 15.2
drag, startPoint x: 1048, startPoint y: 545, endPoint x: 1038, endPoint y: 560, distance: 18.1
click at [1038, 562] on div "Cancel" at bounding box center [1042, 567] width 42 height 15
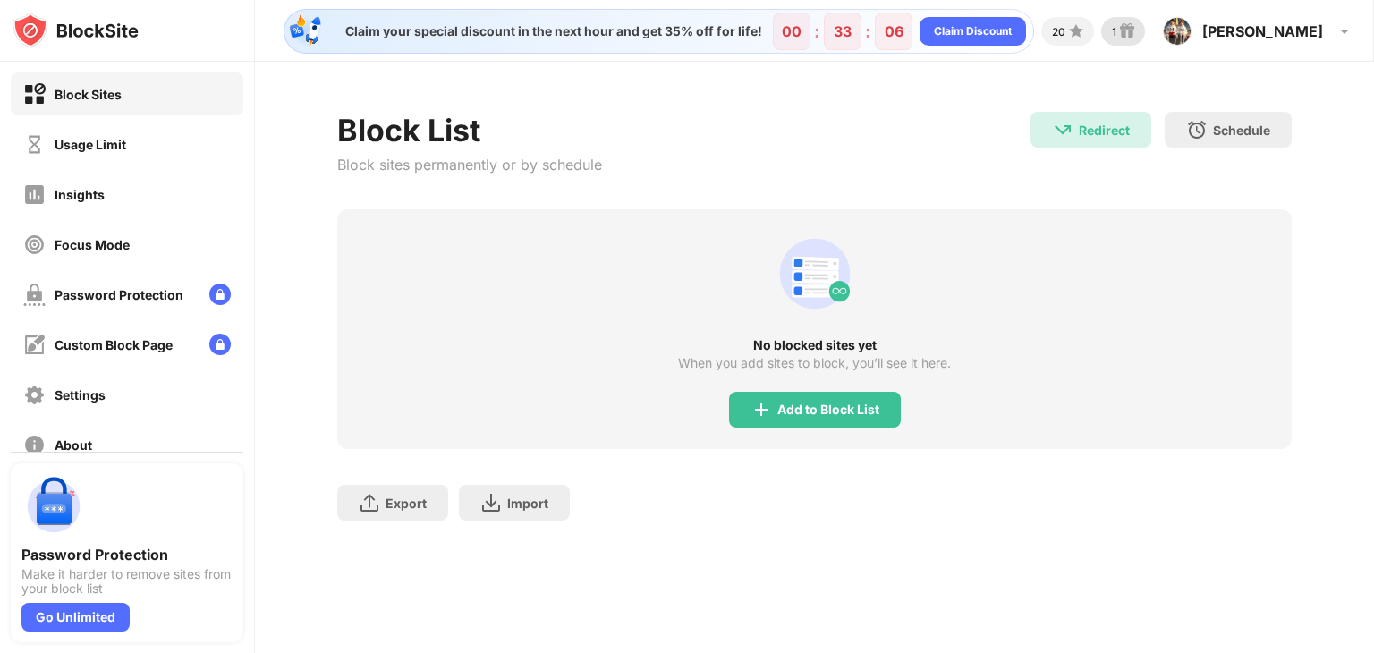
click at [1145, 35] on div "1" at bounding box center [1123, 31] width 44 height 29
click at [115, 307] on div "Password Protection" at bounding box center [127, 294] width 233 height 43
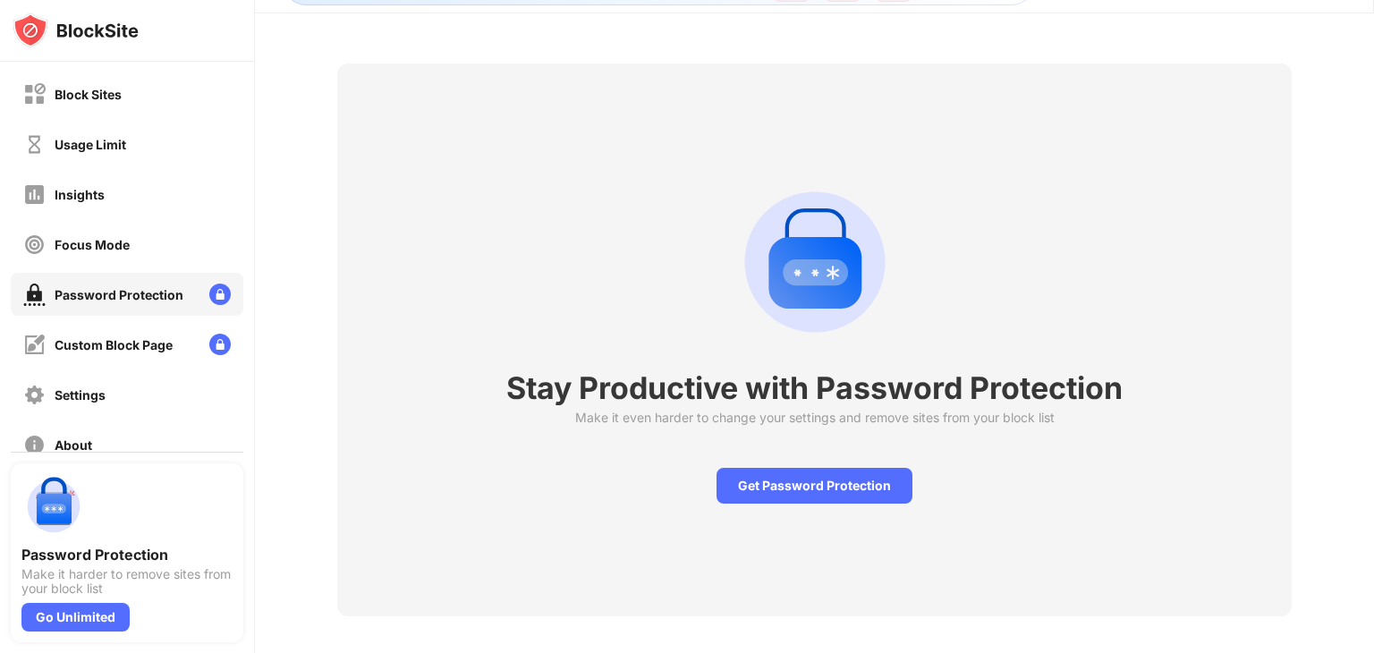
scroll to position [75, 0]
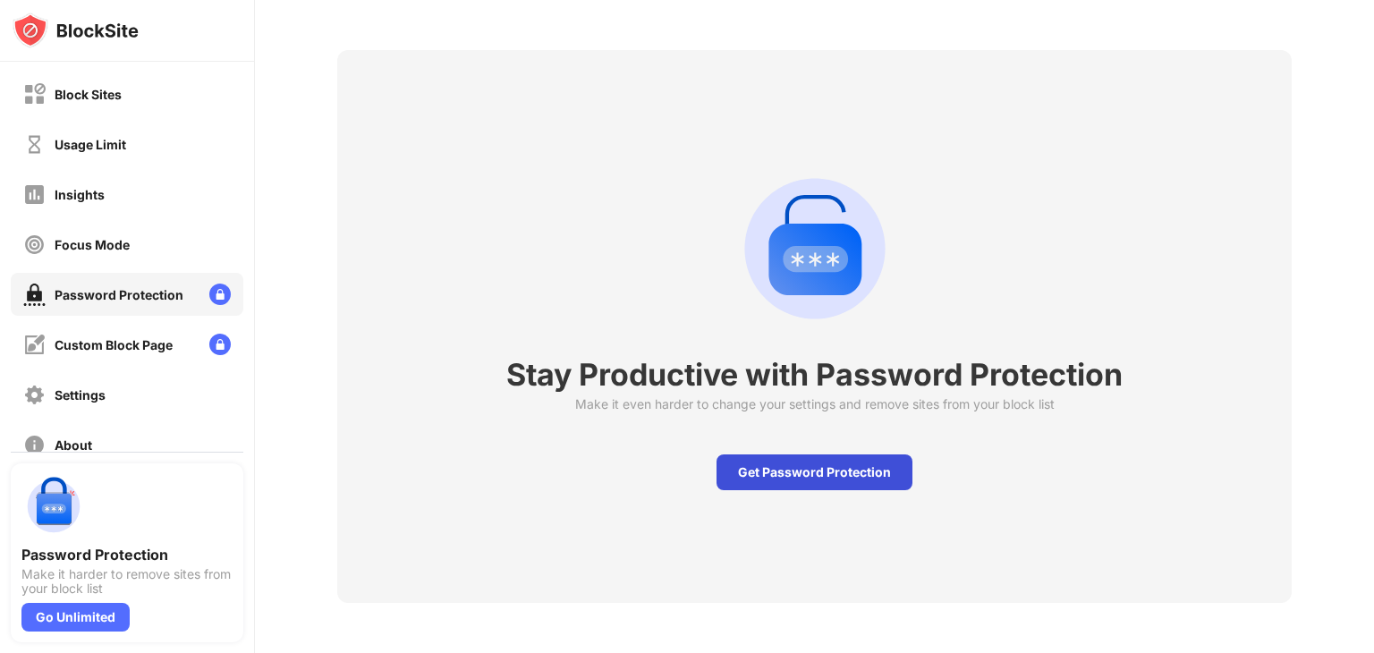
click at [801, 459] on div "Get Password Protection" at bounding box center [814, 472] width 196 height 36
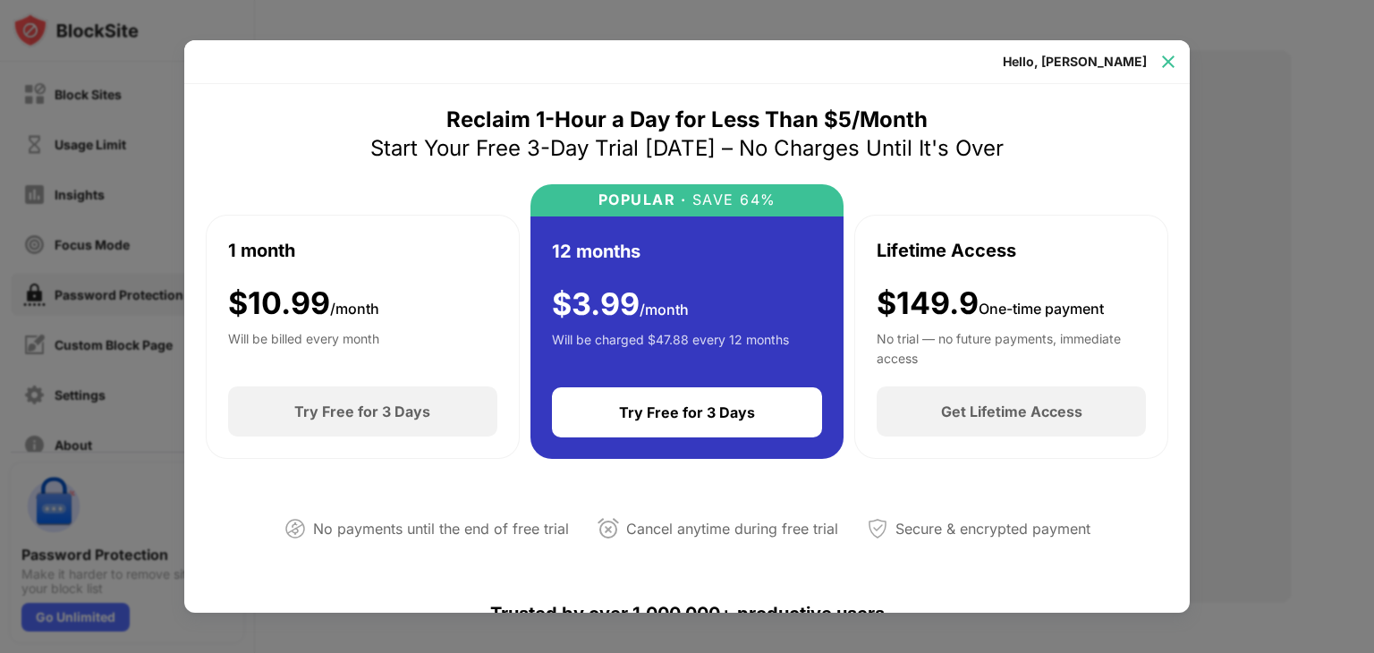
click at [1170, 56] on img at bounding box center [1168, 62] width 18 height 18
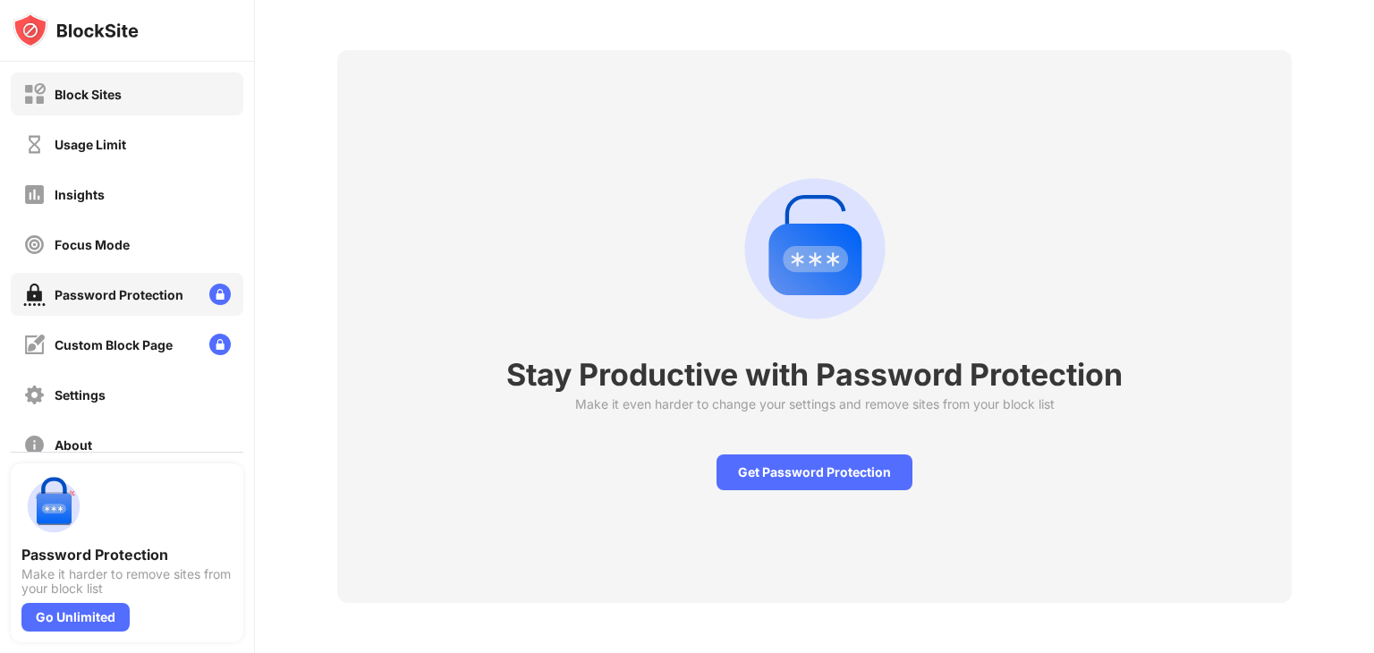
click at [127, 89] on div "Block Sites" at bounding box center [127, 93] width 233 height 43
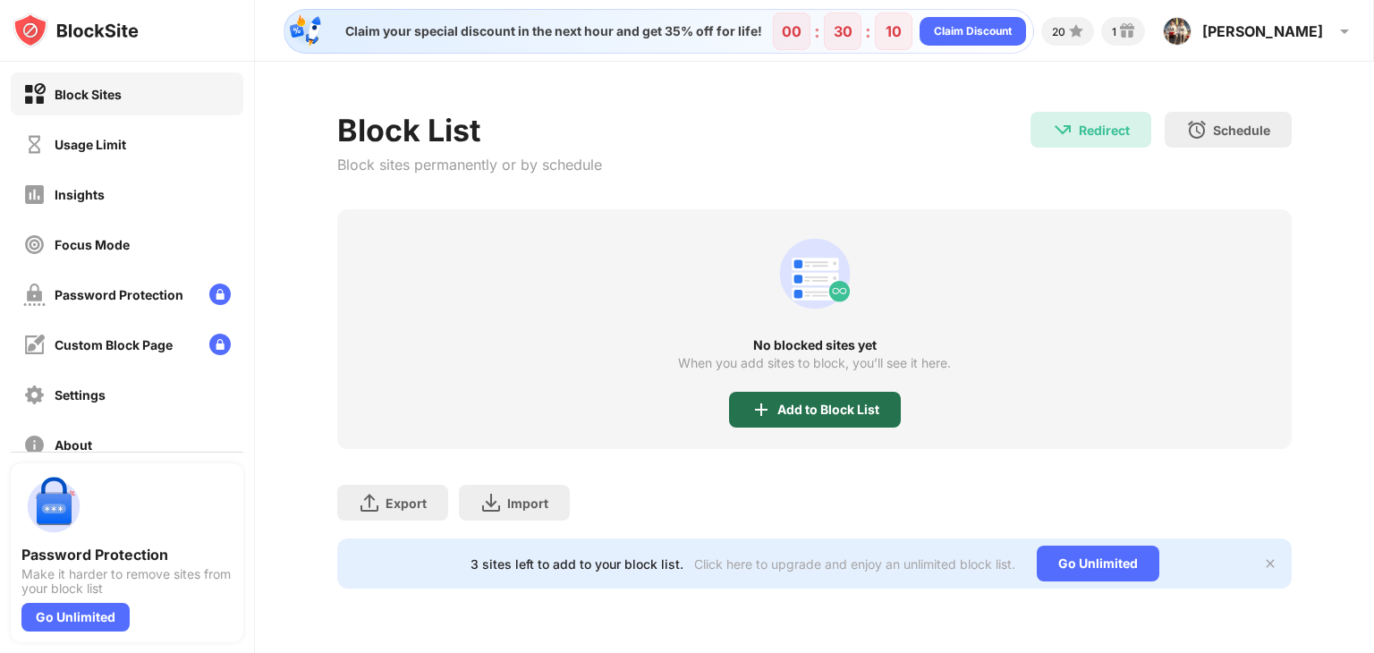
click at [837, 403] on div "Add to Block List" at bounding box center [828, 410] width 102 height 14
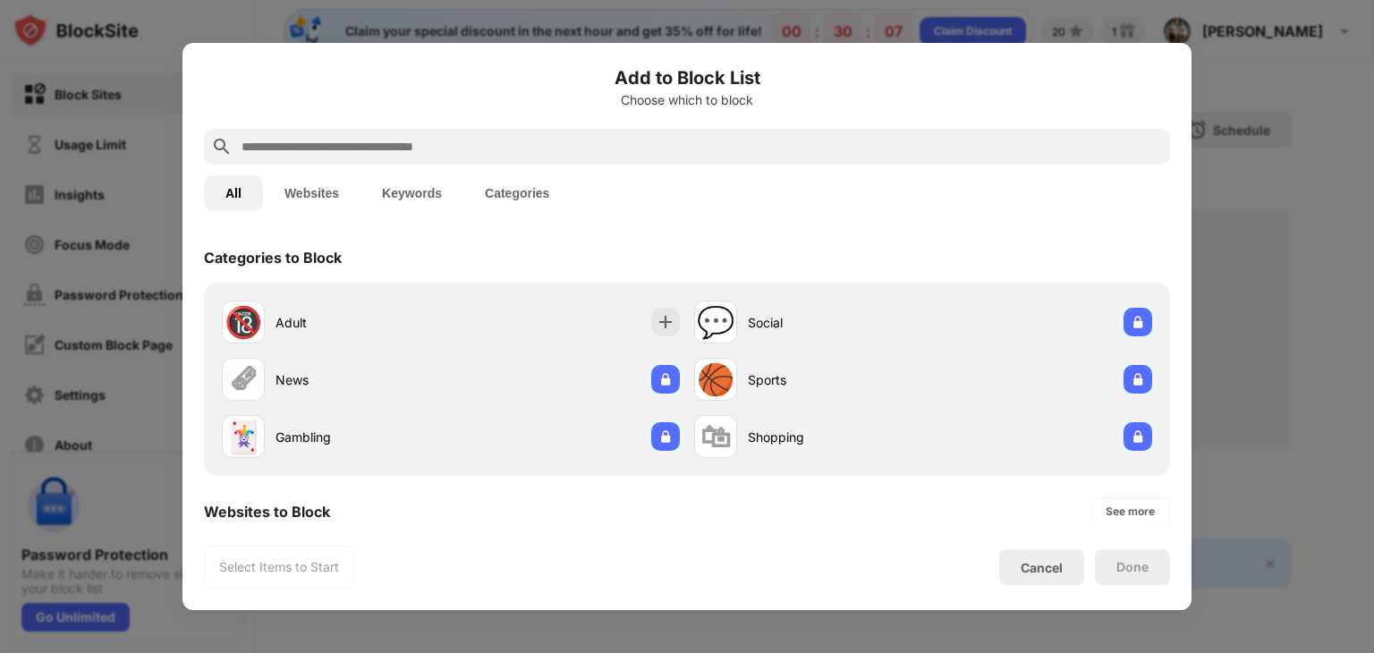
paste input "**********"
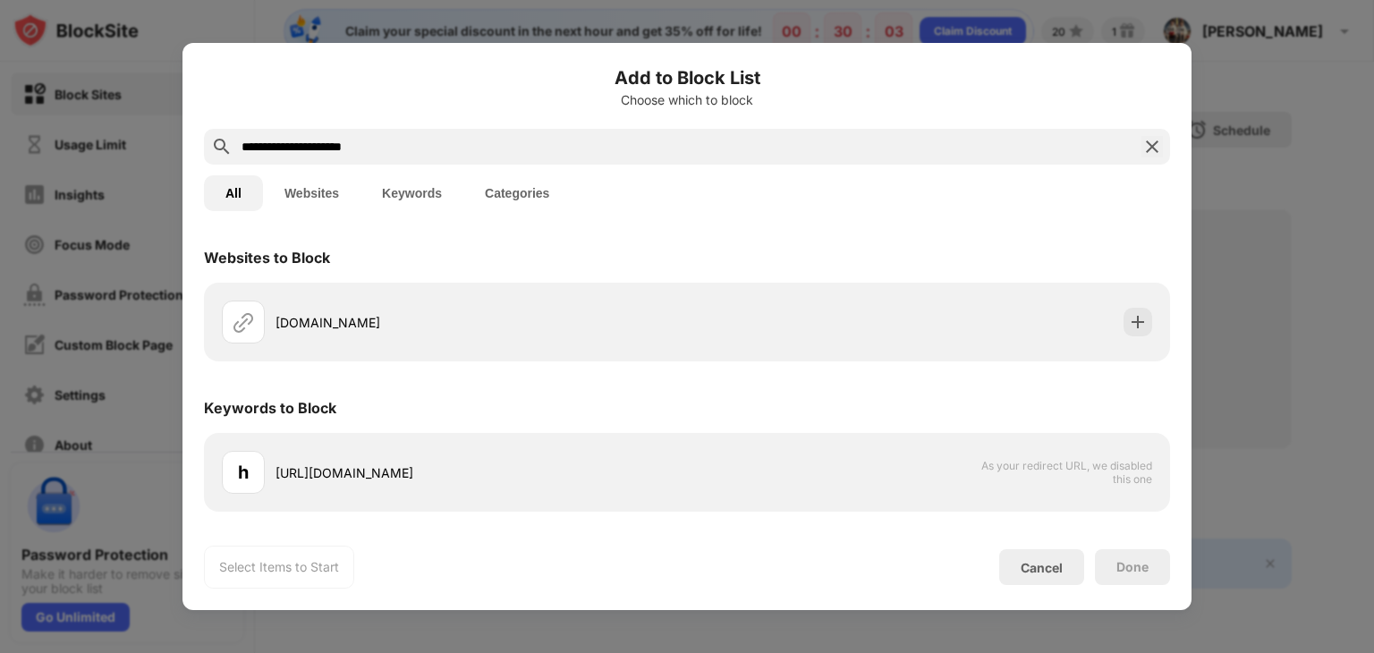
type input "**********"
click at [1155, 153] on img at bounding box center [1151, 146] width 21 height 21
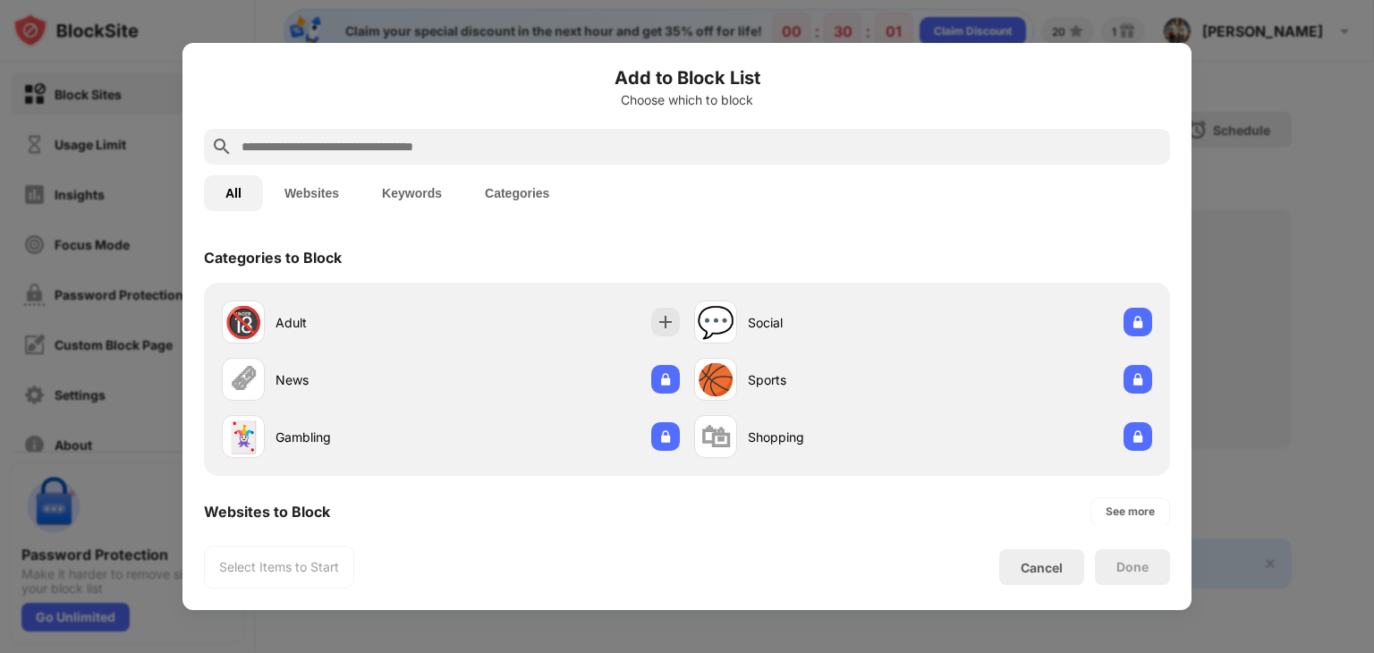
drag, startPoint x: 641, startPoint y: 127, endPoint x: 640, endPoint y: 147, distance: 19.8
paste input "**********"
type input "**********"
